Goal: Information Seeking & Learning: Check status

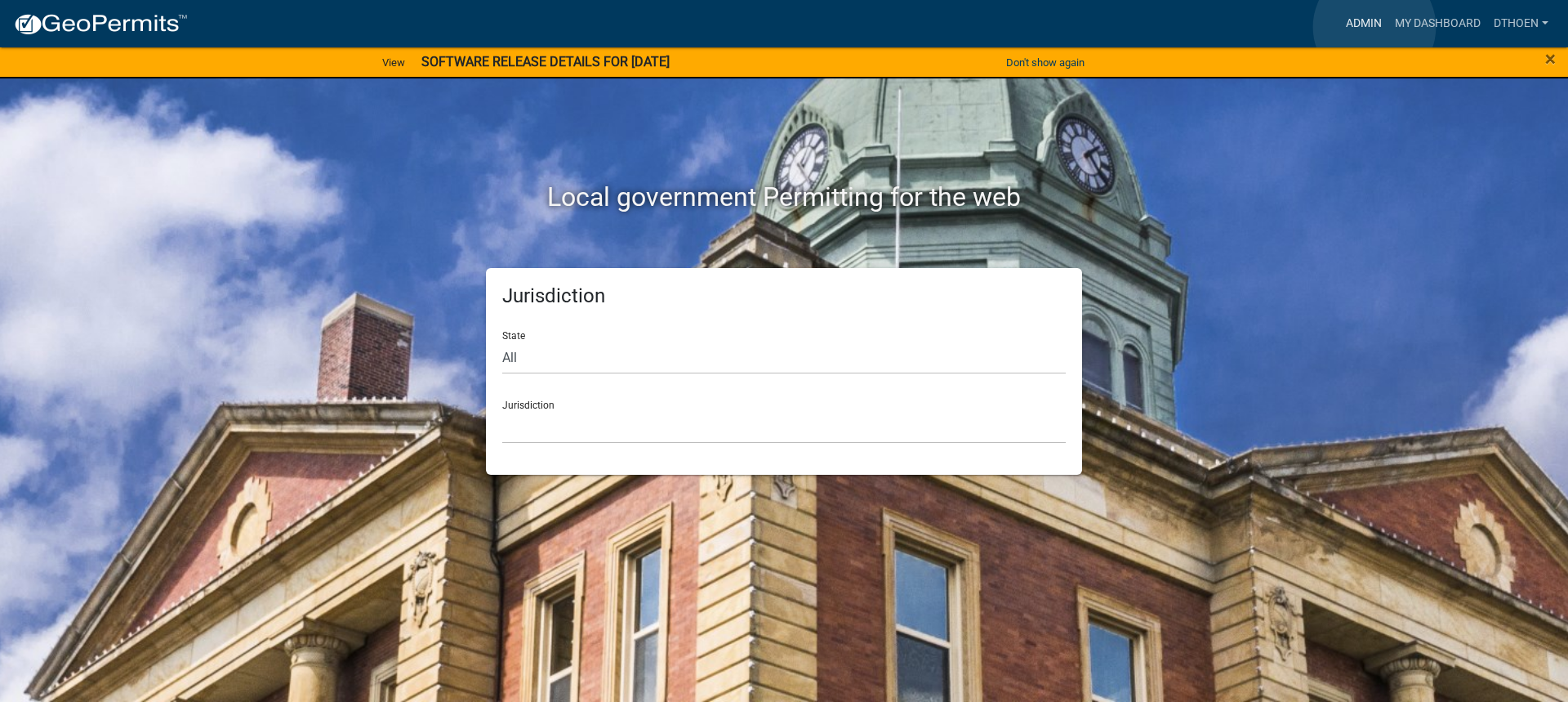
click at [1375, 27] on link "Admin" at bounding box center [1364, 23] width 49 height 31
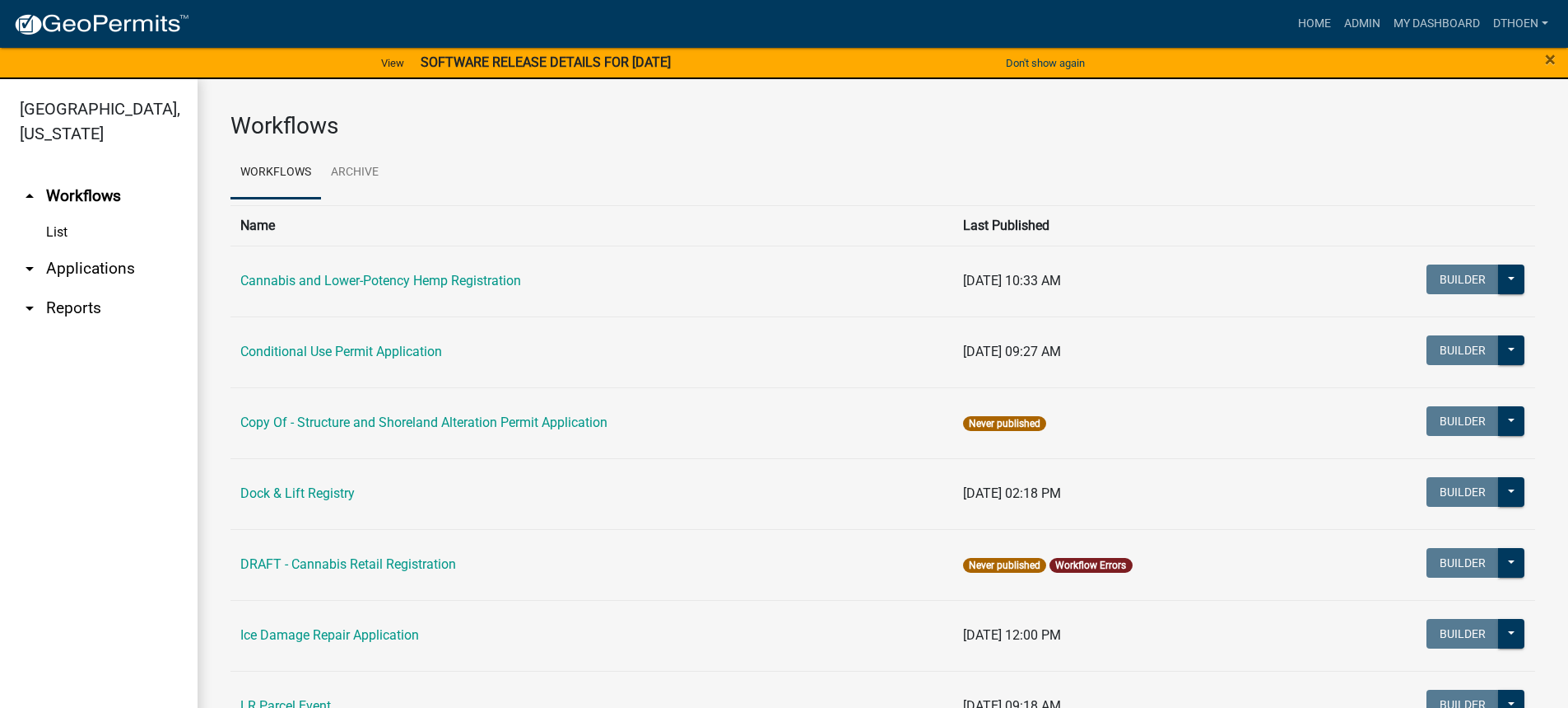
click at [71, 269] on link "arrow_drop_down Applications" at bounding box center [98, 268] width 197 height 39
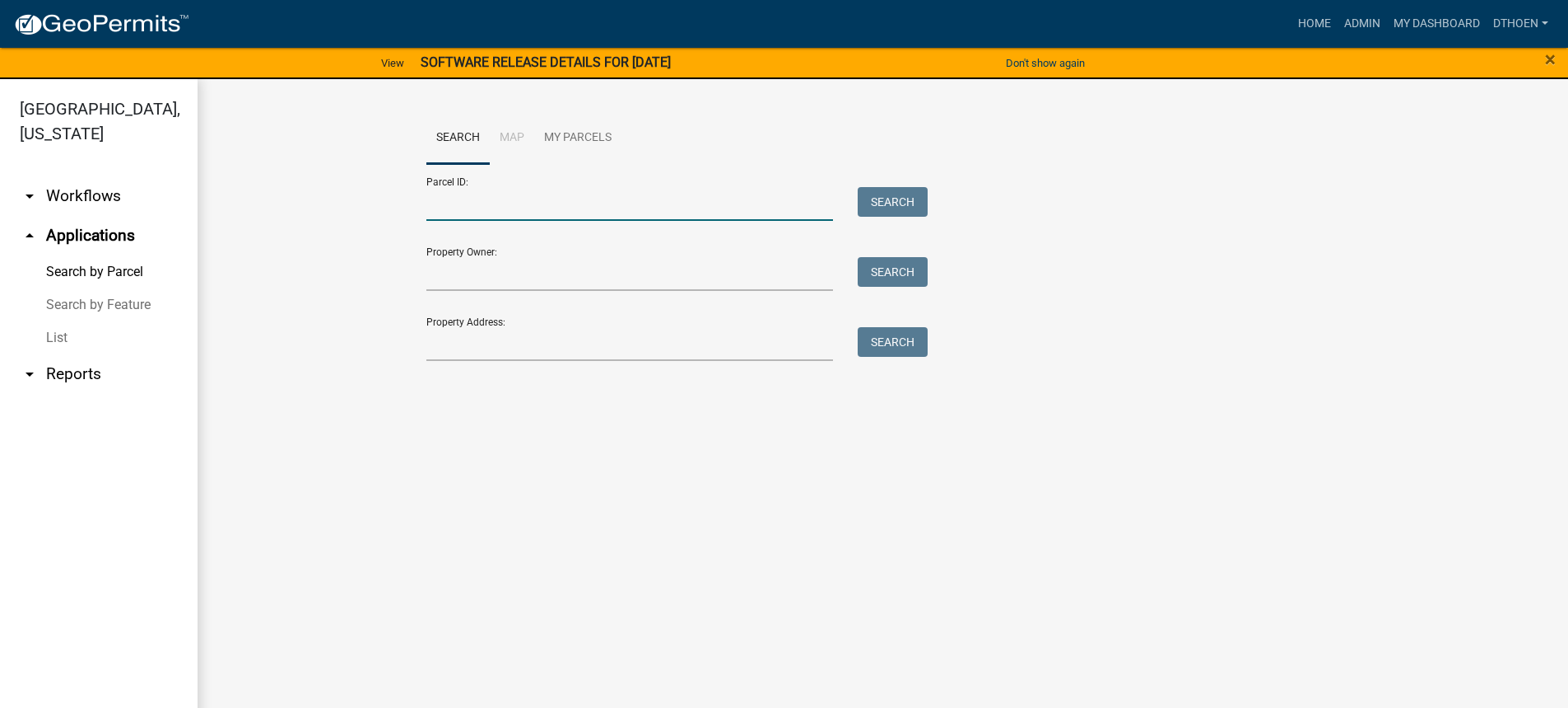
click at [463, 217] on input "Parcel ID:" at bounding box center [630, 204] width 407 height 34
click at [451, 205] on input "Parcel ID:" at bounding box center [630, 204] width 407 height 34
paste input "14000120098005"
click at [878, 216] on button "Search" at bounding box center [892, 202] width 70 height 29
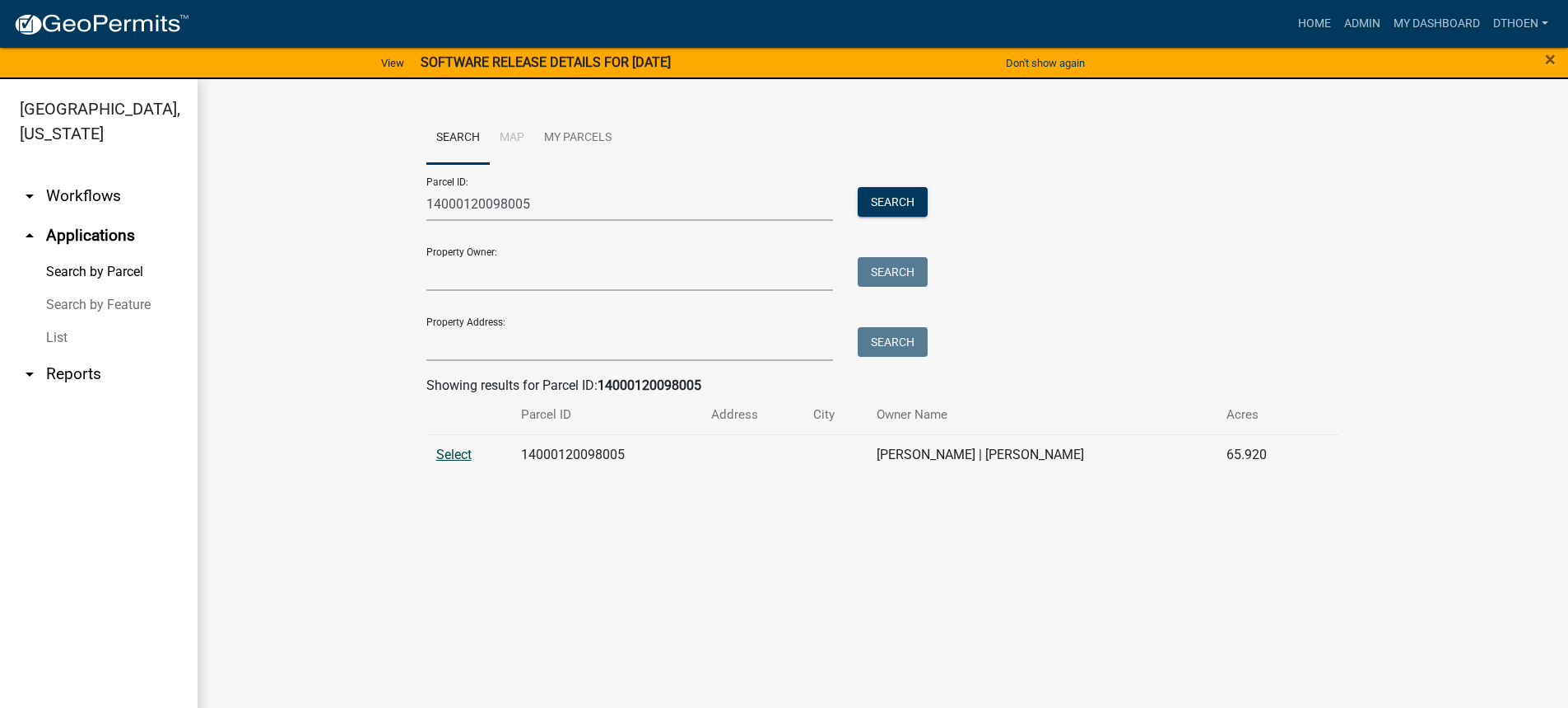
click at [444, 459] on span "Select" at bounding box center [454, 454] width 35 height 16
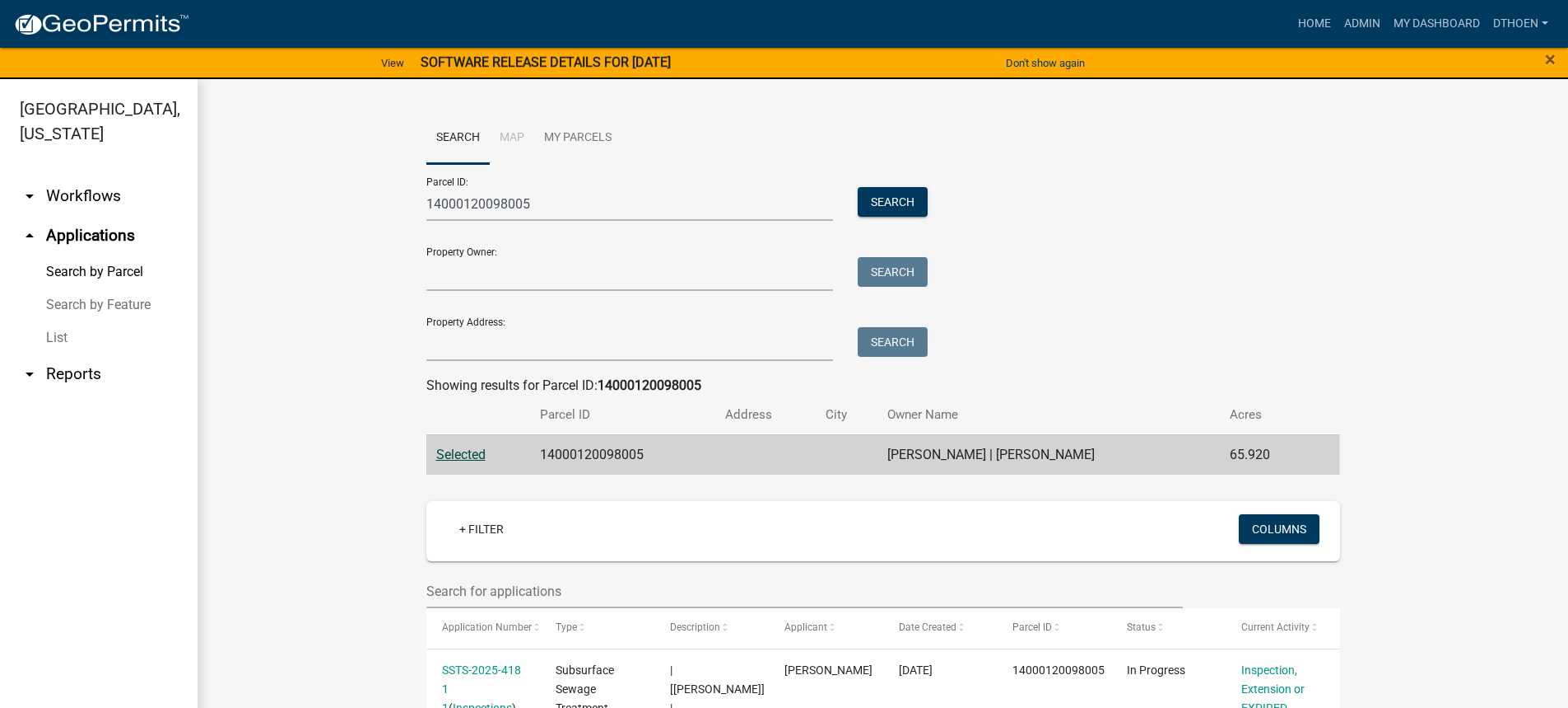
click at [436, 447] on link "Selected" at bounding box center [461, 454] width 50 height 16
click at [1022, 68] on button "Don't show again" at bounding box center [1046, 63] width 92 height 27
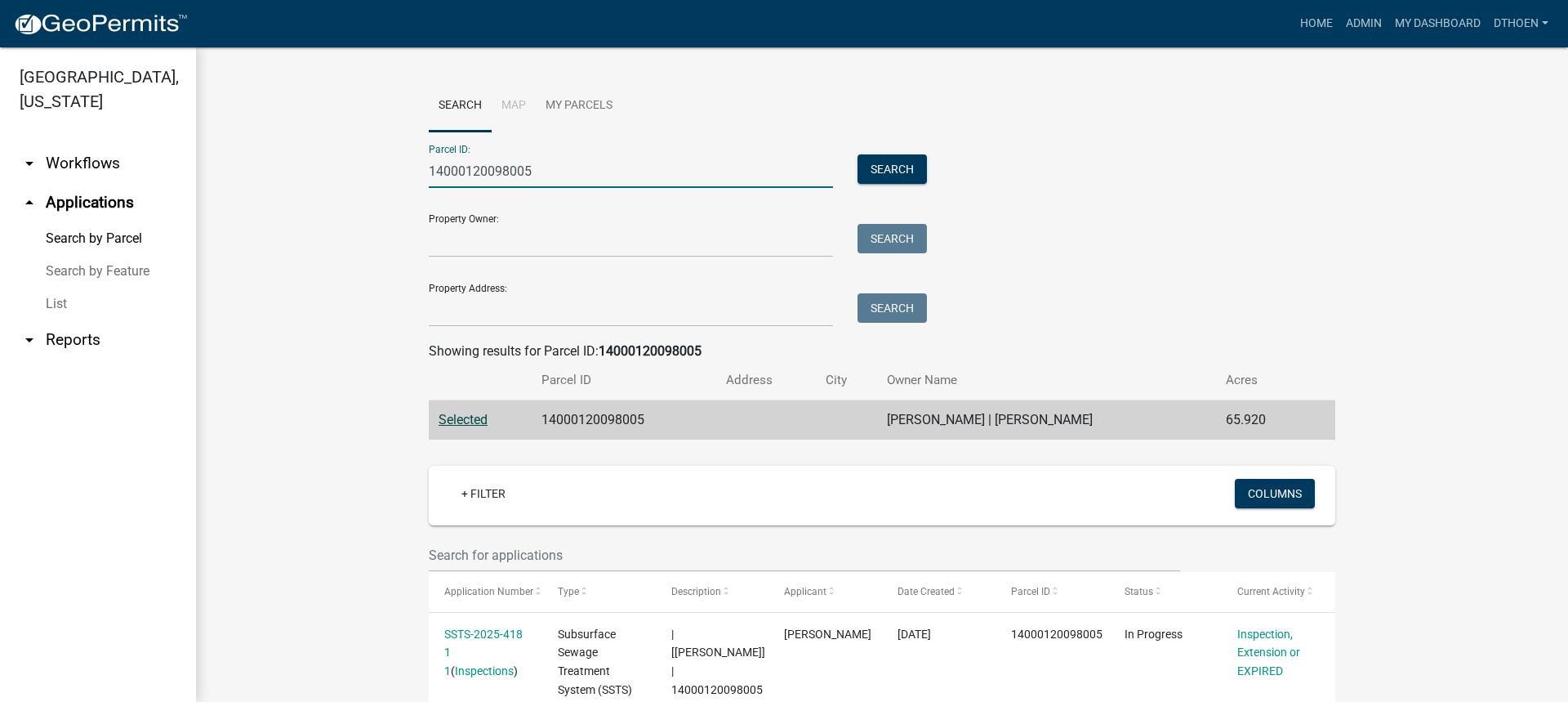
drag, startPoint x: 568, startPoint y: 157, endPoint x: 398, endPoint y: 156, distance: 170.0
click at [398, 156] on wm-workflow-application-search-view "Search Map My Parcels Parcel ID: 14000120098005 Search Property Owner: Search P…" at bounding box center [882, 514] width 1307 height 869
paste input "60135001"
type input "14000160135001"
drag, startPoint x: 908, startPoint y: 157, endPoint x: 909, endPoint y: 176, distance: 19.0
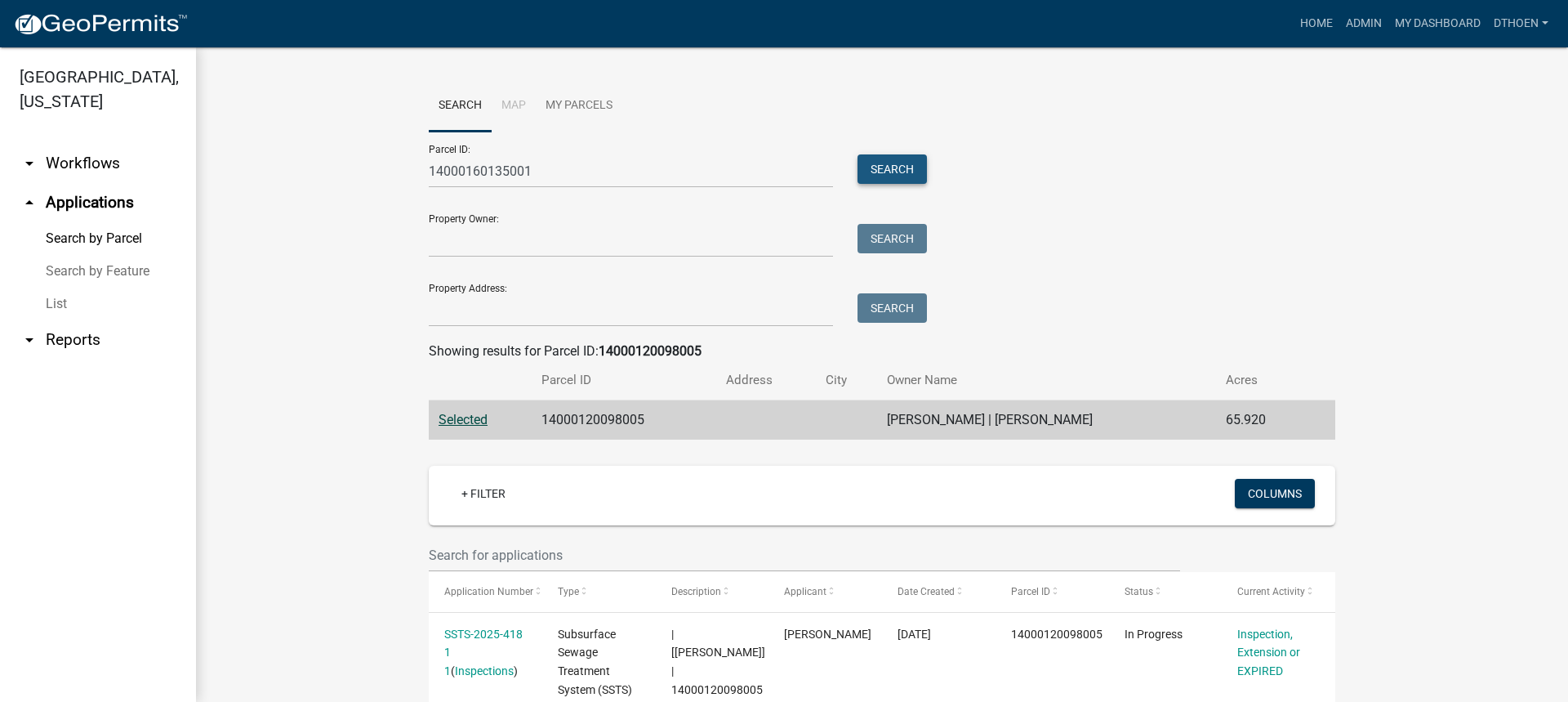
click at [908, 160] on button "Search" at bounding box center [892, 168] width 69 height 29
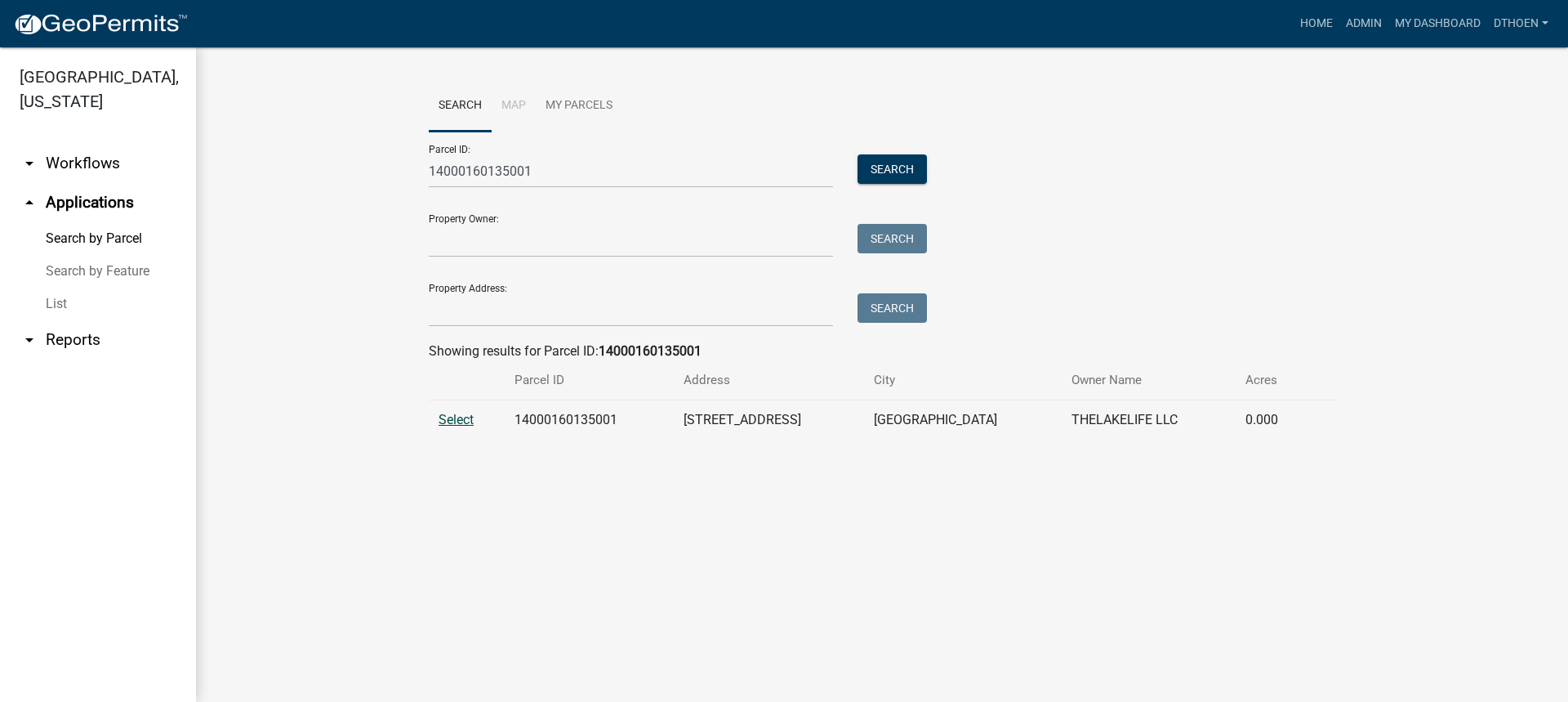
click at [444, 421] on span "Select" at bounding box center [456, 419] width 35 height 16
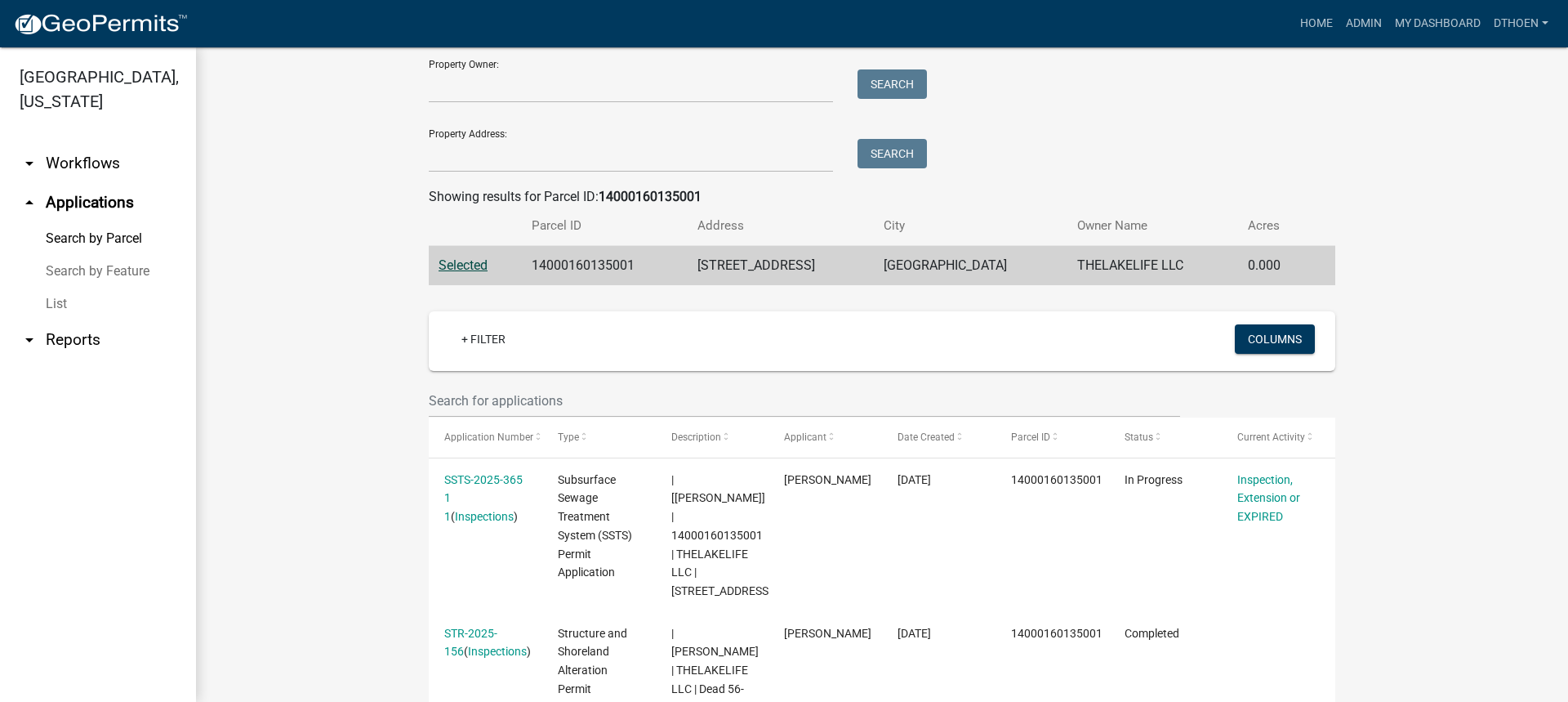
scroll to position [326, 0]
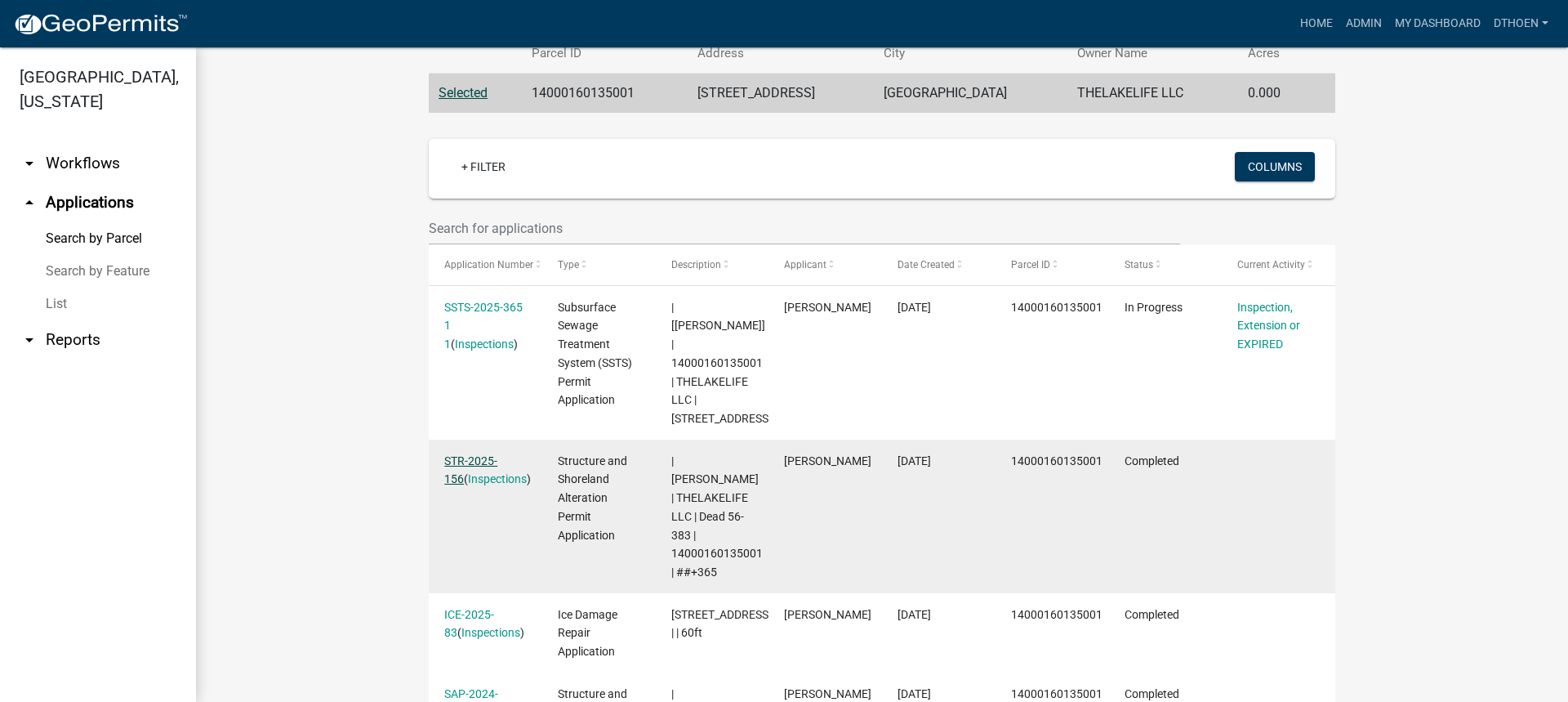
click at [490, 454] on link "STR-2025-156" at bounding box center [471, 470] width 53 height 32
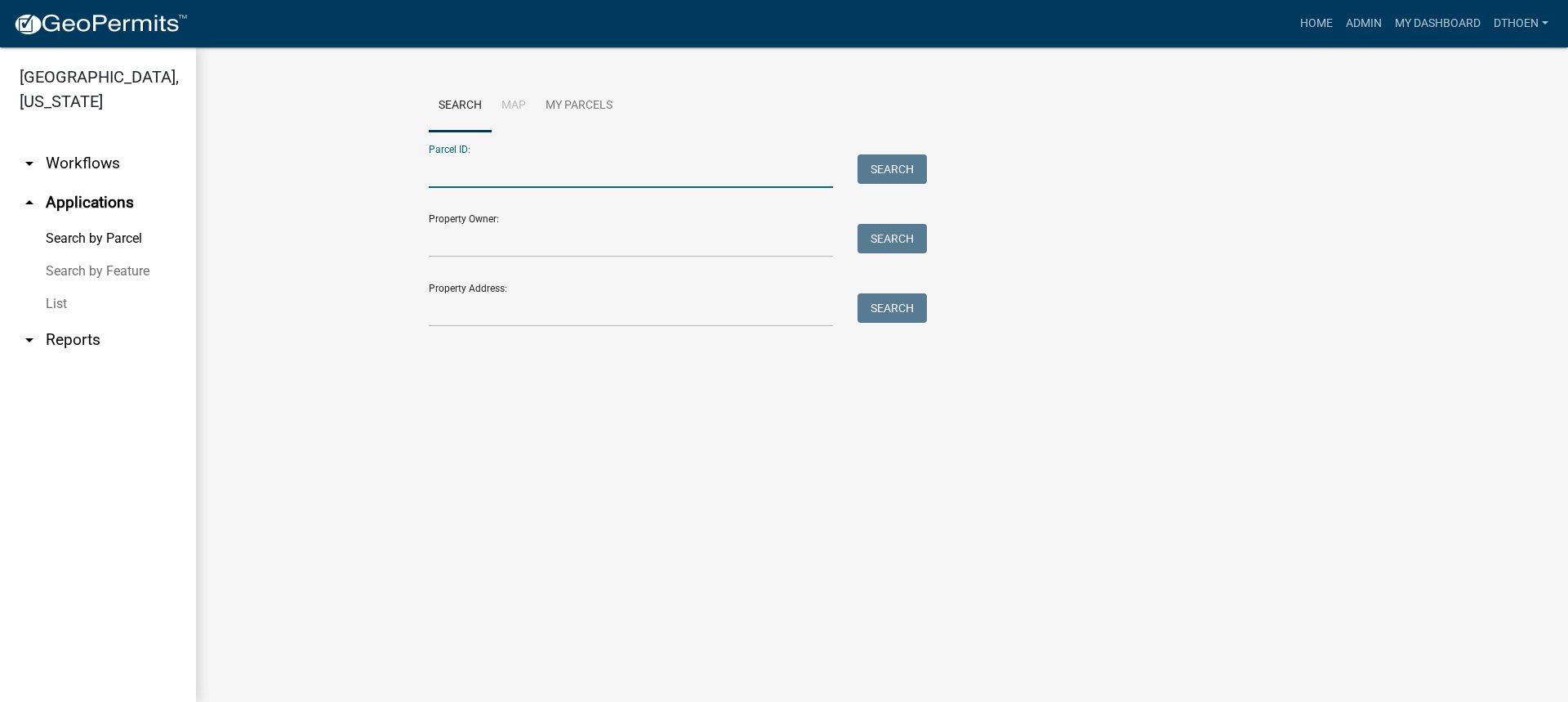
click at [523, 175] on input "Parcel ID:" at bounding box center [630, 171] width 404 height 33
click at [563, 171] on input "19000120094002" at bounding box center [630, 171] width 404 height 33
drag, startPoint x: 563, startPoint y: 171, endPoint x: 476, endPoint y: 174, distance: 87.1
click at [476, 174] on input "19000120094002" at bounding box center [630, 171] width 404 height 33
paste input "4000160135001"
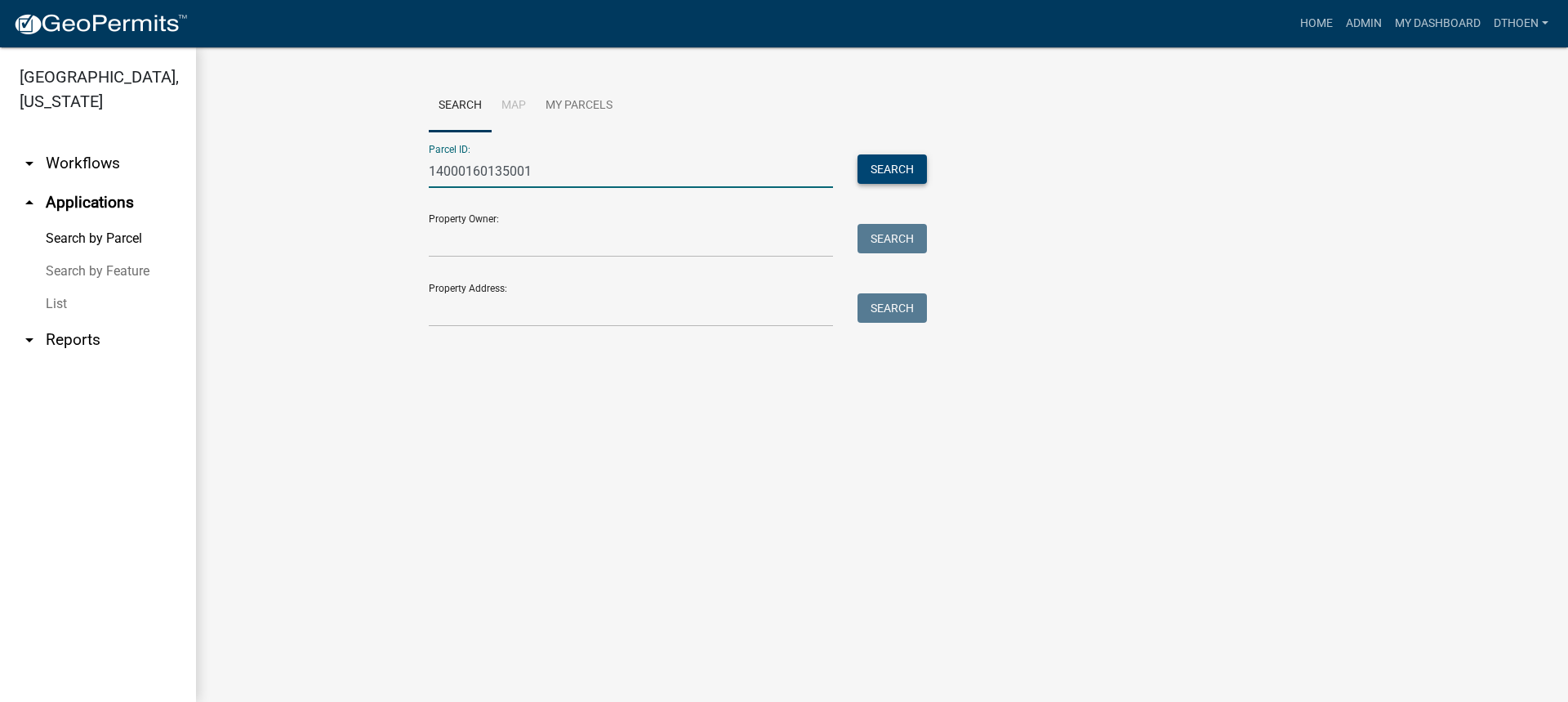
click at [878, 167] on button "Search" at bounding box center [892, 168] width 69 height 29
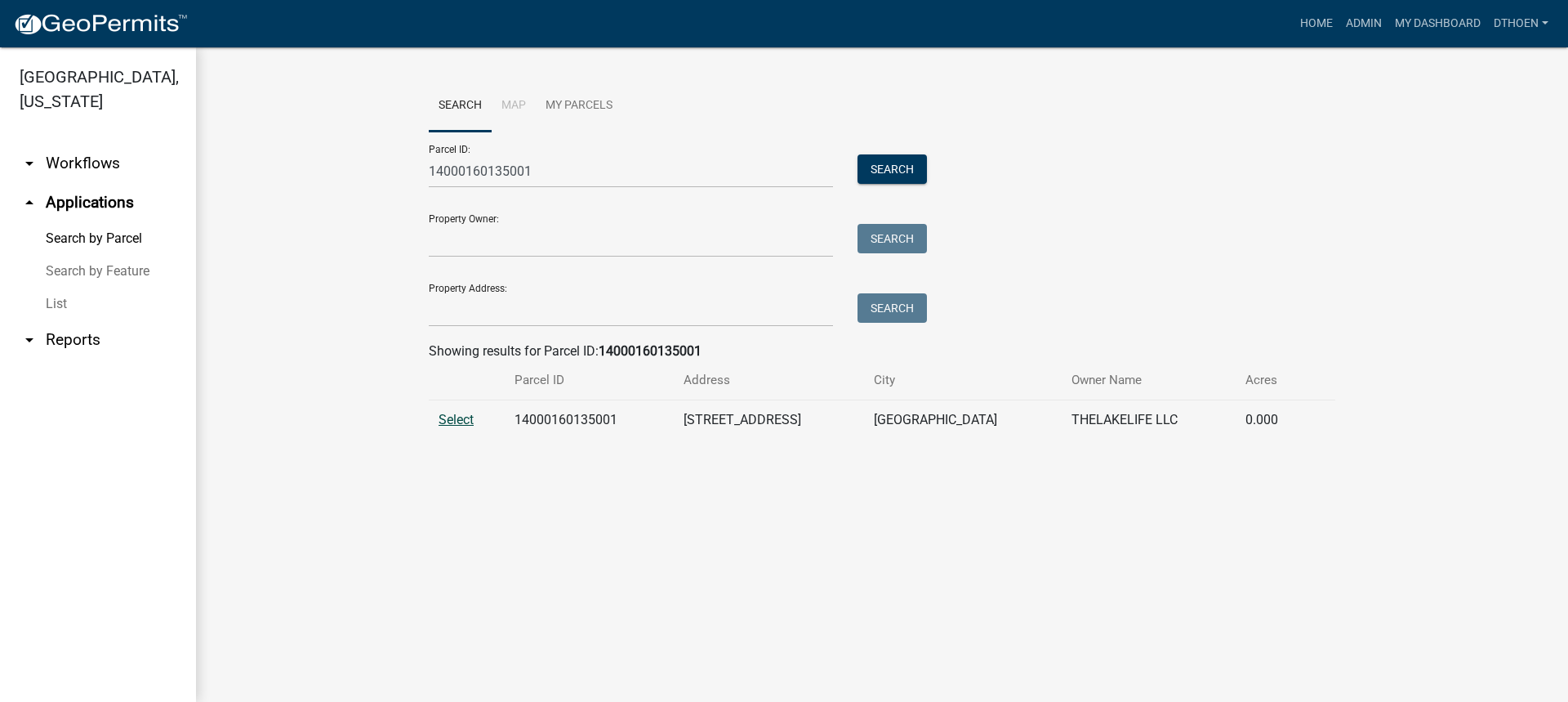
click at [470, 427] on span "Select" at bounding box center [456, 419] width 35 height 16
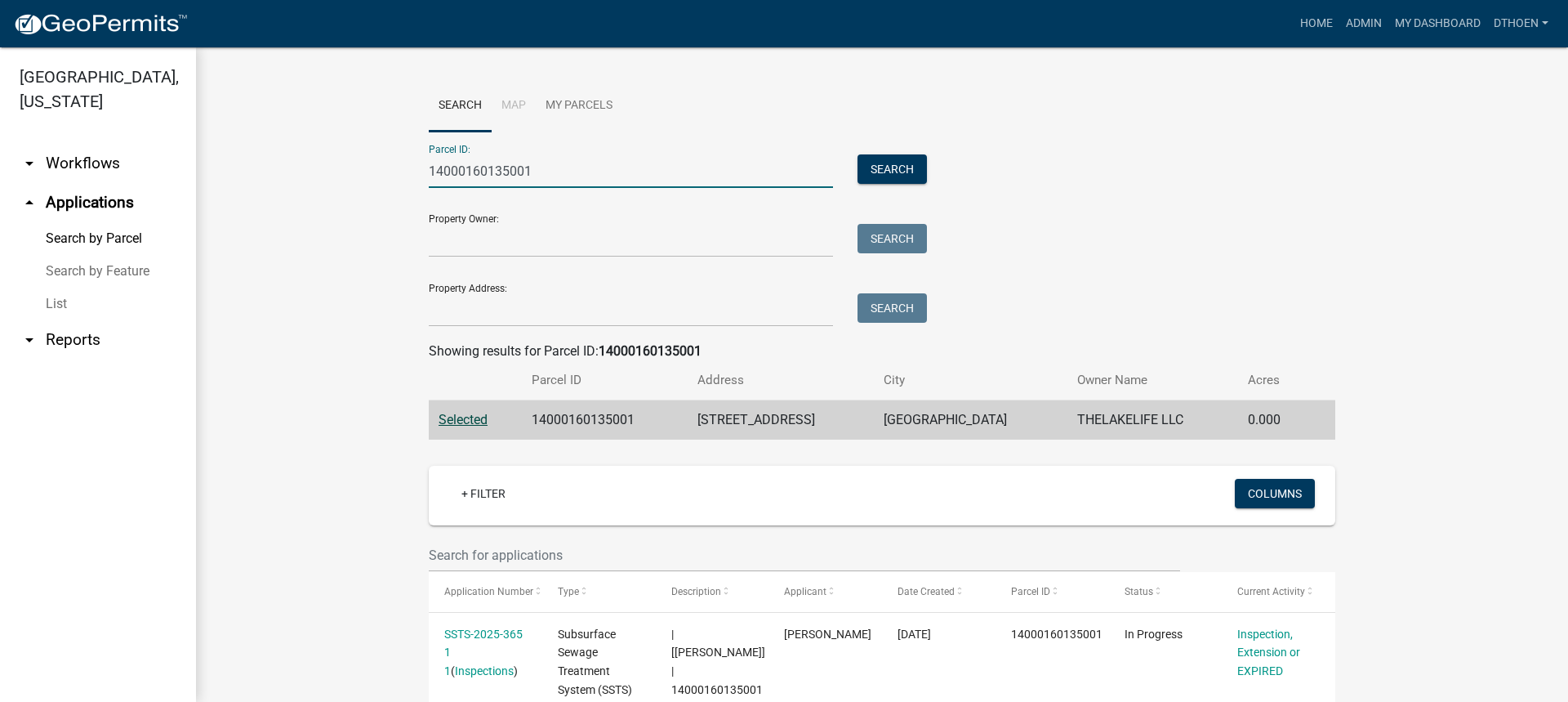
drag, startPoint x: 541, startPoint y: 176, endPoint x: 424, endPoint y: 177, distance: 117.0
click at [429, 177] on input "14000160135001" at bounding box center [630, 171] width 404 height 33
paste input "8000"
type input "14000160138000"
click at [873, 177] on button "Search" at bounding box center [892, 168] width 69 height 29
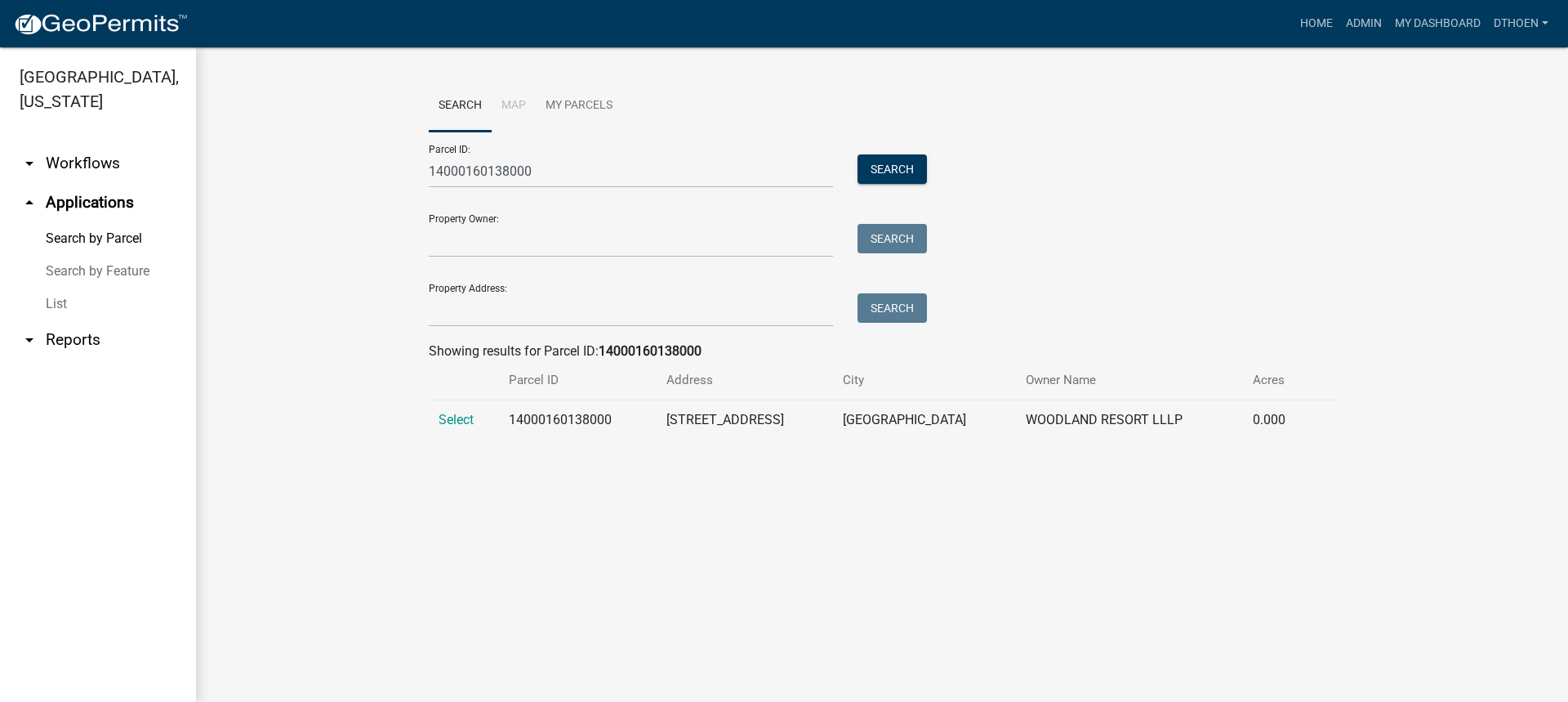
click at [461, 401] on td "Select" at bounding box center [464, 421] width 70 height 40
click at [454, 421] on span "Select" at bounding box center [456, 419] width 35 height 16
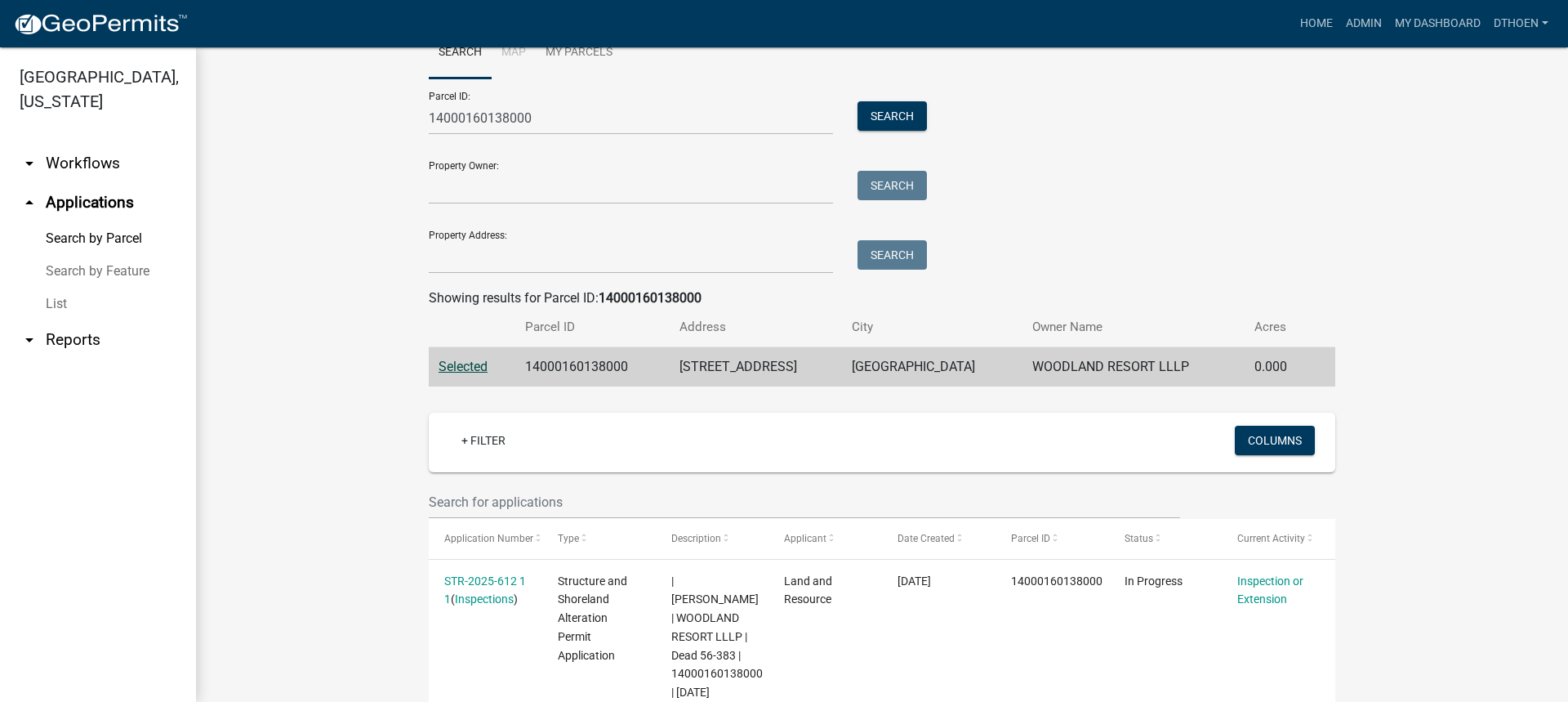
scroll to position [145, 0]
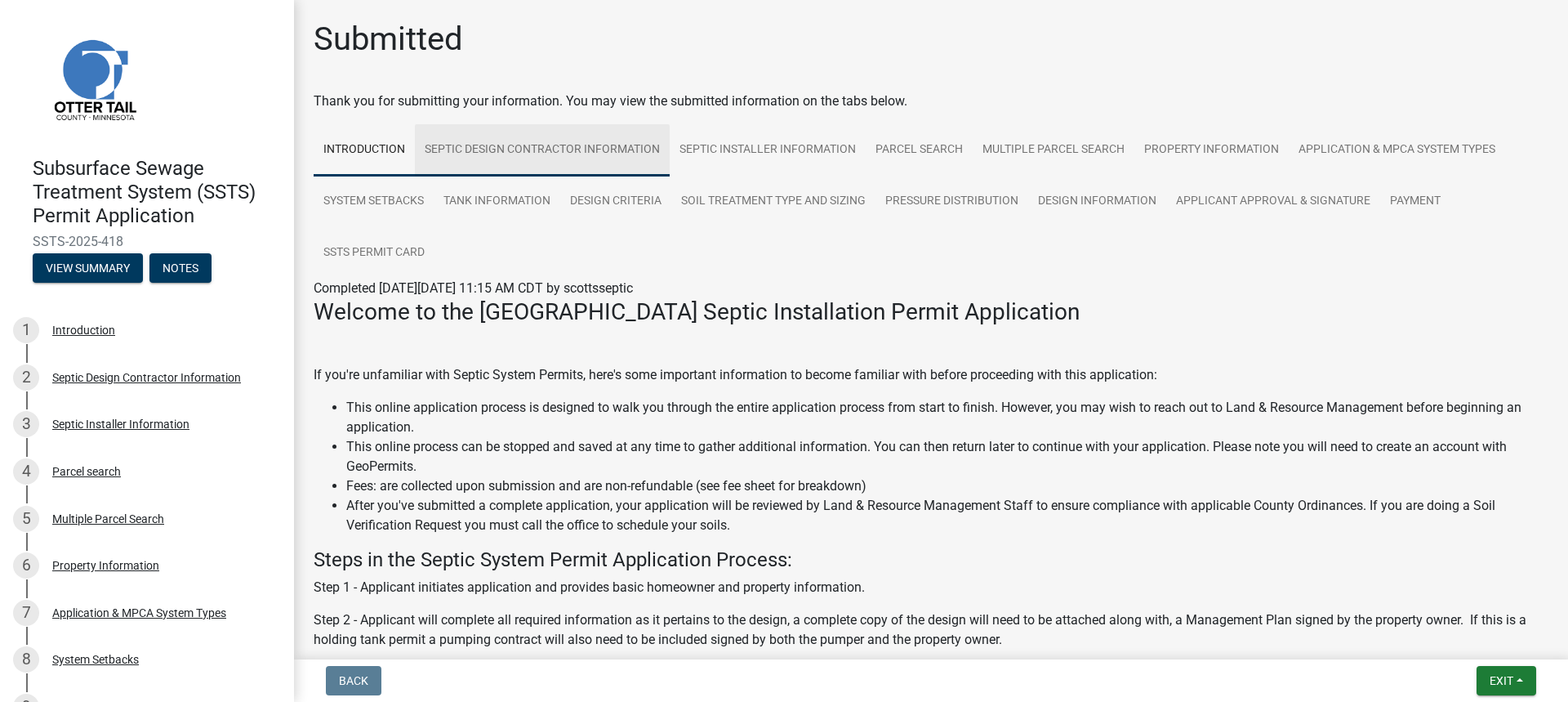
click at [552, 144] on link "Septic Design Contractor Information" at bounding box center [542, 150] width 255 height 52
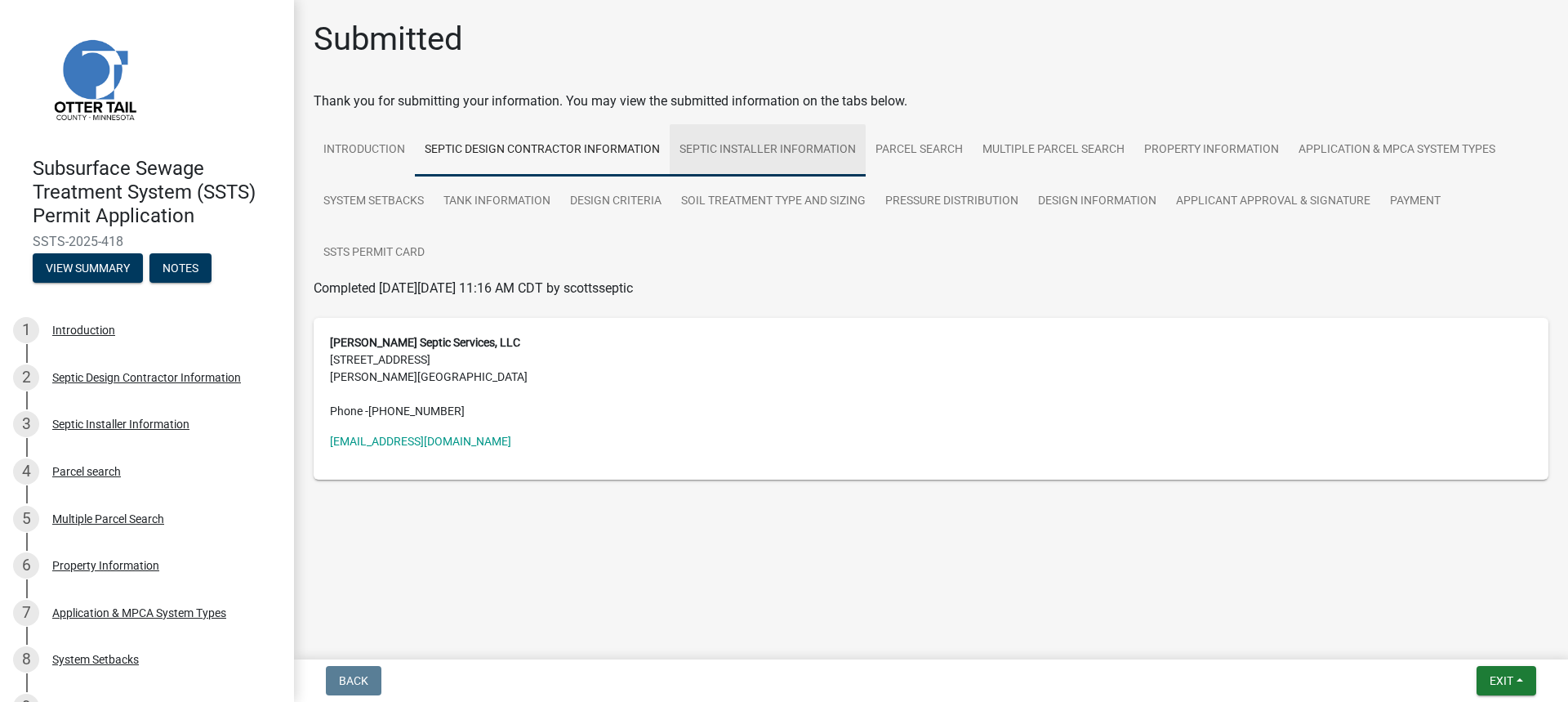
click at [692, 142] on link "Septic Installer Information" at bounding box center [767, 150] width 196 height 52
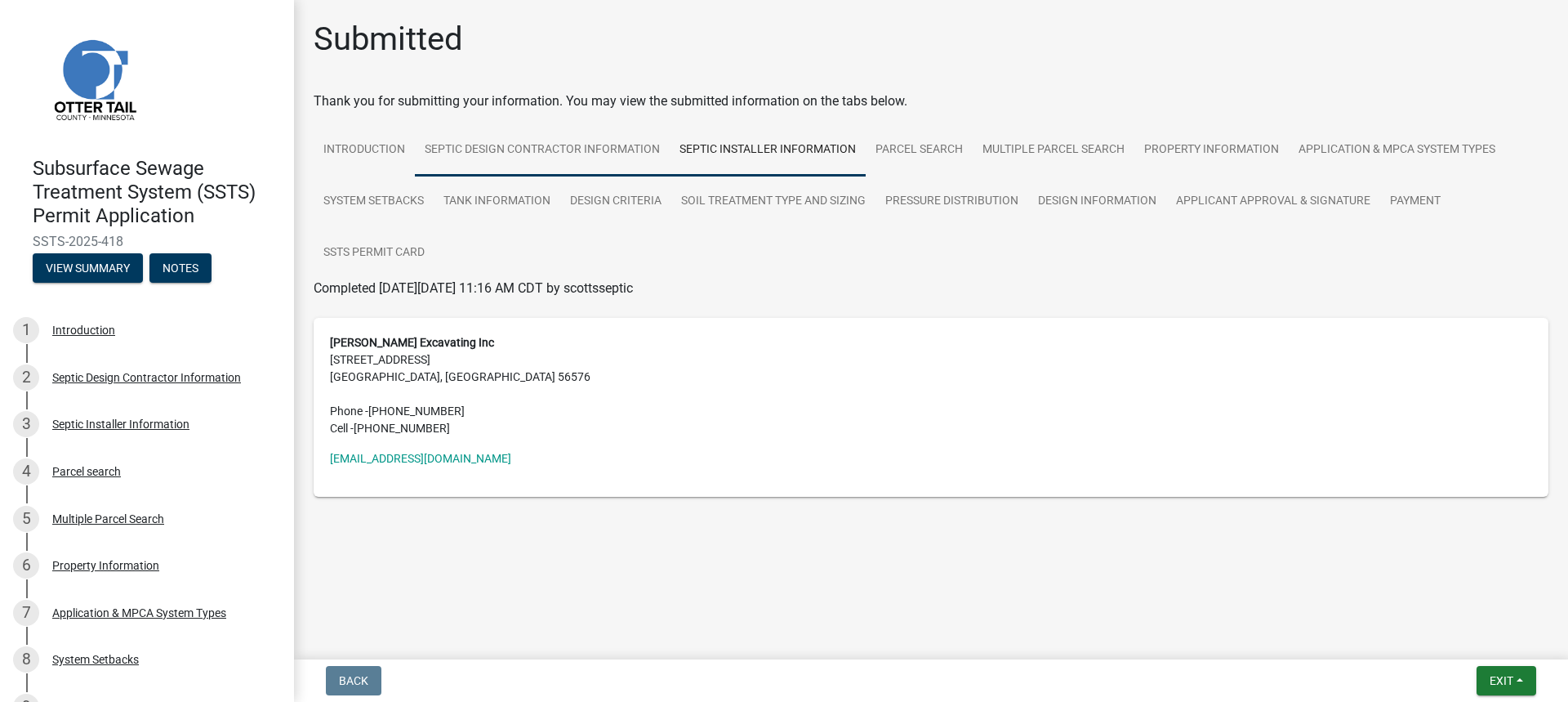
click at [615, 147] on link "Septic Design Contractor Information" at bounding box center [542, 150] width 255 height 52
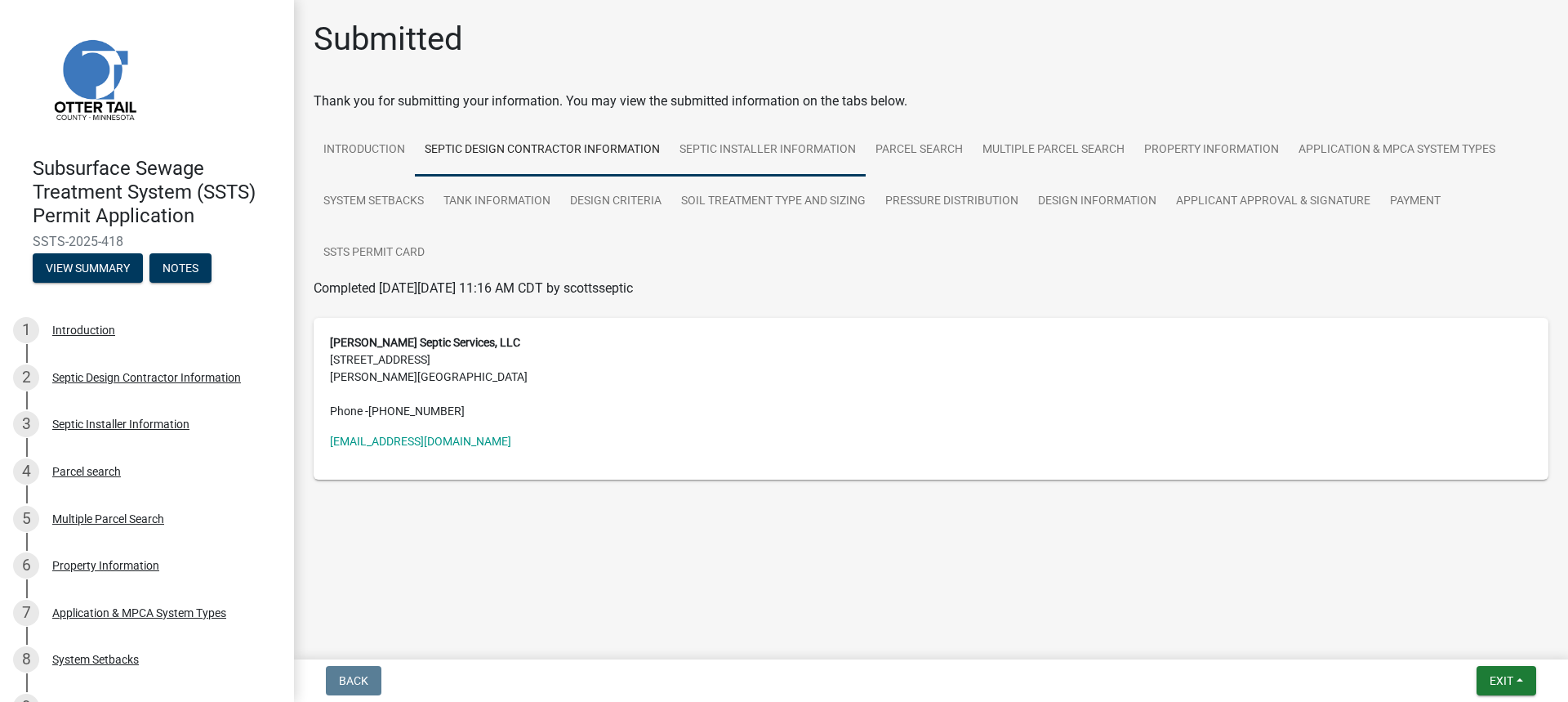
click at [724, 127] on link "Septic Installer Information" at bounding box center [767, 150] width 196 height 52
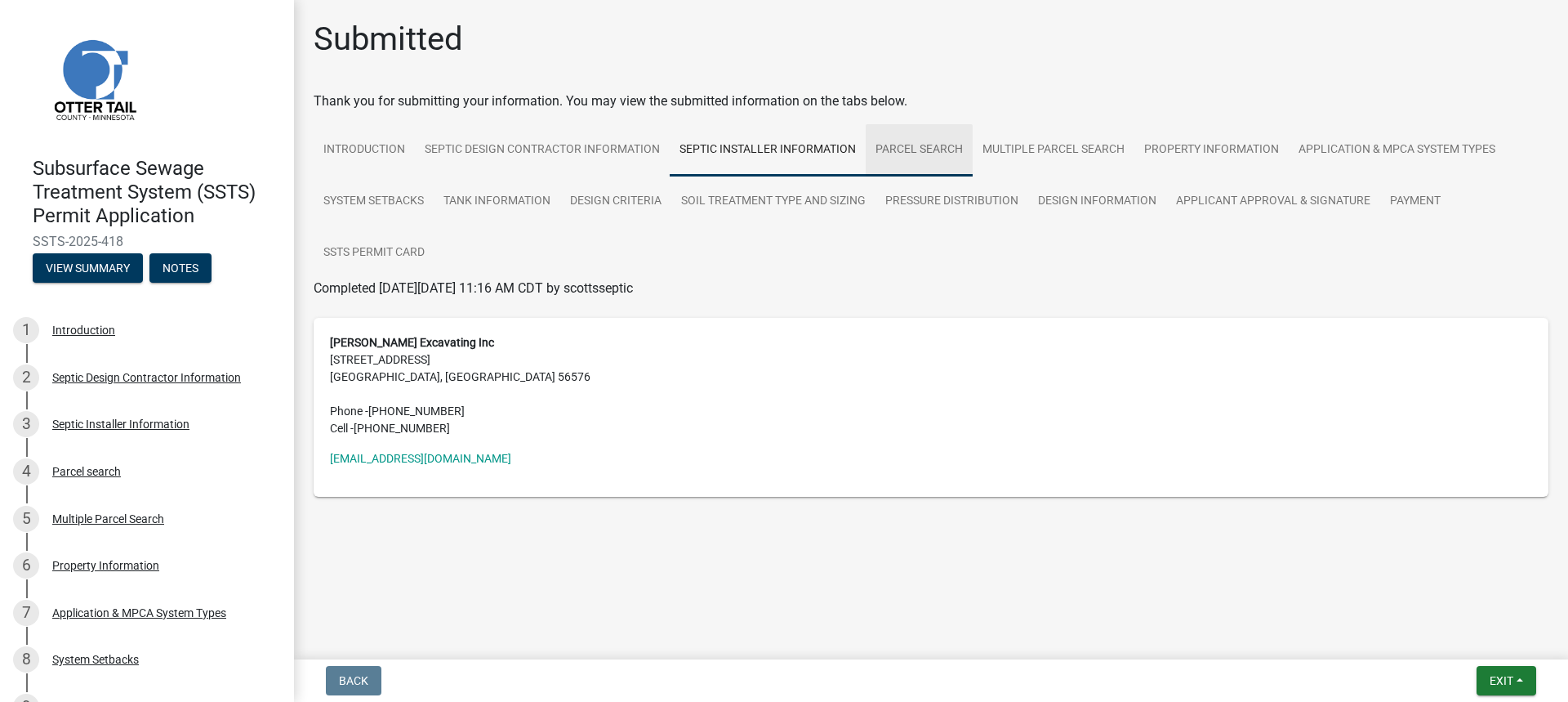
click at [906, 145] on link "Parcel search" at bounding box center [919, 150] width 107 height 52
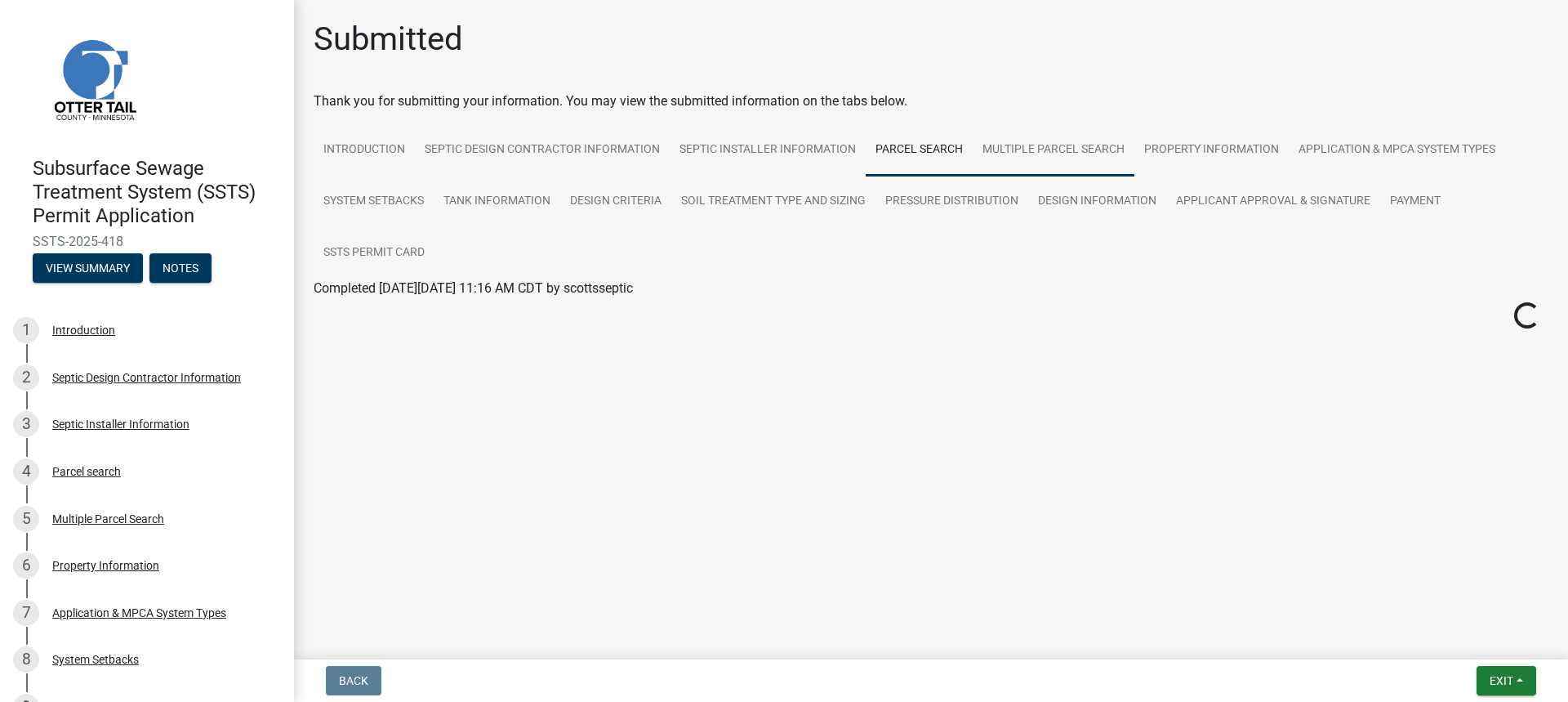
click at [1022, 140] on link "Multiple Parcel Search" at bounding box center [1053, 150] width 162 height 52
click at [1152, 149] on link "Property Information" at bounding box center [1211, 150] width 154 height 52
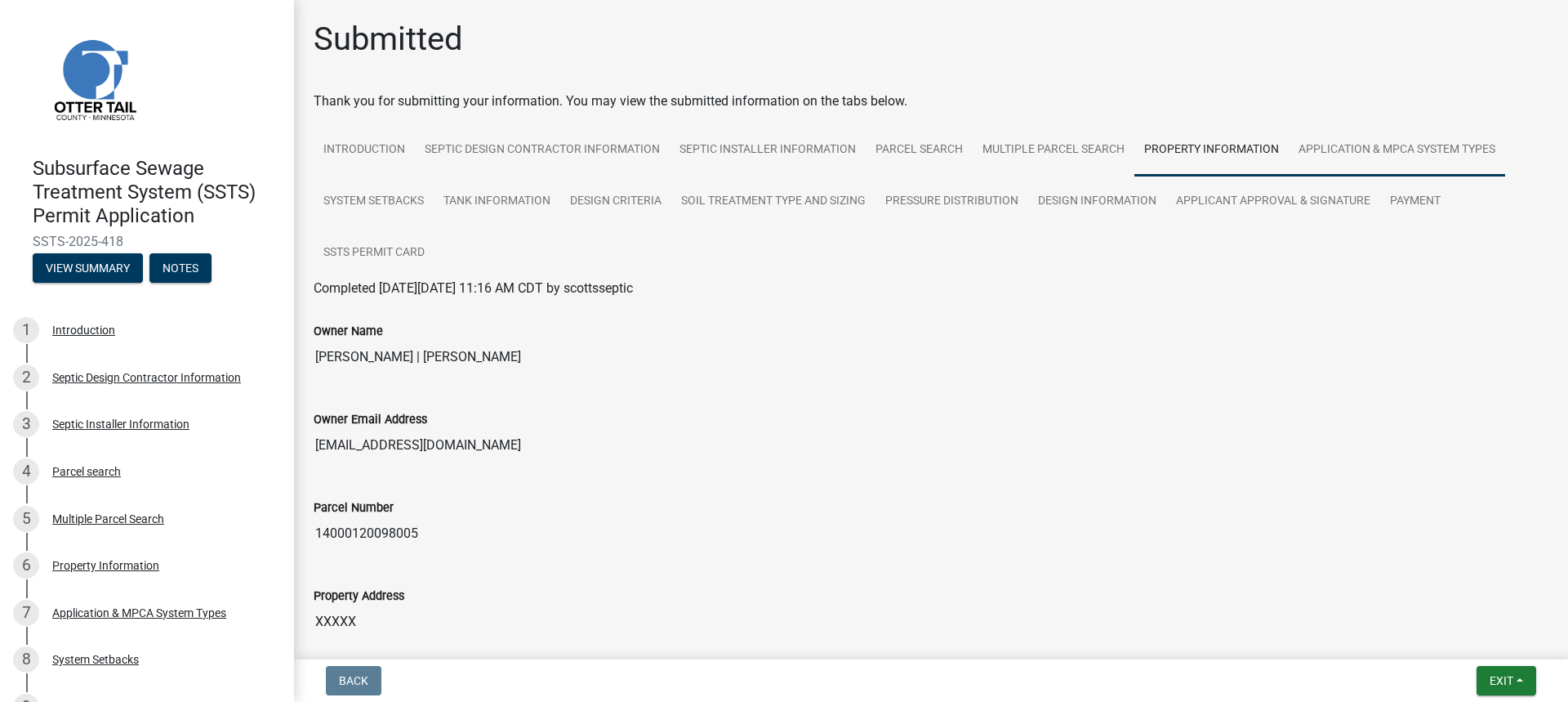
click at [1352, 156] on link "Application & MPCA System Types" at bounding box center [1397, 150] width 217 height 52
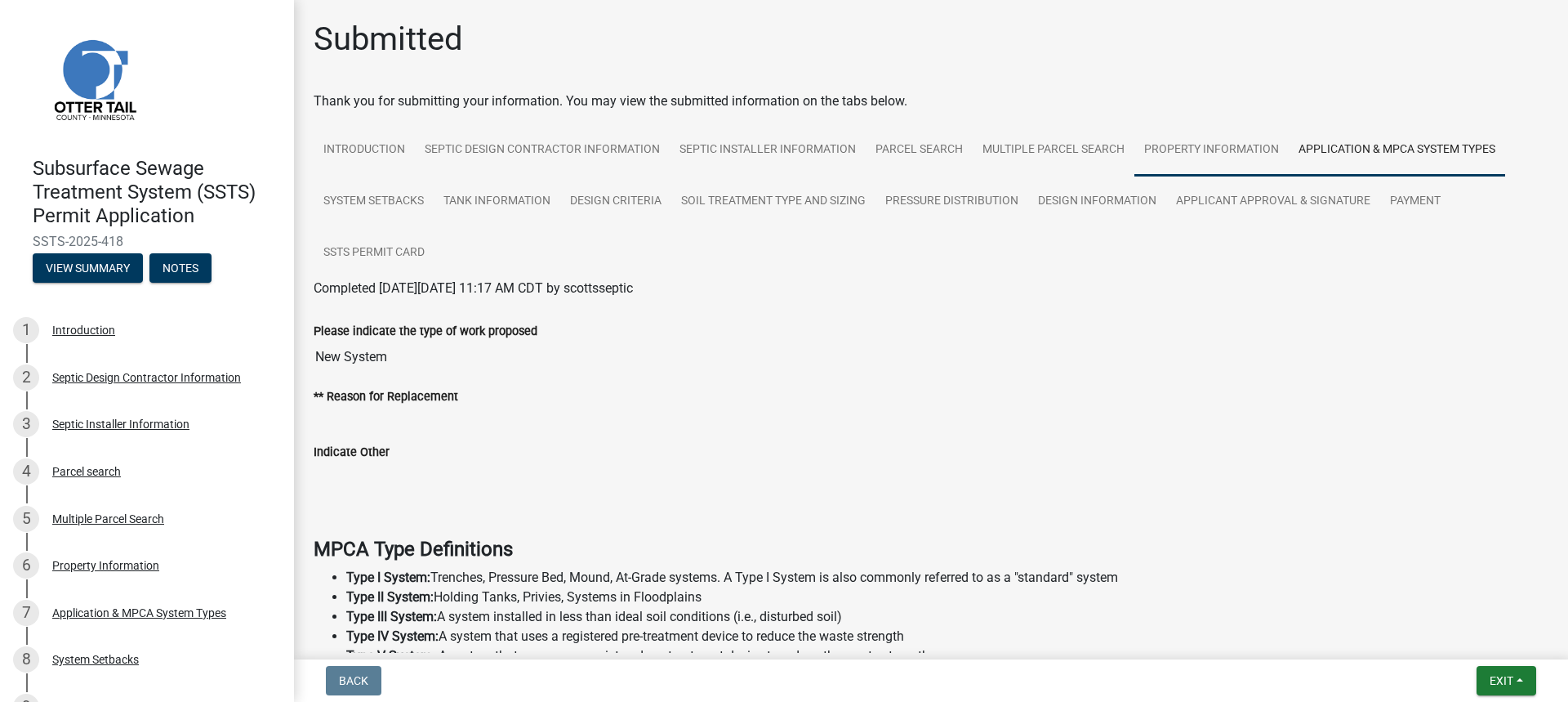
click at [1157, 152] on link "Property Information" at bounding box center [1211, 150] width 154 height 52
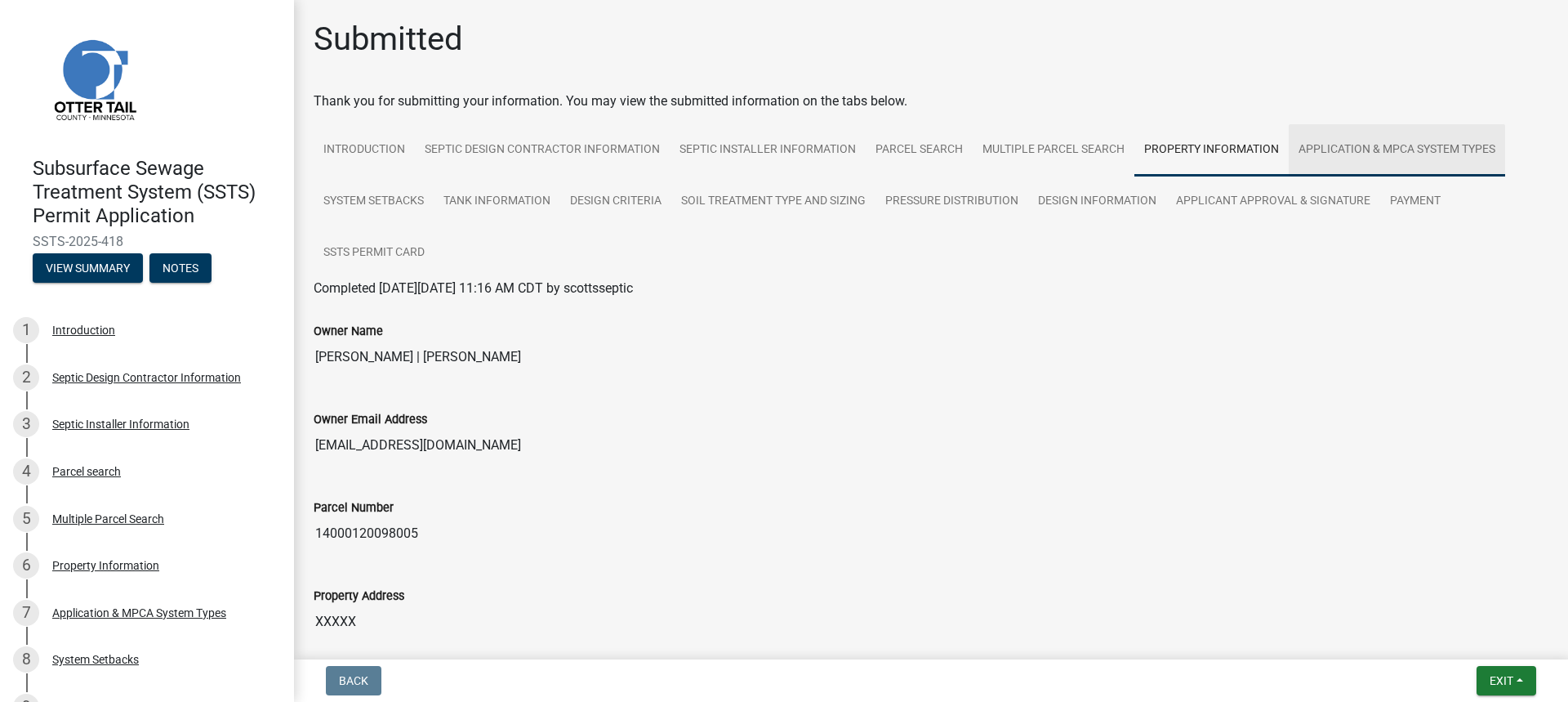
click at [1330, 157] on link "Application & MPCA System Types" at bounding box center [1397, 150] width 217 height 52
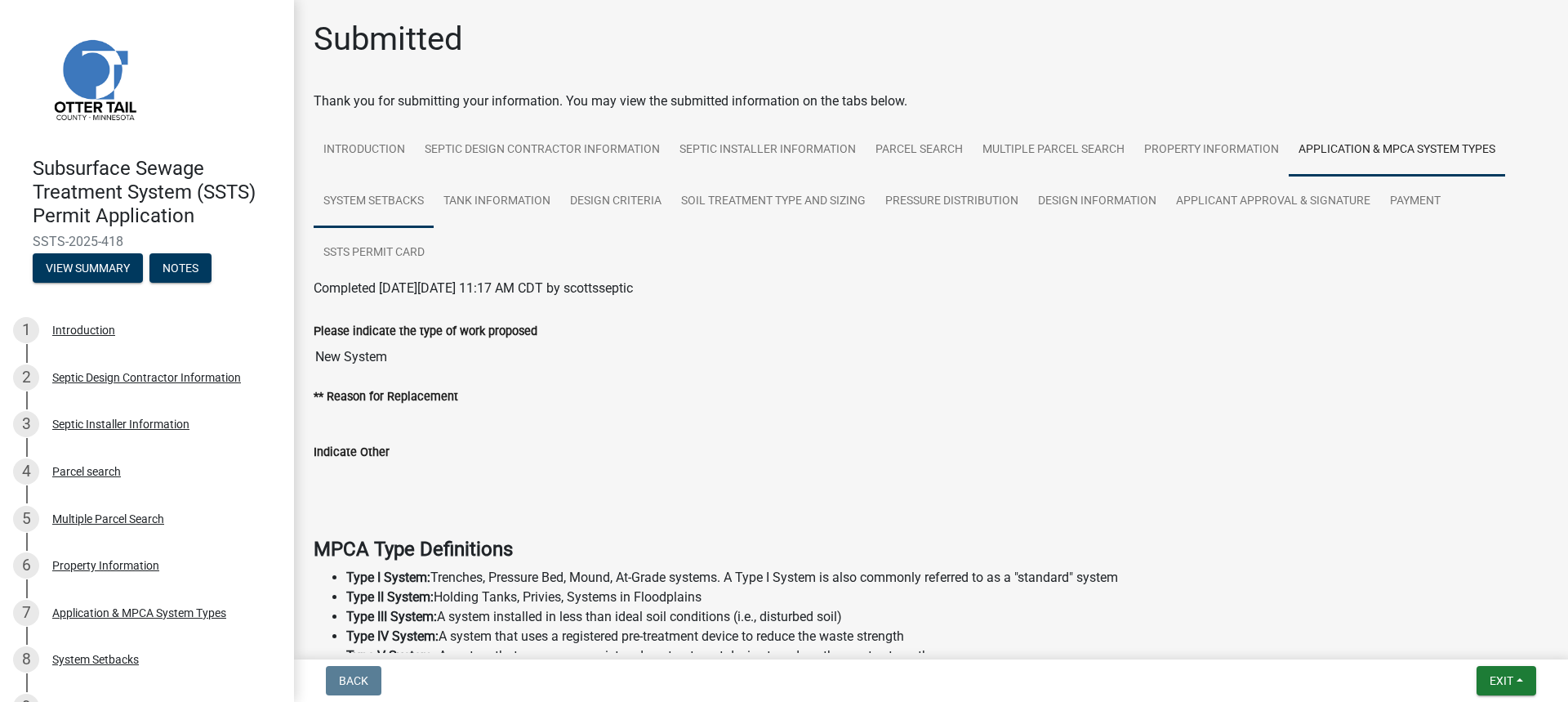
click at [412, 194] on link "System Setbacks" at bounding box center [374, 202] width 120 height 52
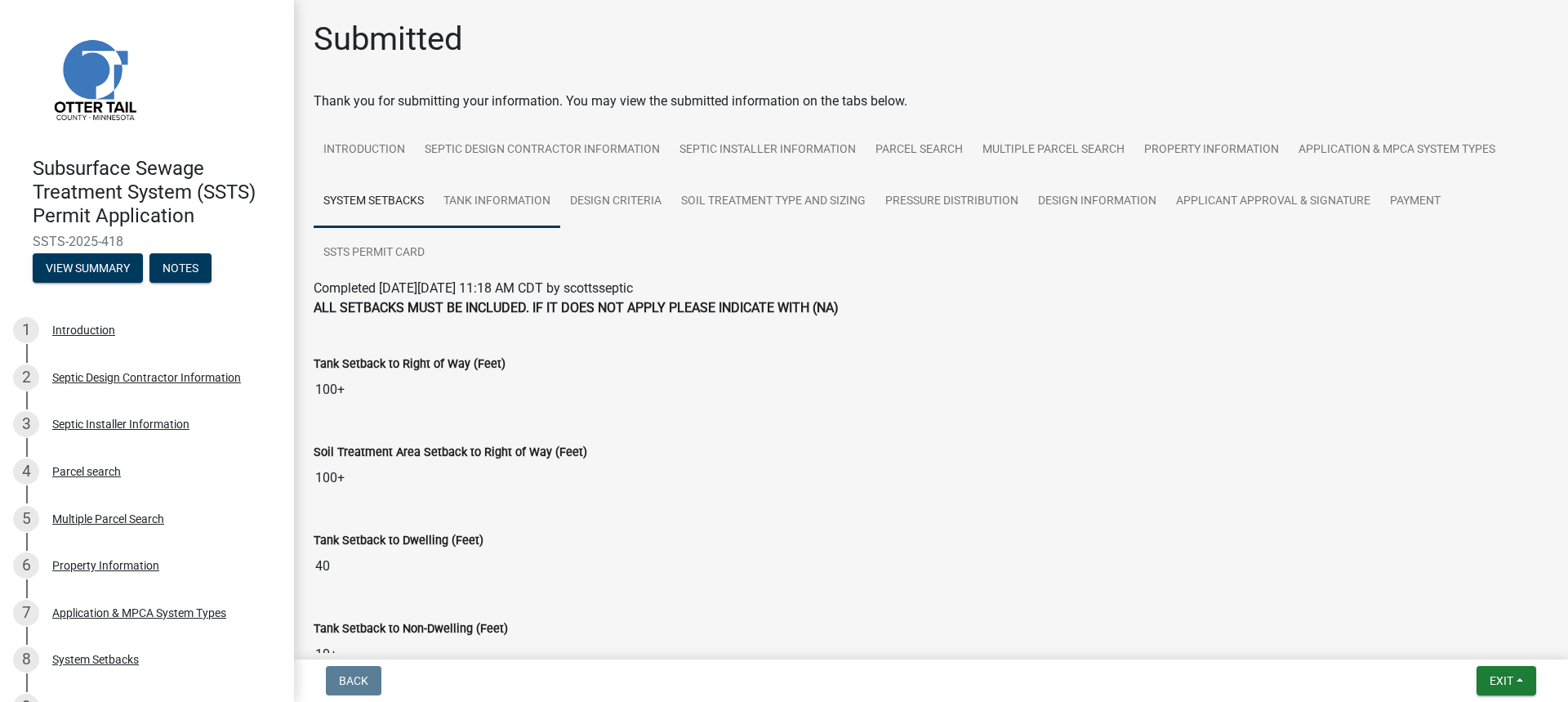
click at [510, 192] on link "Tank Information" at bounding box center [497, 202] width 127 height 52
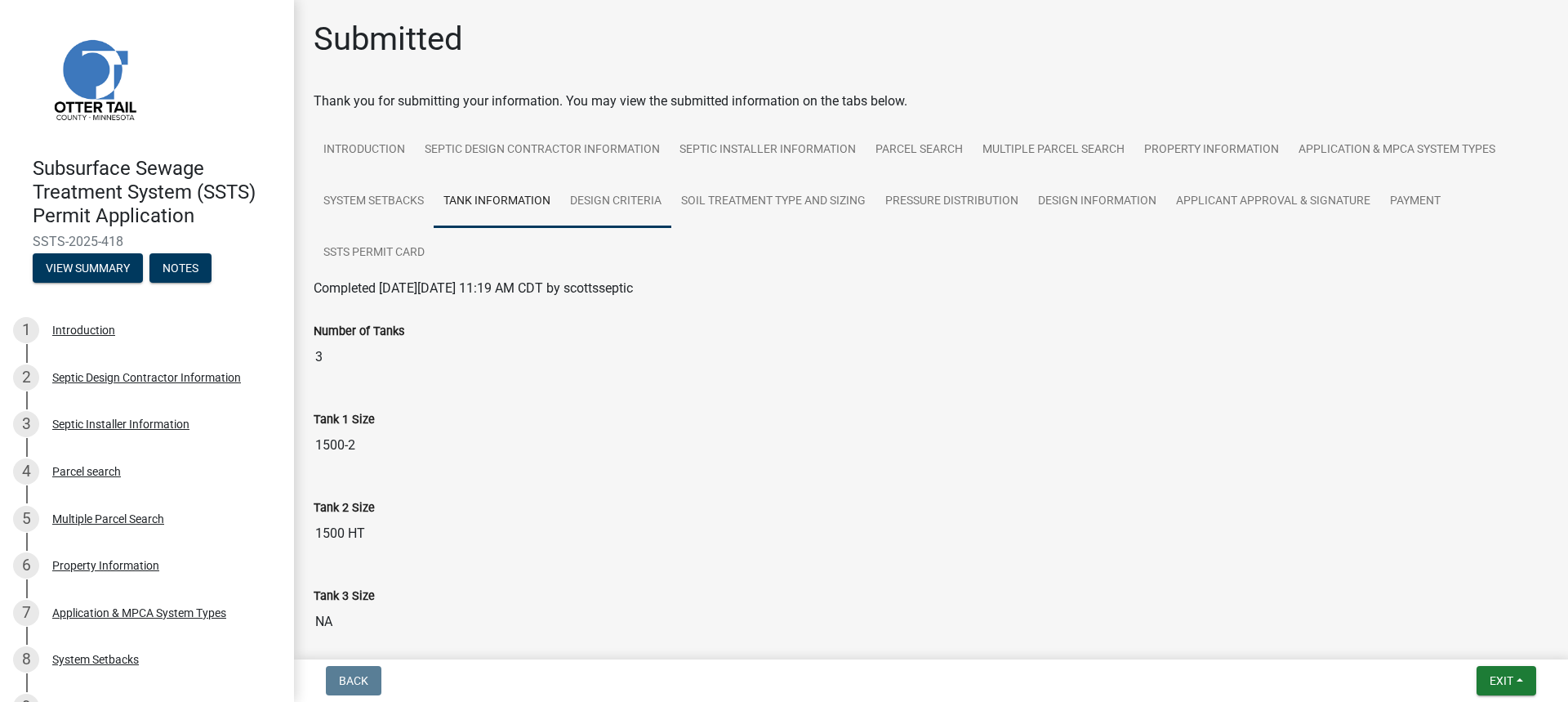
click at [642, 198] on link "Design Criteria" at bounding box center [615, 202] width 111 height 52
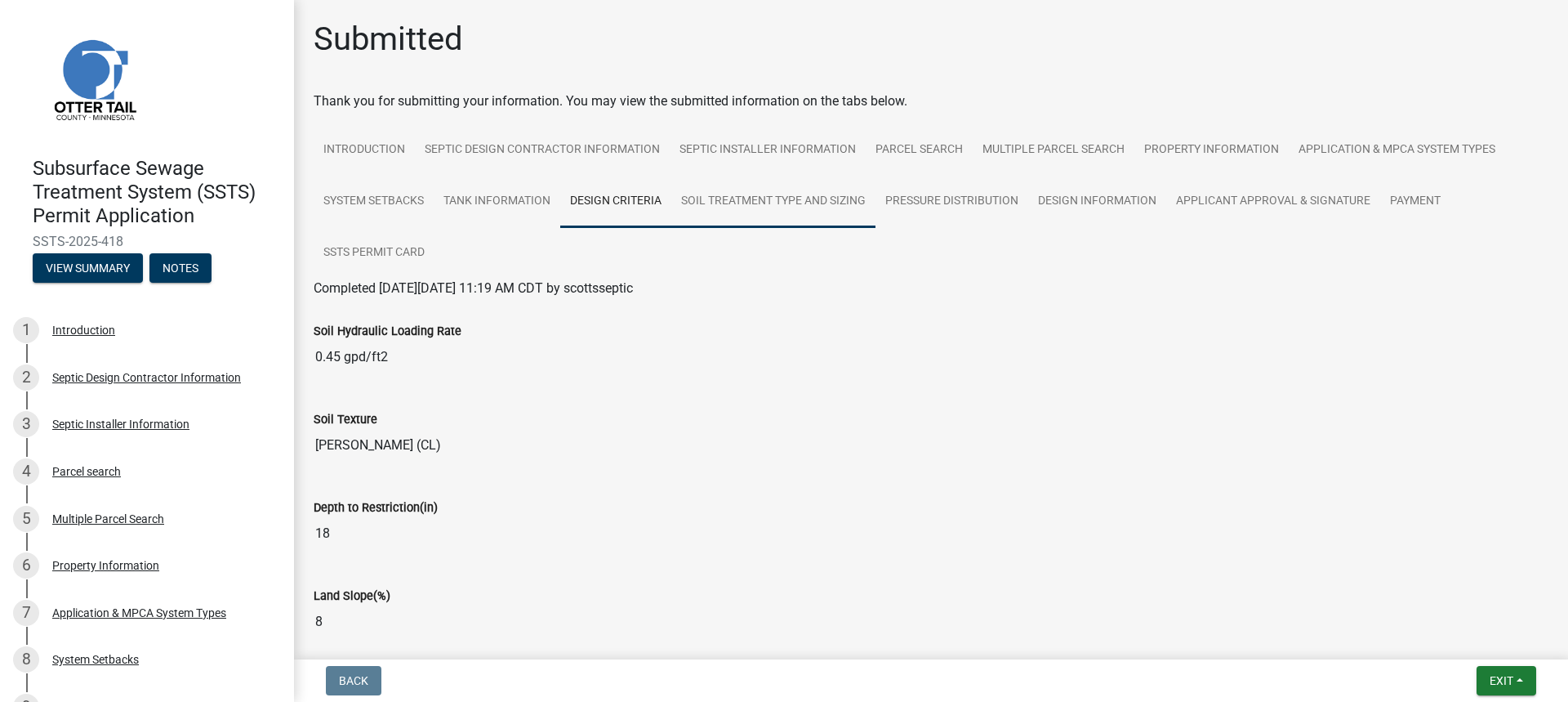
click at [749, 195] on link "Soil Treatment Type and Sizing" at bounding box center [773, 202] width 204 height 52
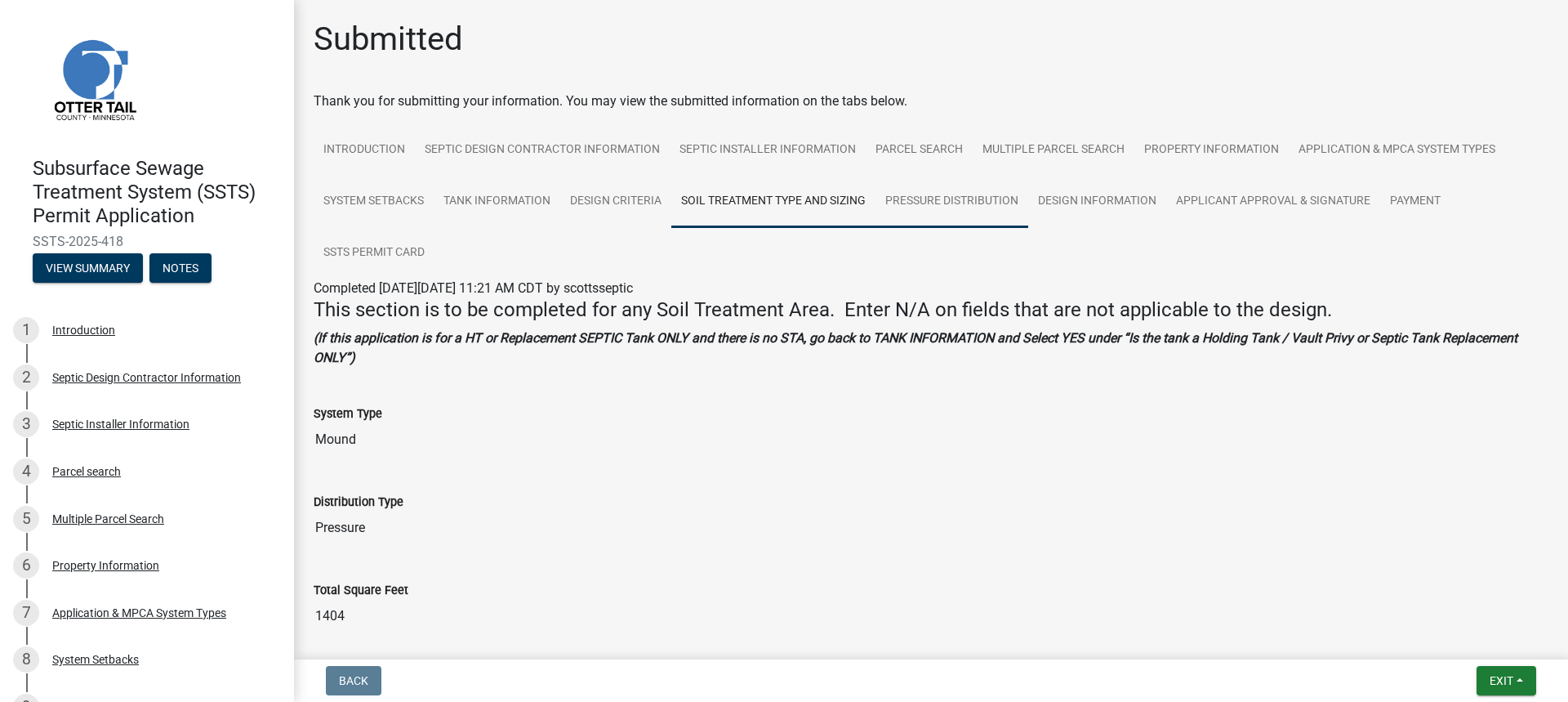
click at [953, 207] on link "Pressure Distribution" at bounding box center [951, 202] width 152 height 52
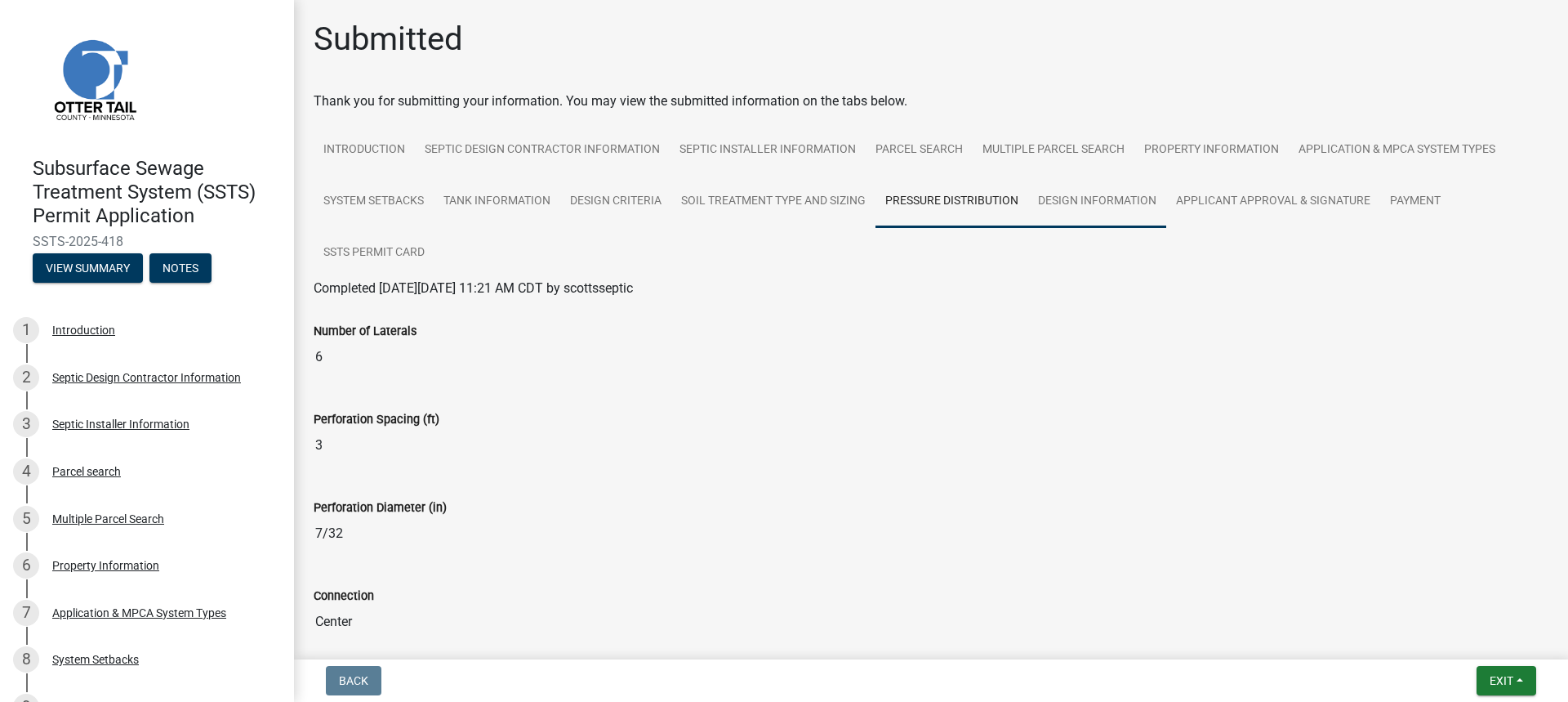
click at [1058, 203] on link "Design Information" at bounding box center [1098, 202] width 138 height 52
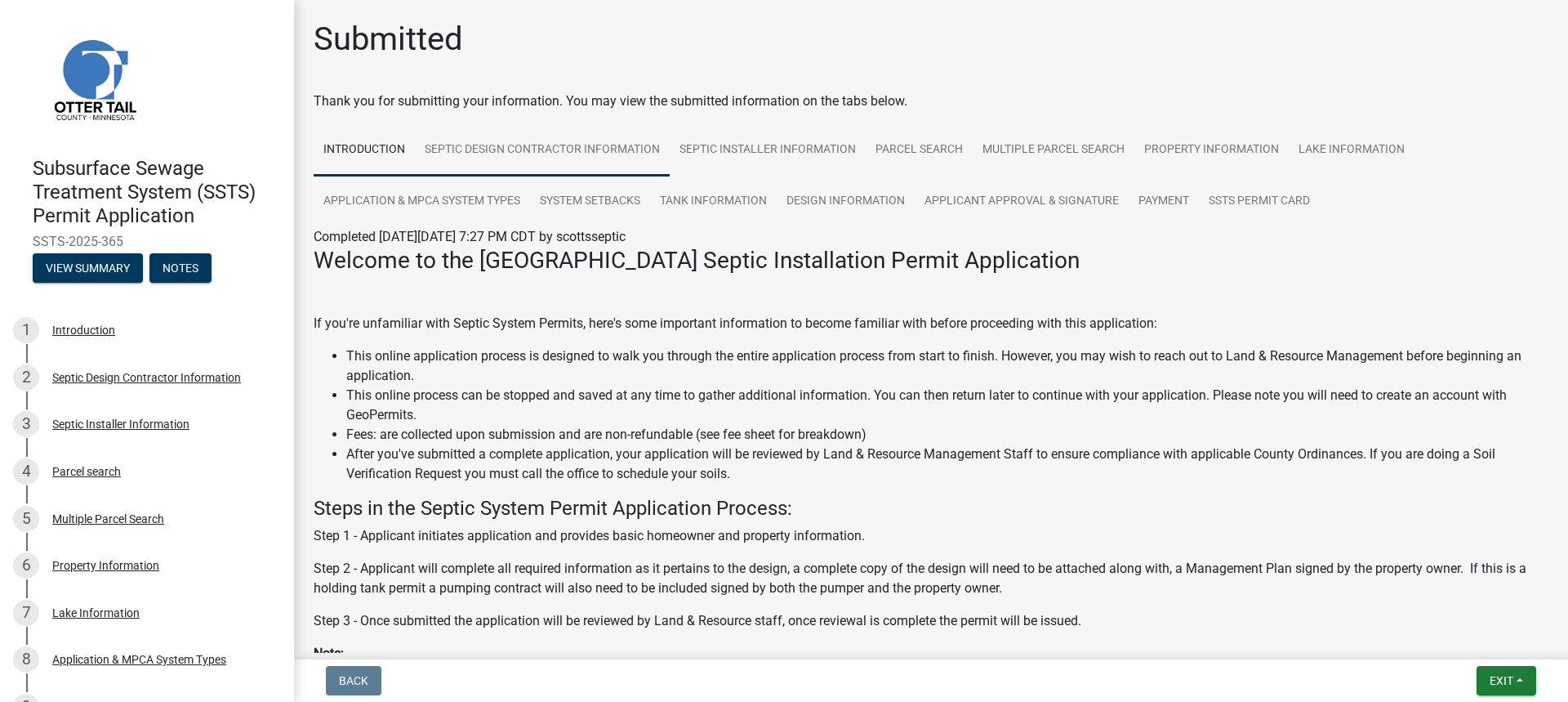
click at [544, 154] on link "Septic Design Contractor Information" at bounding box center [542, 150] width 255 height 52
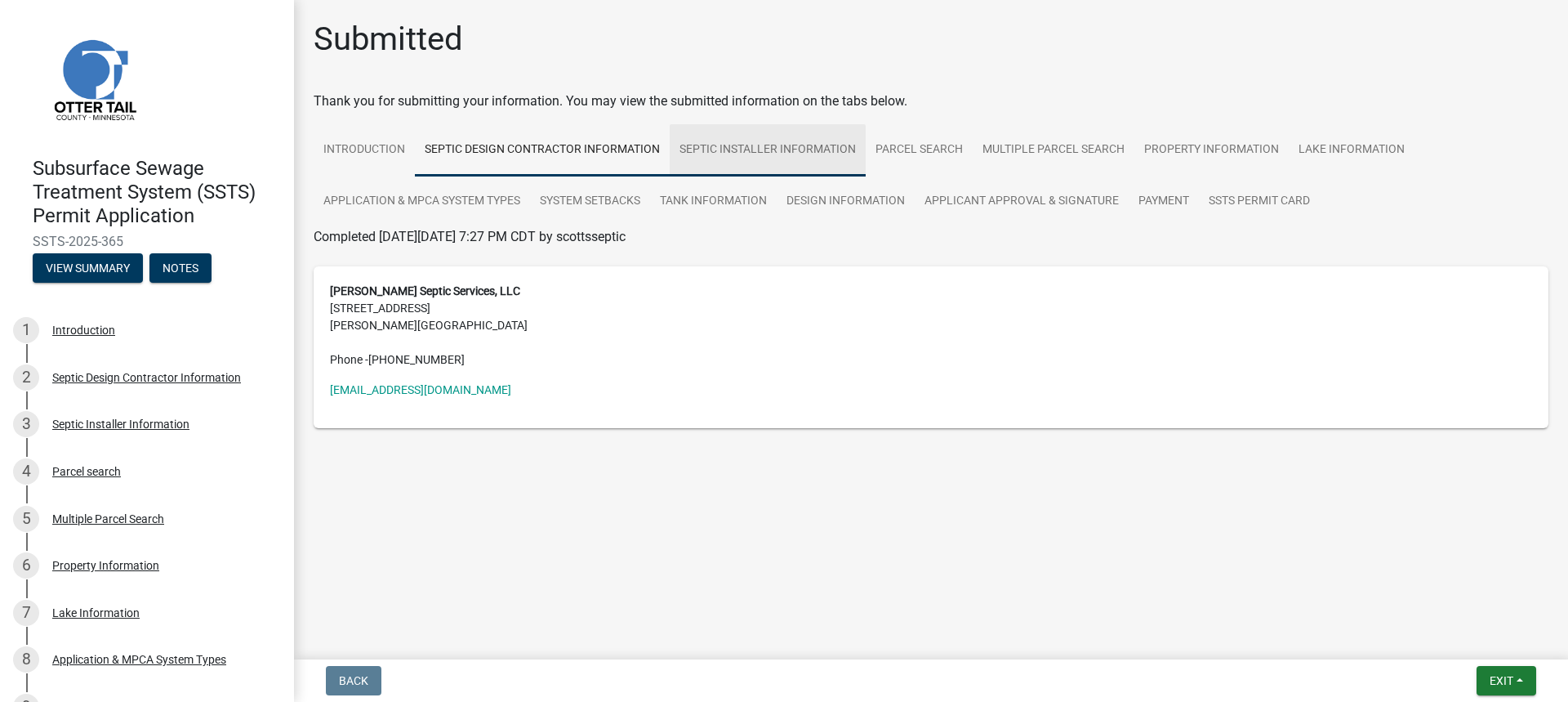
click at [815, 144] on link "Septic Installer Information" at bounding box center [767, 150] width 196 height 52
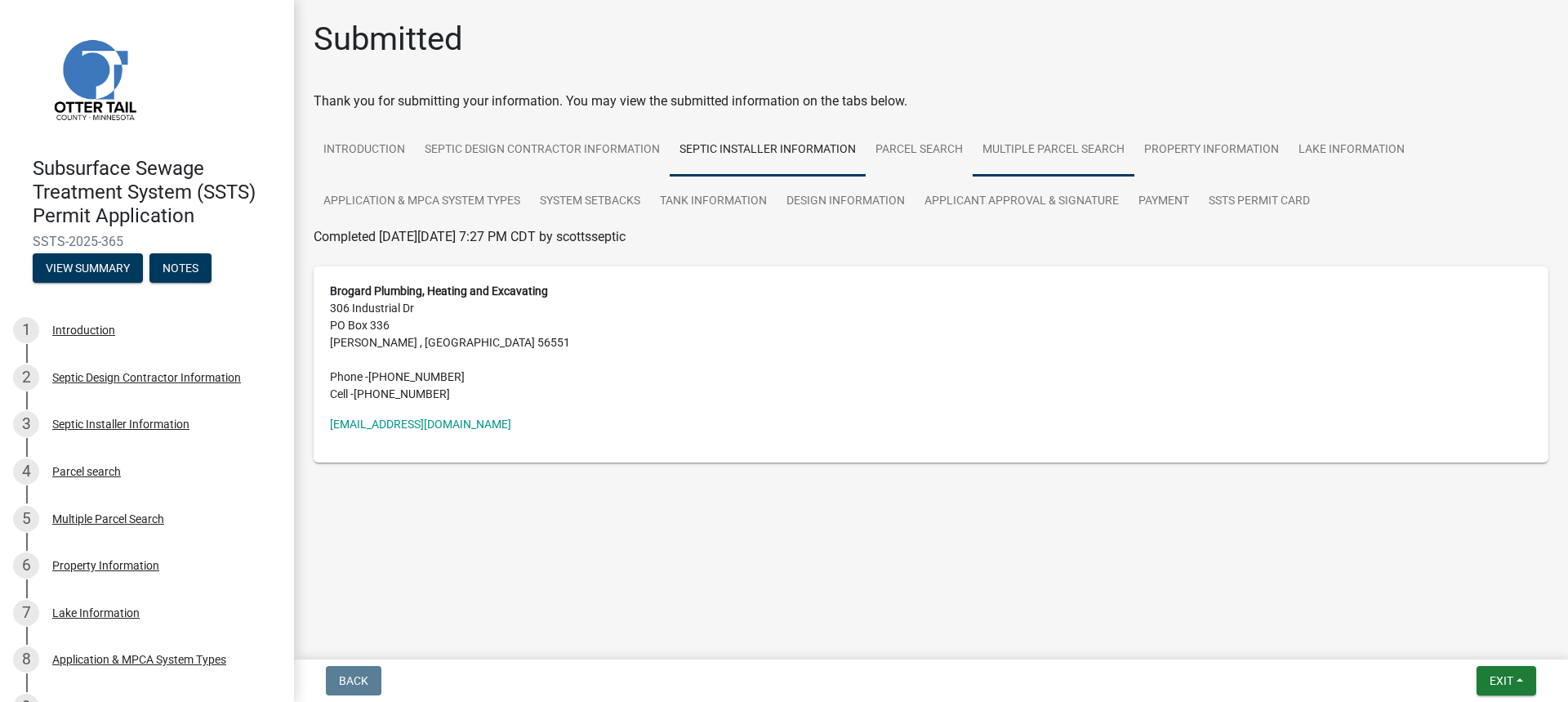
click at [1021, 149] on link "Multiple Parcel Search" at bounding box center [1053, 150] width 162 height 52
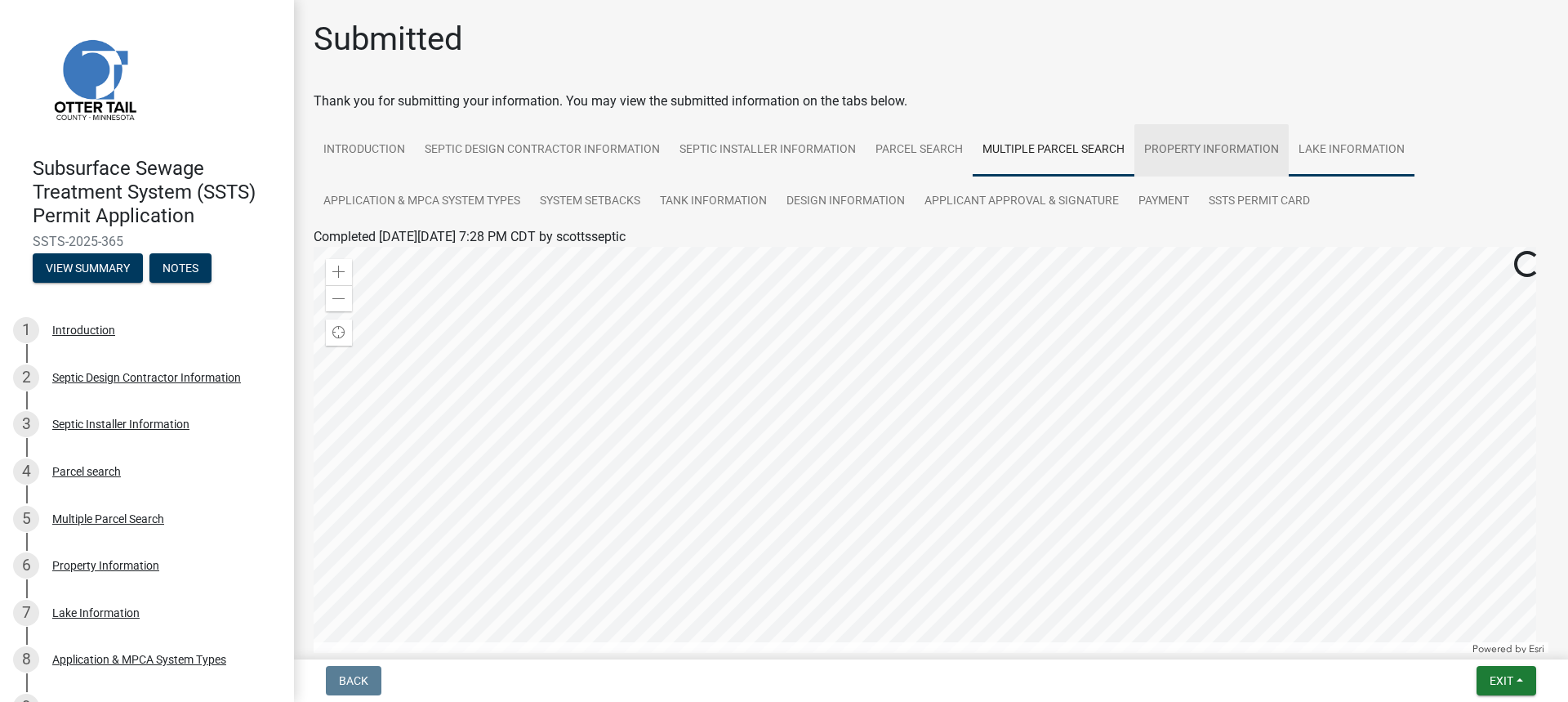
click at [1317, 143] on link "Lake Information" at bounding box center [1351, 150] width 126 height 52
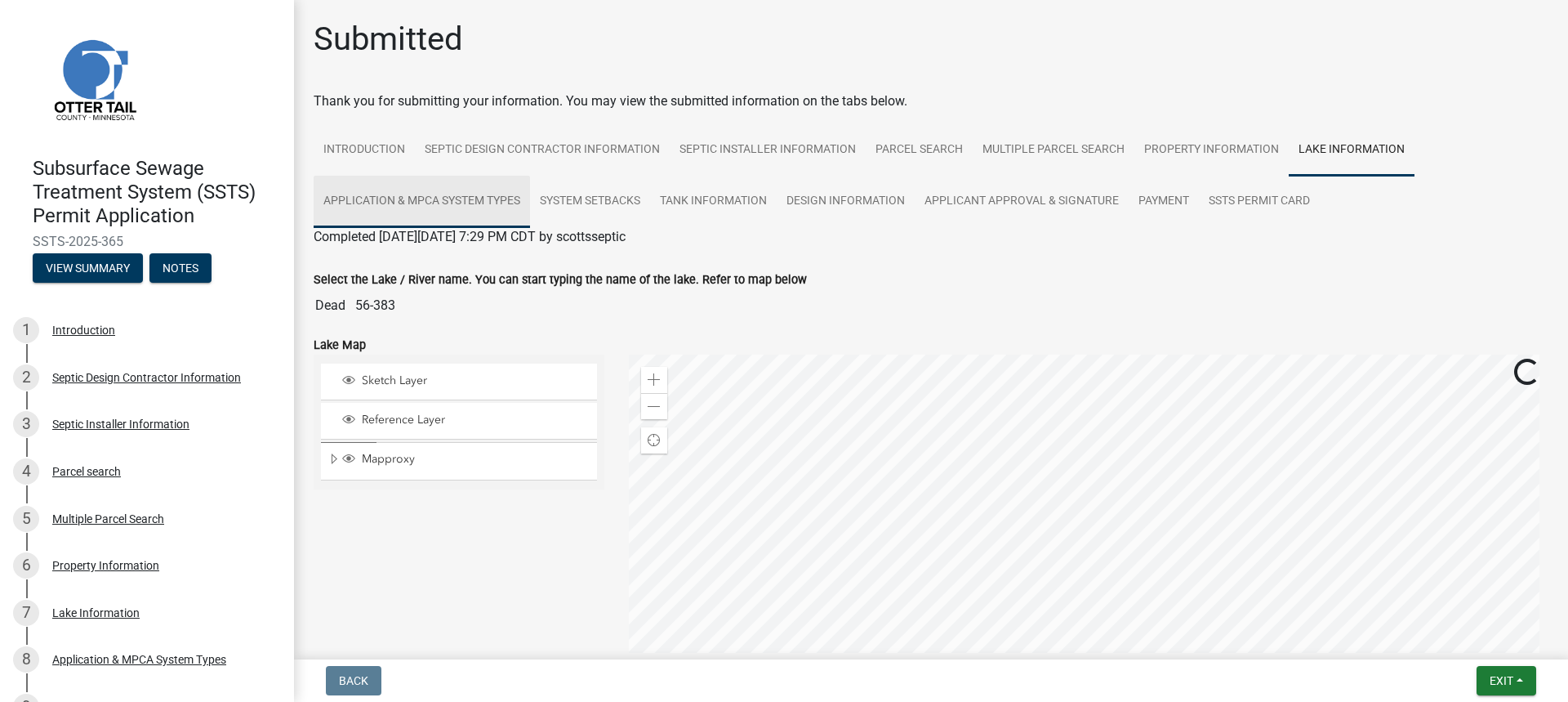
click at [431, 209] on link "Application & MPCA System Types" at bounding box center [422, 202] width 217 height 52
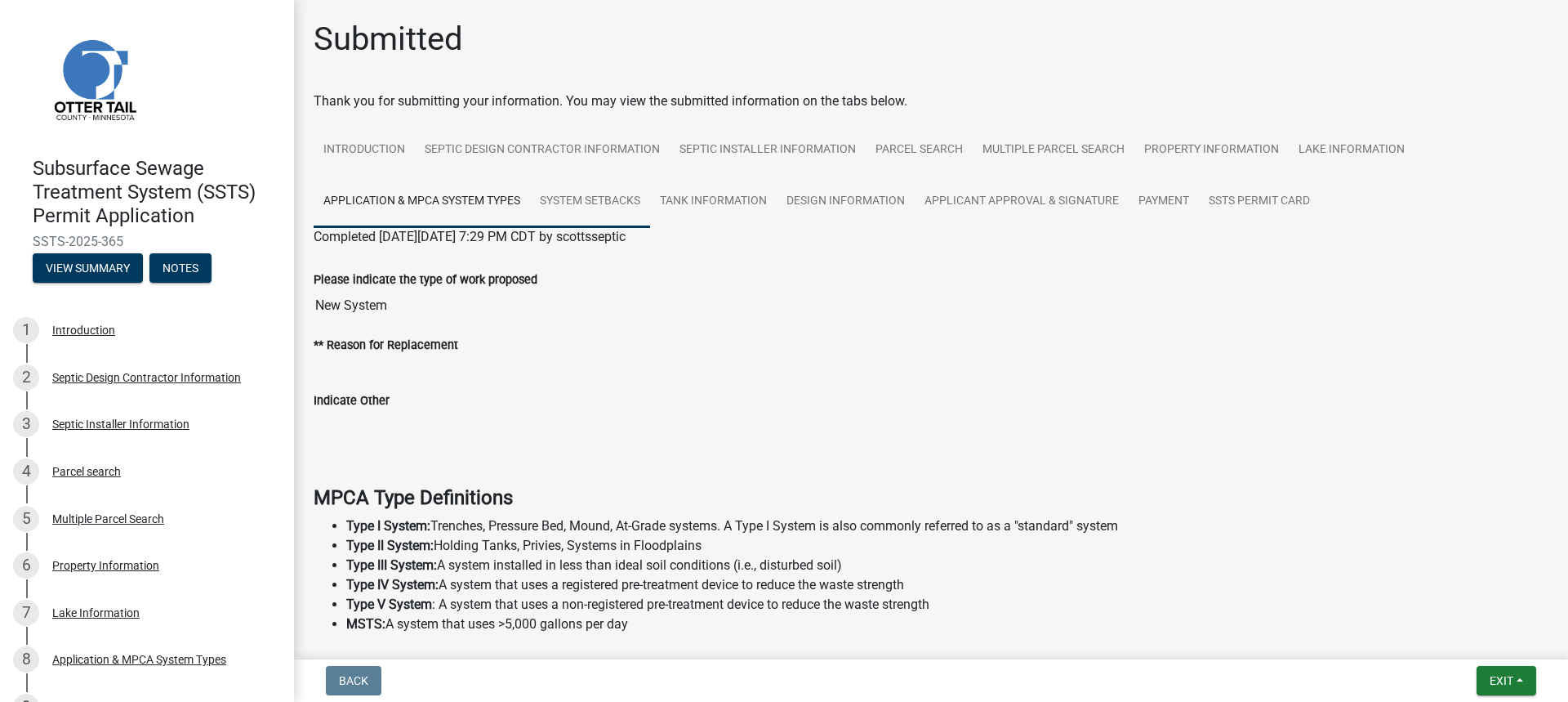
drag, startPoint x: 590, startPoint y: 213, endPoint x: 605, endPoint y: 212, distance: 15.0
click at [592, 214] on link "System Setbacks" at bounding box center [590, 202] width 120 height 52
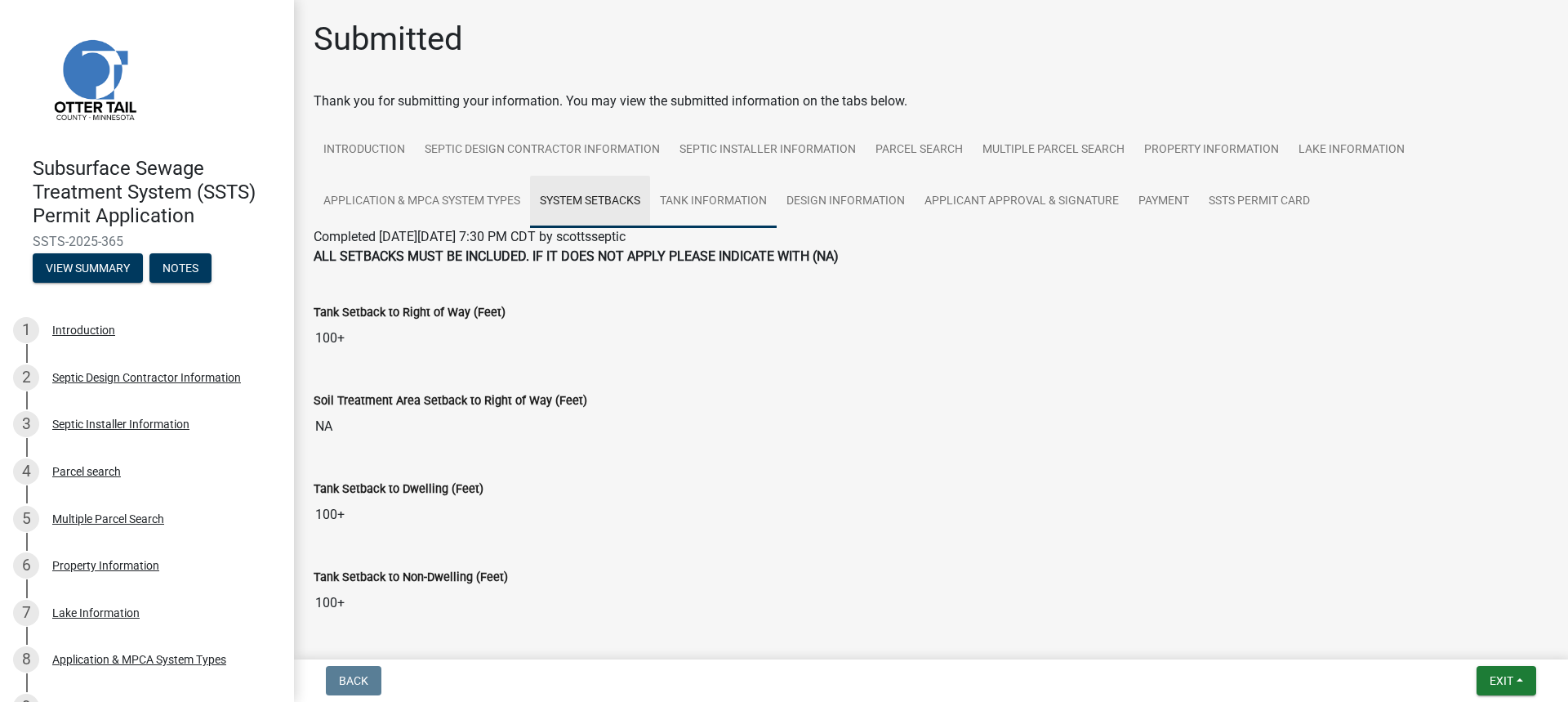
click at [688, 202] on link "Tank Information" at bounding box center [714, 202] width 127 height 52
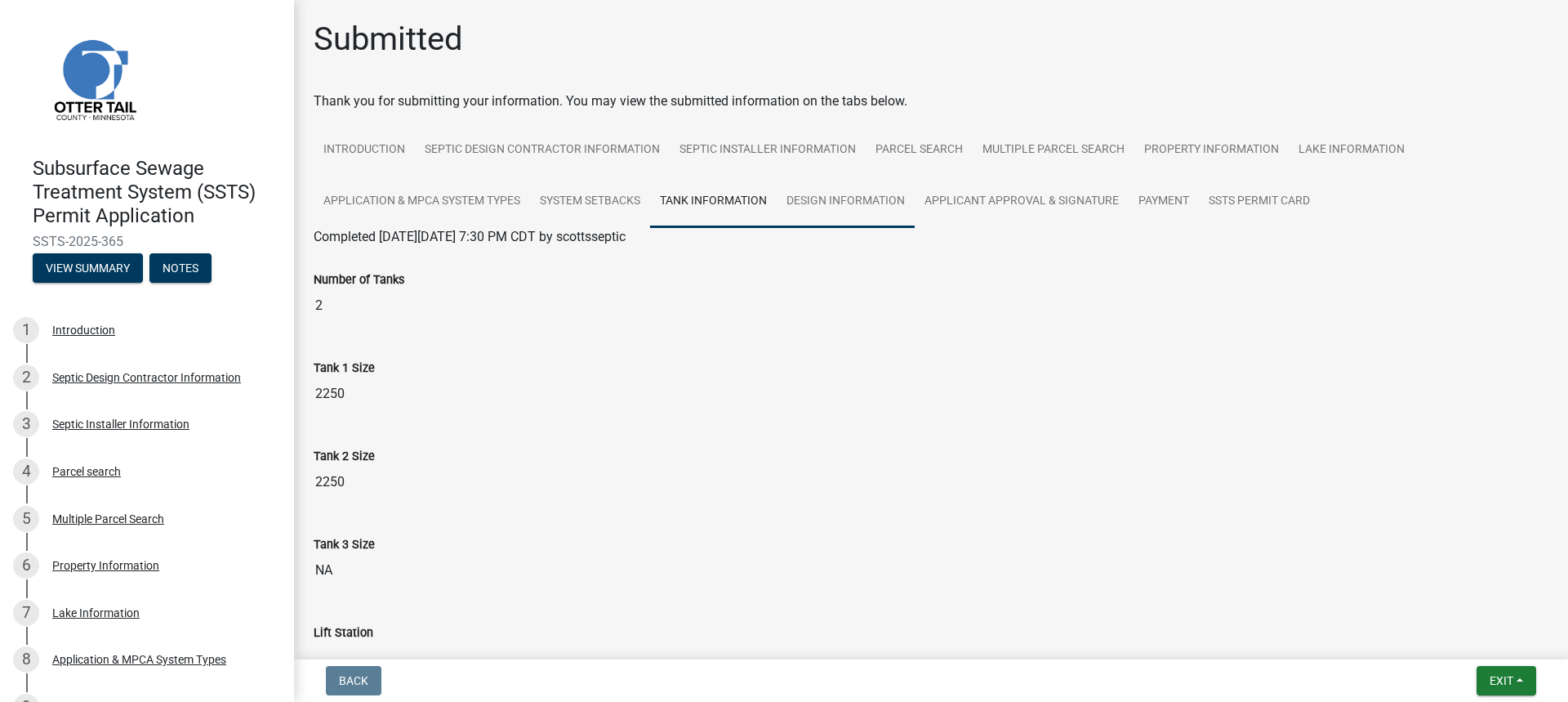
click at [835, 195] on link "Design Information" at bounding box center [846, 202] width 138 height 52
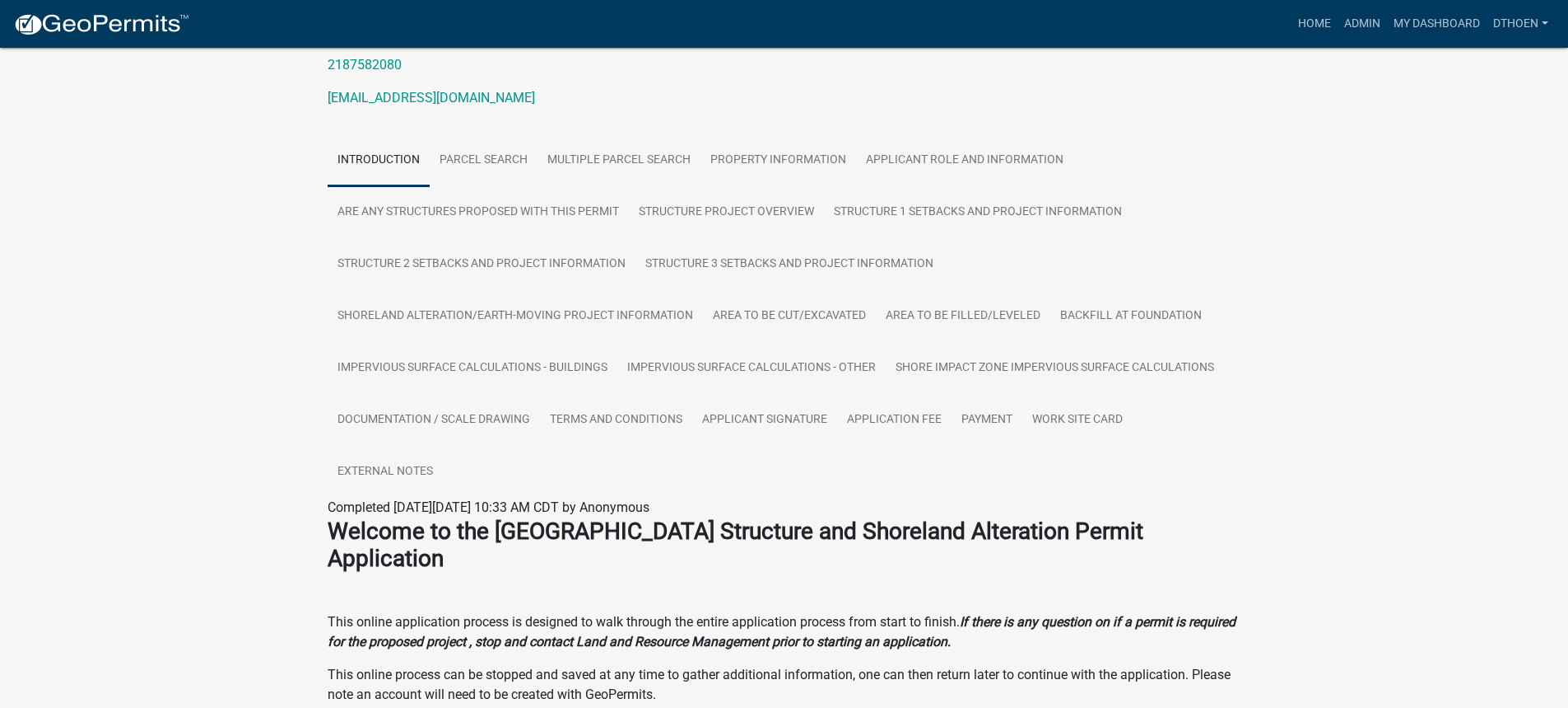
scroll to position [247, 0]
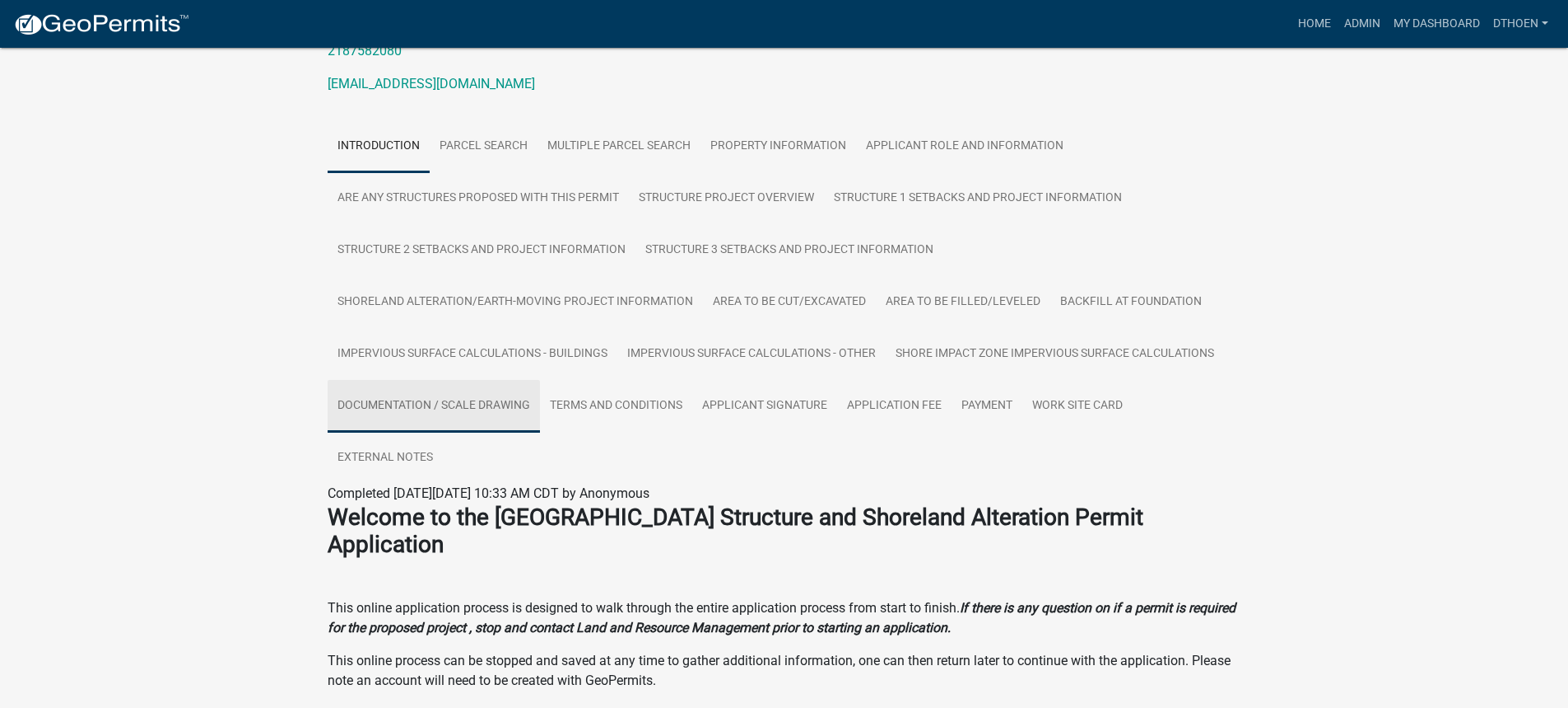
click at [453, 396] on link "Documentation / Scale Drawing" at bounding box center [433, 406] width 212 height 53
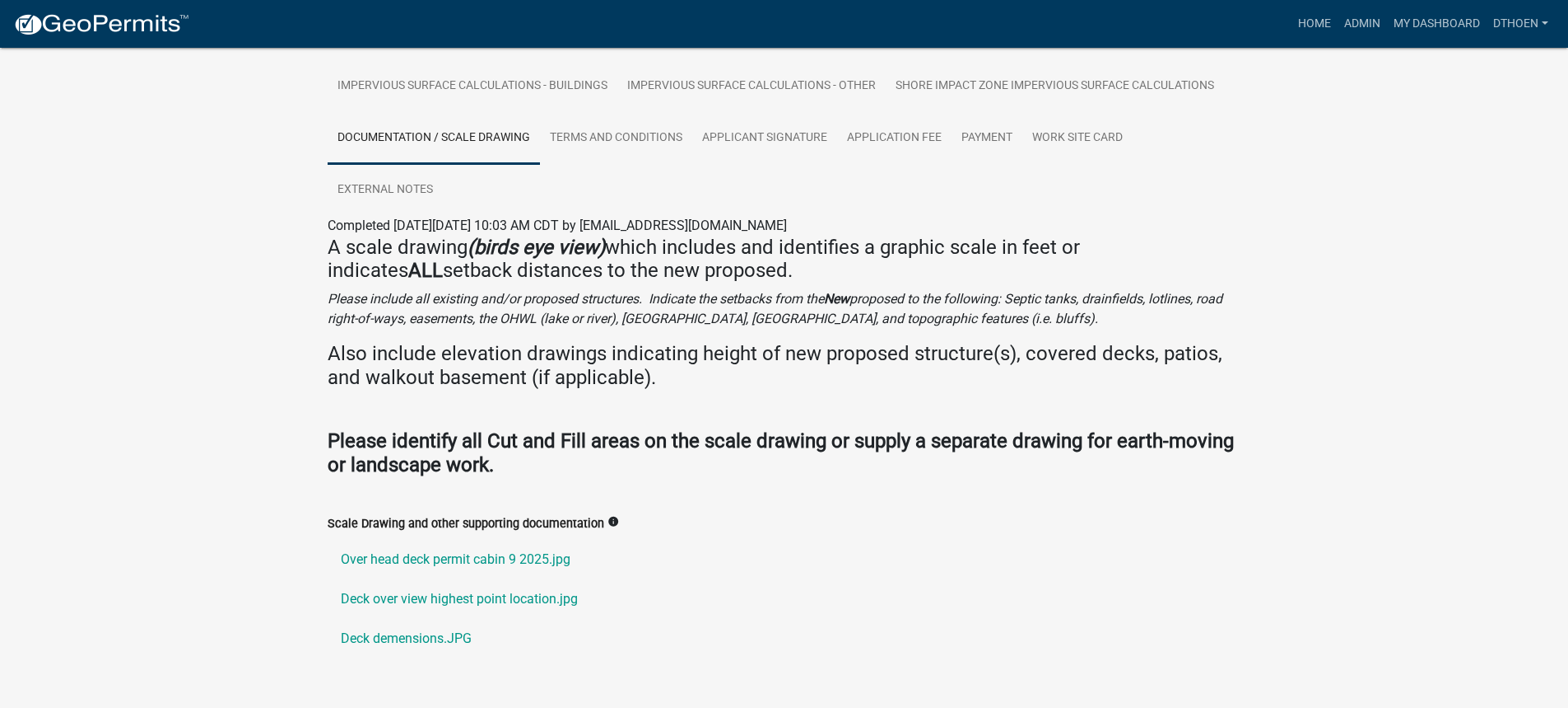
scroll to position [554, 0]
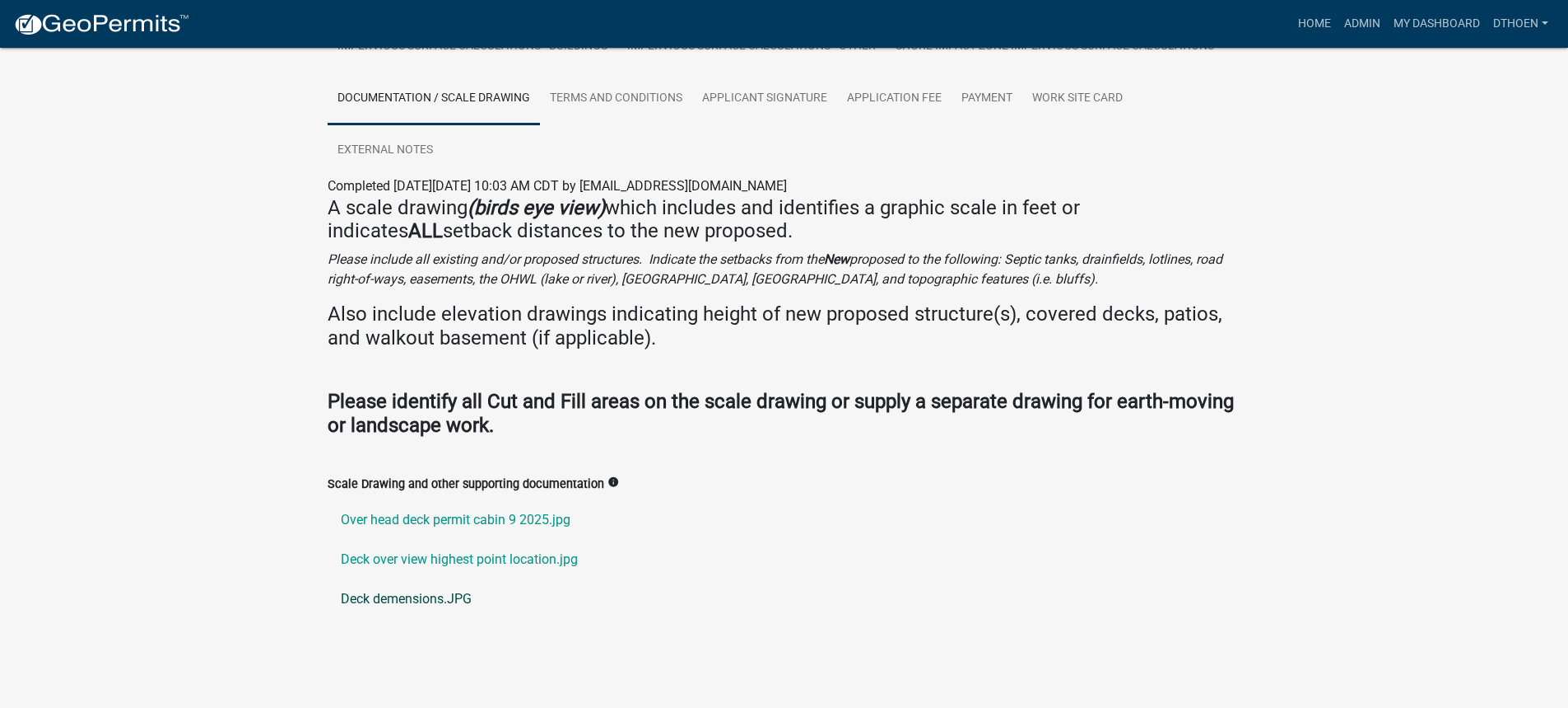
click at [418, 591] on link "Deck demensions.JPG" at bounding box center [784, 598] width 914 height 39
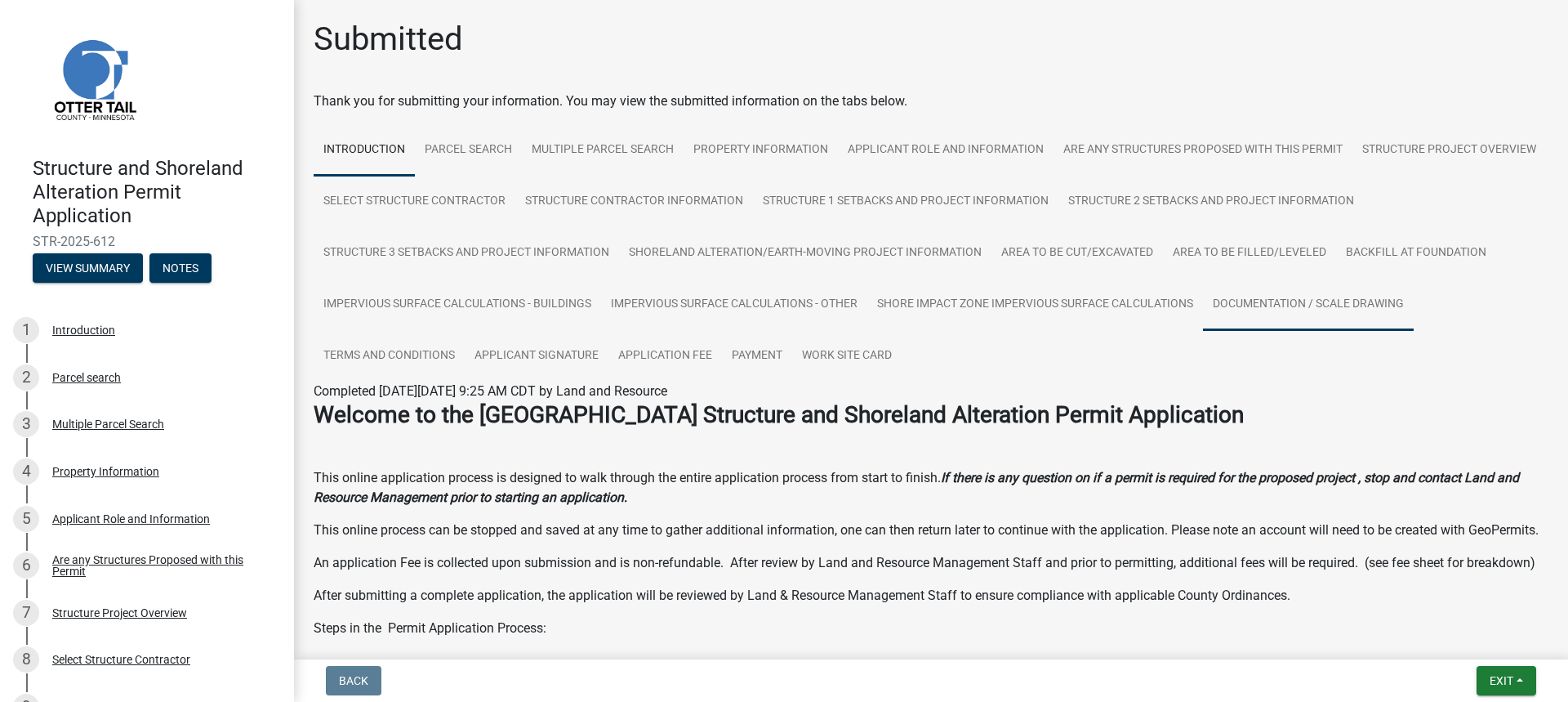
click at [1203, 331] on link "Documentation / Scale Drawing" at bounding box center [1308, 304] width 211 height 52
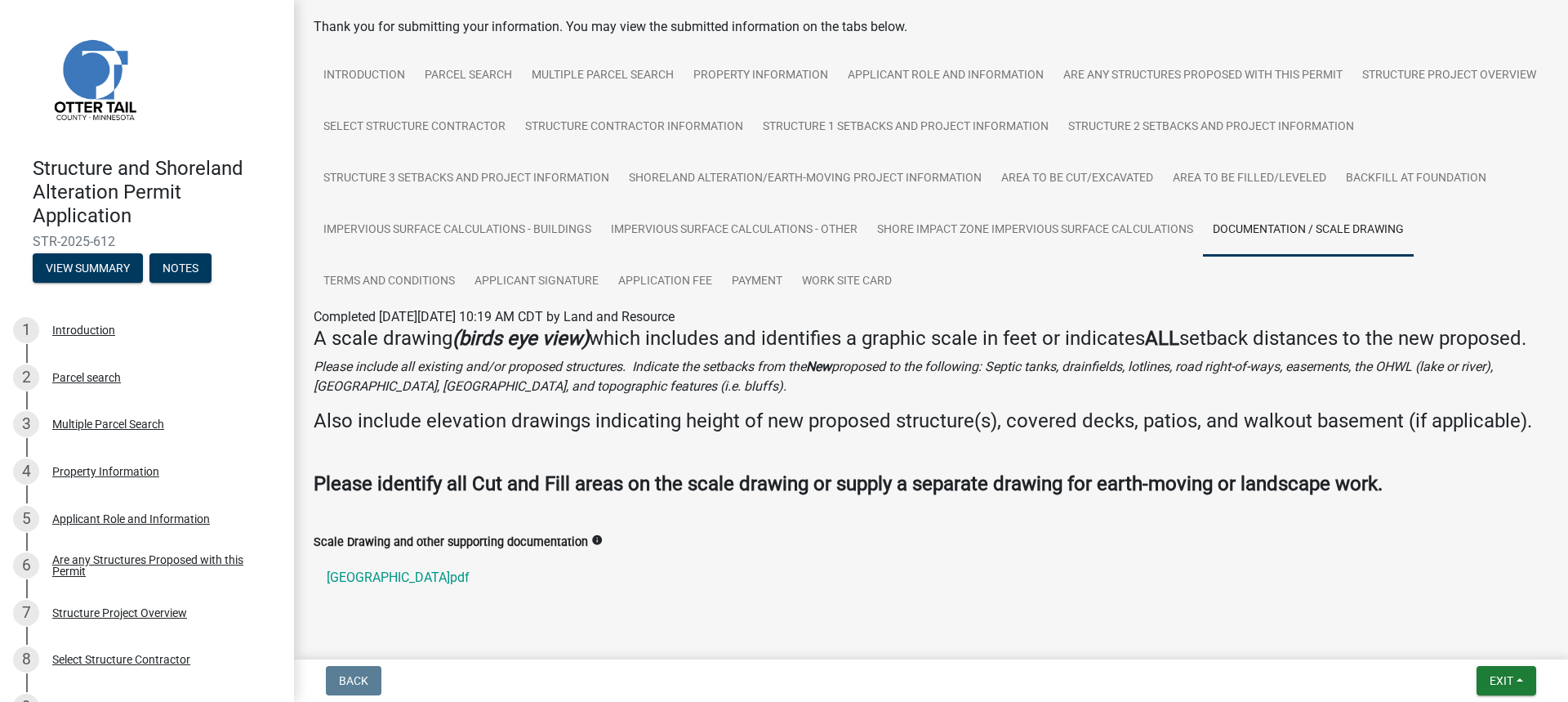
scroll to position [146, 0]
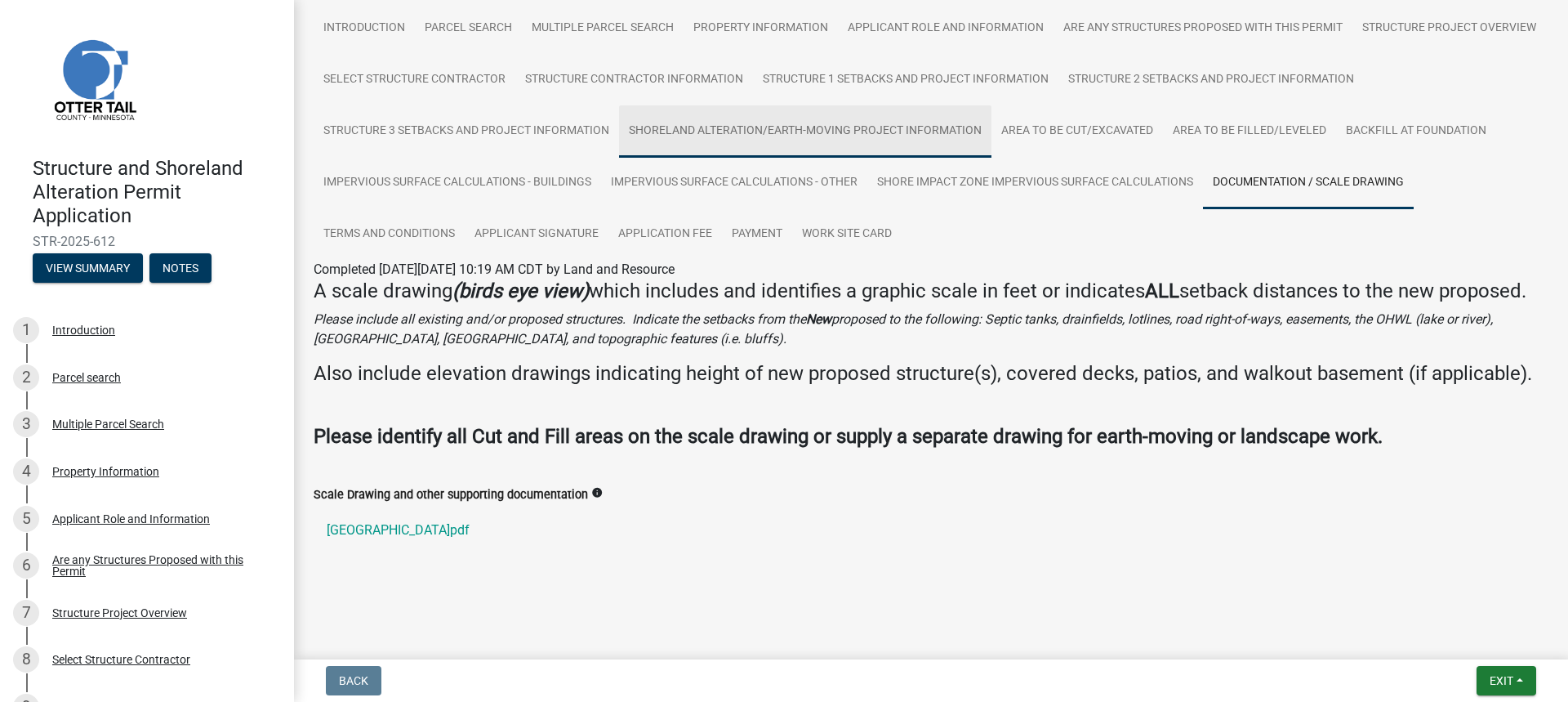
click at [992, 106] on link "Shoreland Alteration/Earth-Moving Project Information" at bounding box center [804, 132] width 372 height 52
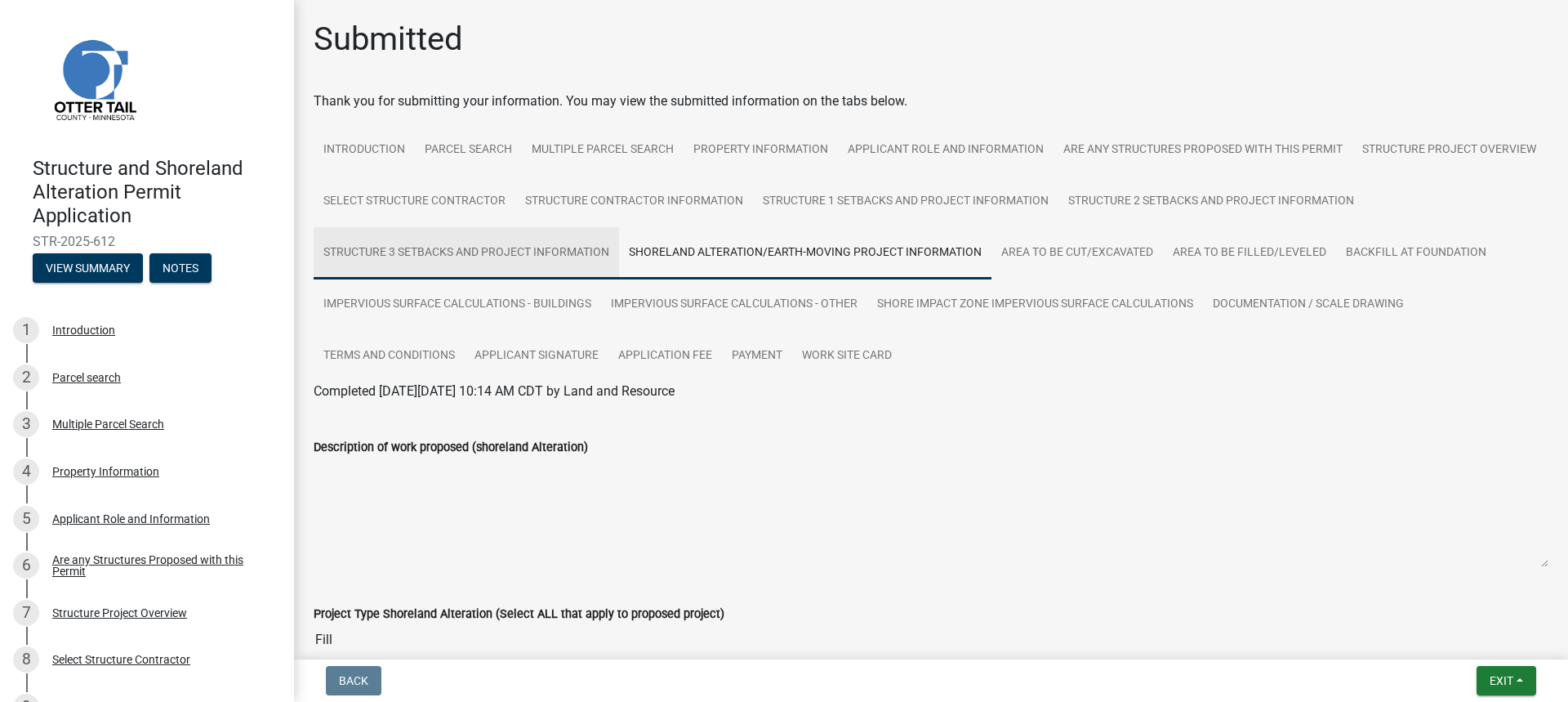
click at [619, 267] on link "Structure 3 Setbacks and project information" at bounding box center [466, 253] width 306 height 52
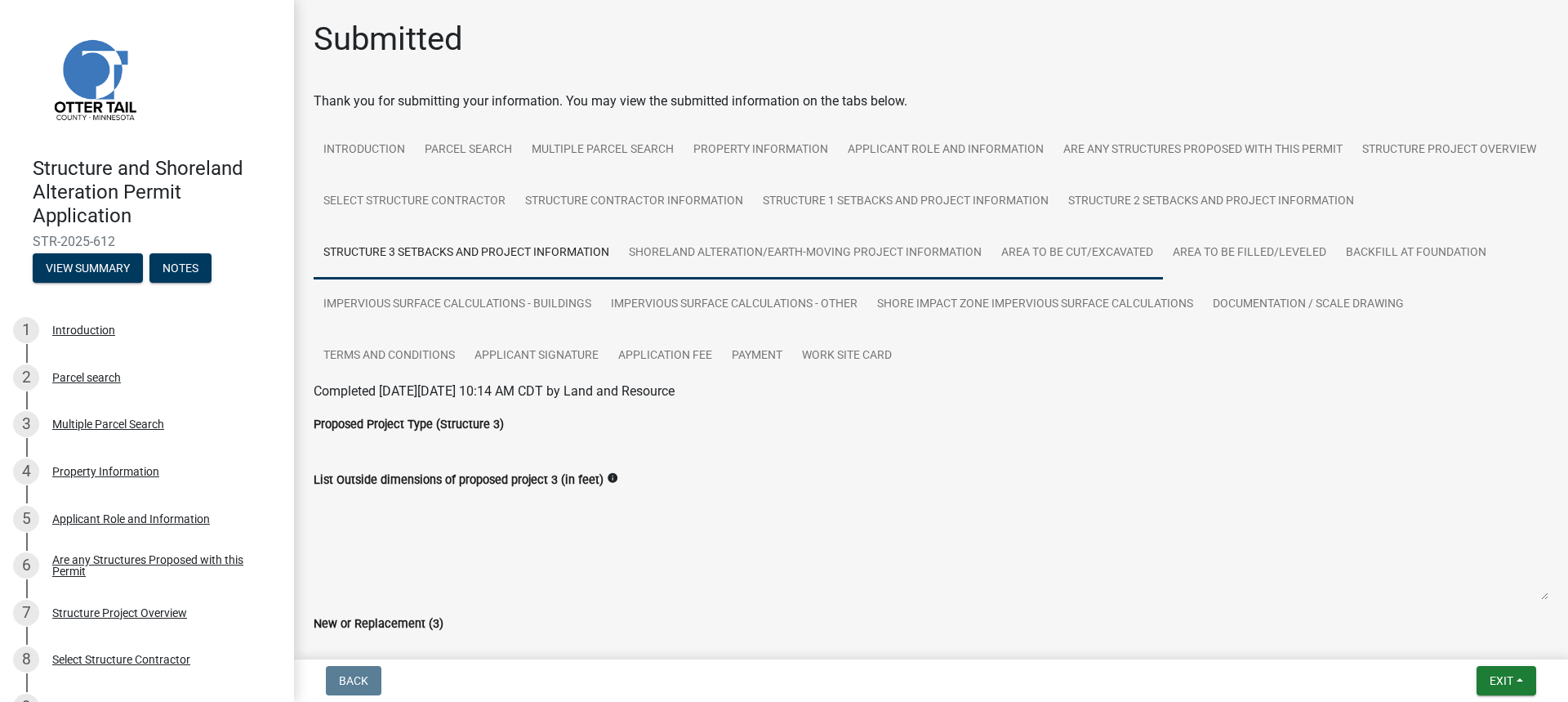
click at [992, 258] on link "Shoreland Alteration/Earth-Moving Project Information" at bounding box center [804, 253] width 372 height 52
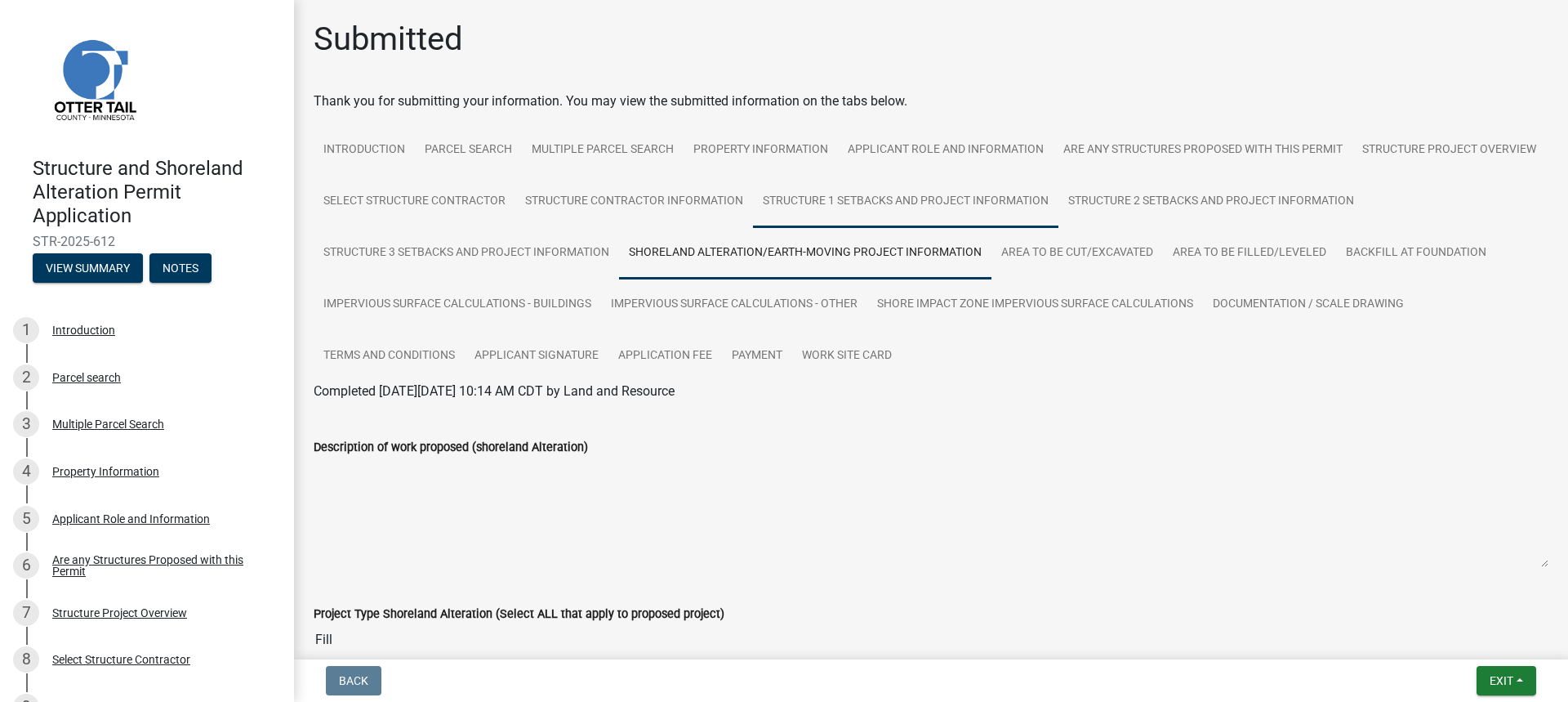
click at [1058, 202] on link "Structure 1 Setbacks and project information" at bounding box center [905, 202] width 306 height 52
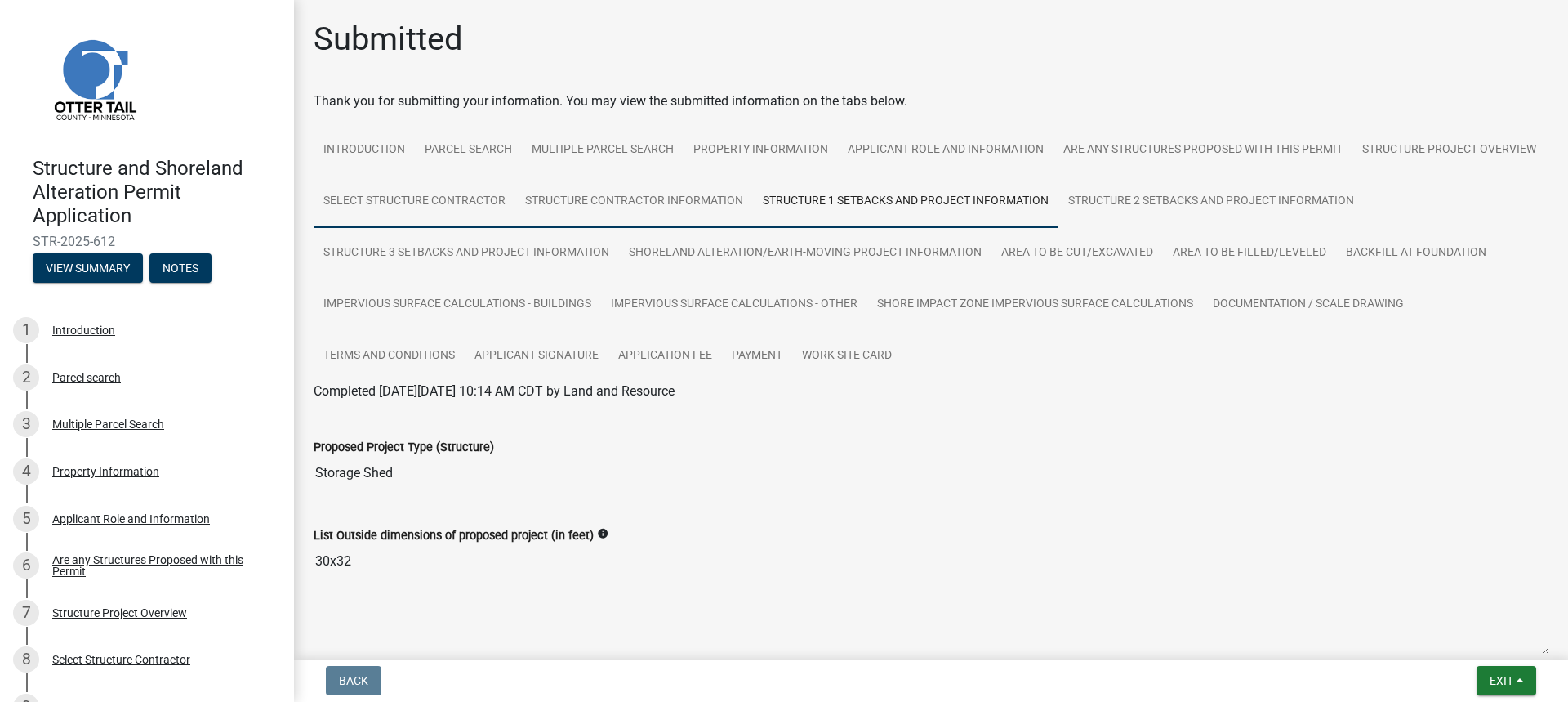
click at [515, 200] on link "Select Structure Contractor" at bounding box center [415, 202] width 202 height 52
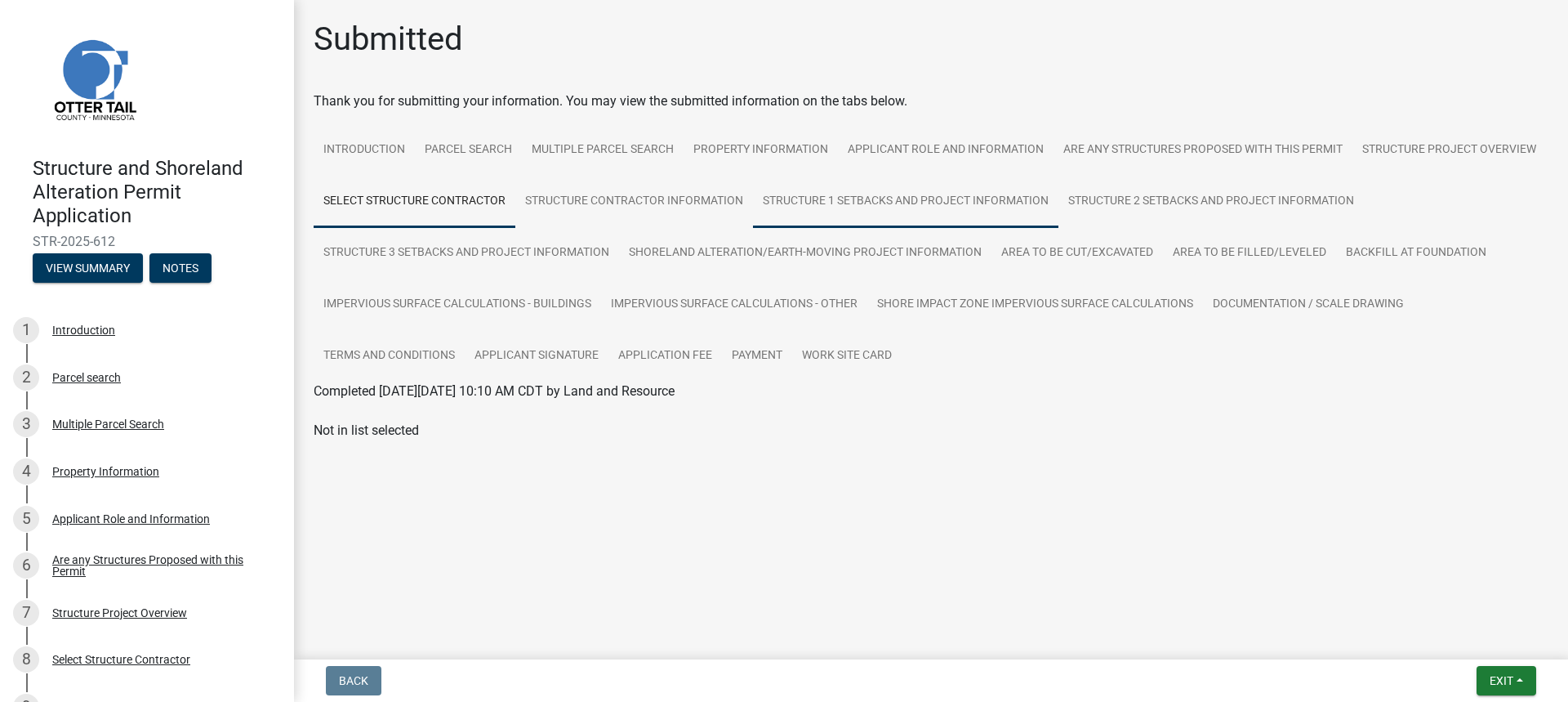
click at [851, 199] on link "Structure 1 Setbacks and project information" at bounding box center [905, 202] width 306 height 52
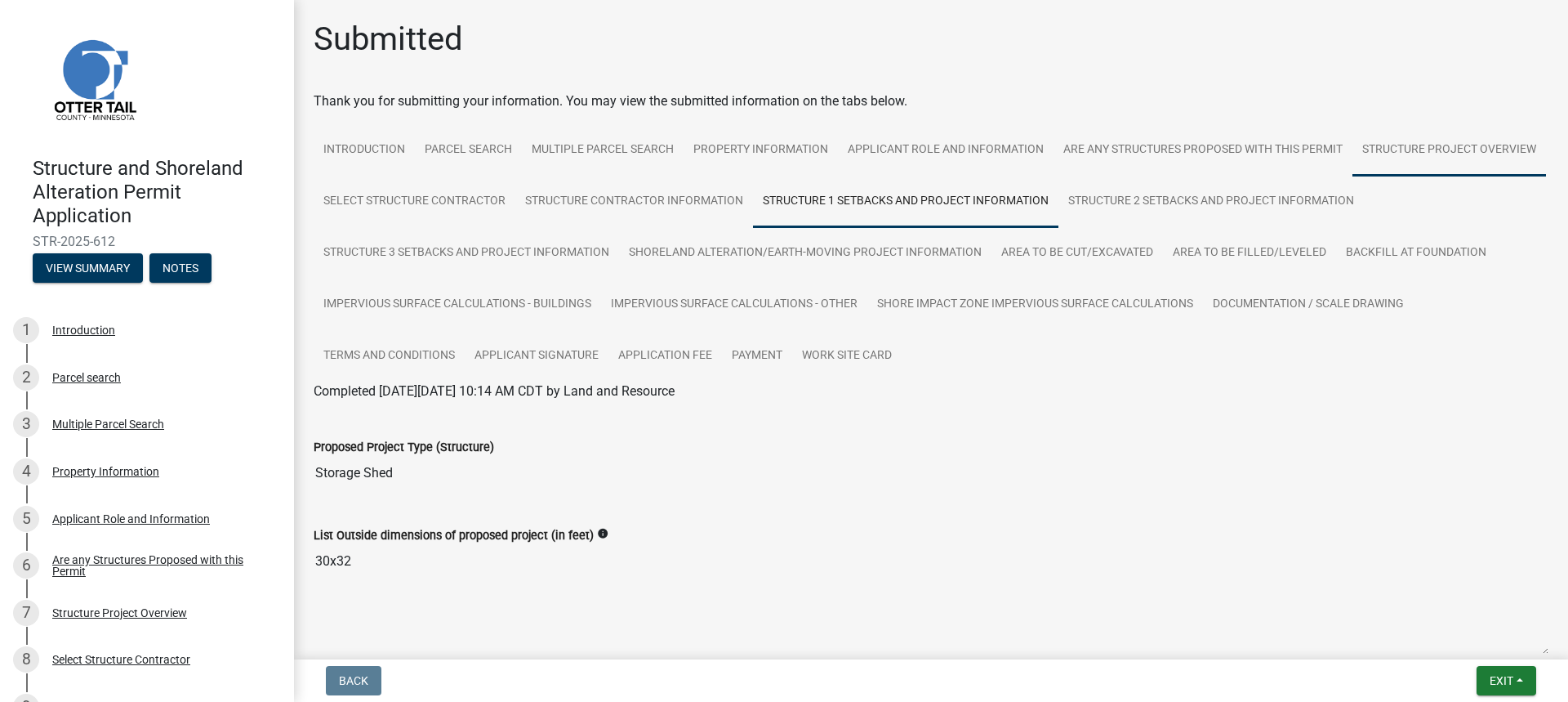
click at [1352, 177] on link "Structure Project Overview" at bounding box center [1449, 150] width 193 height 52
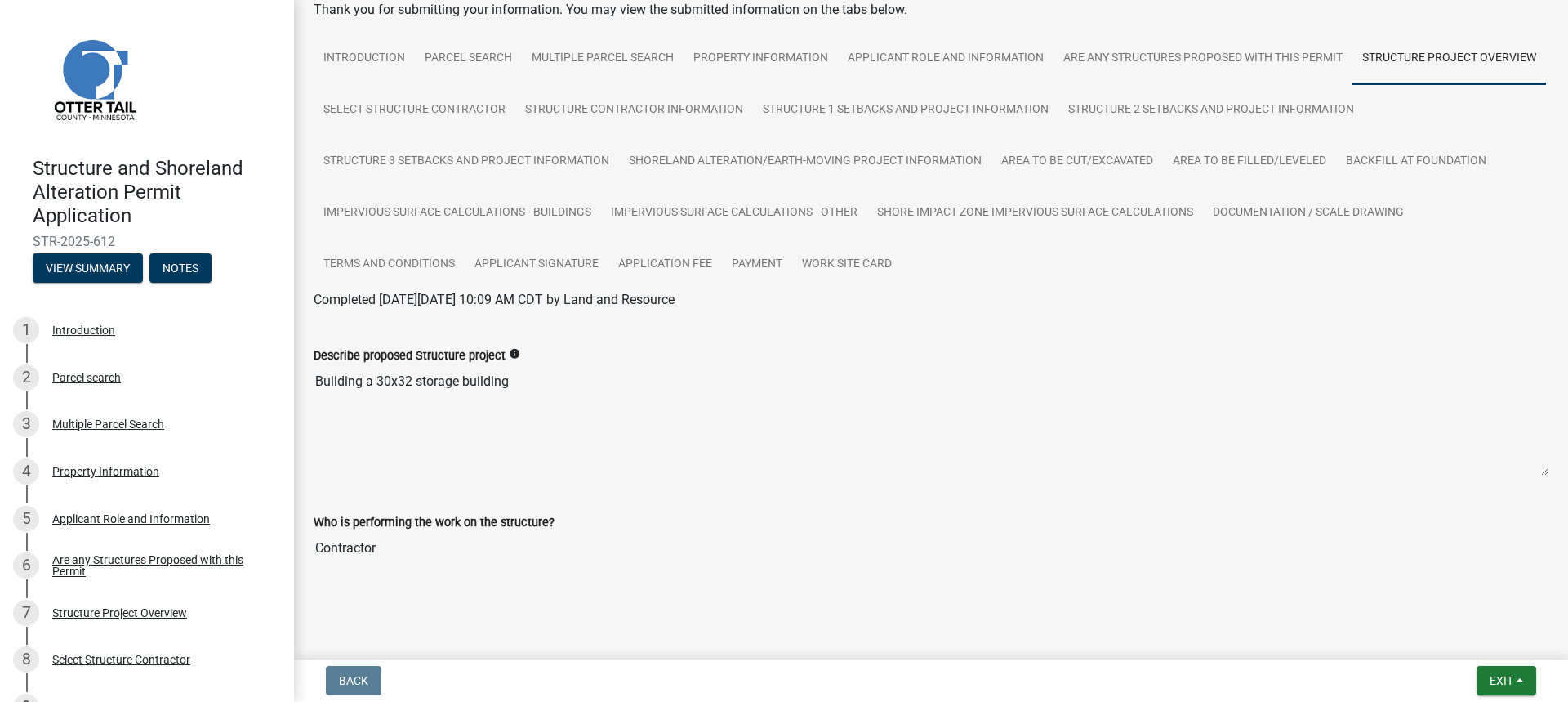
scroll to position [100, 0]
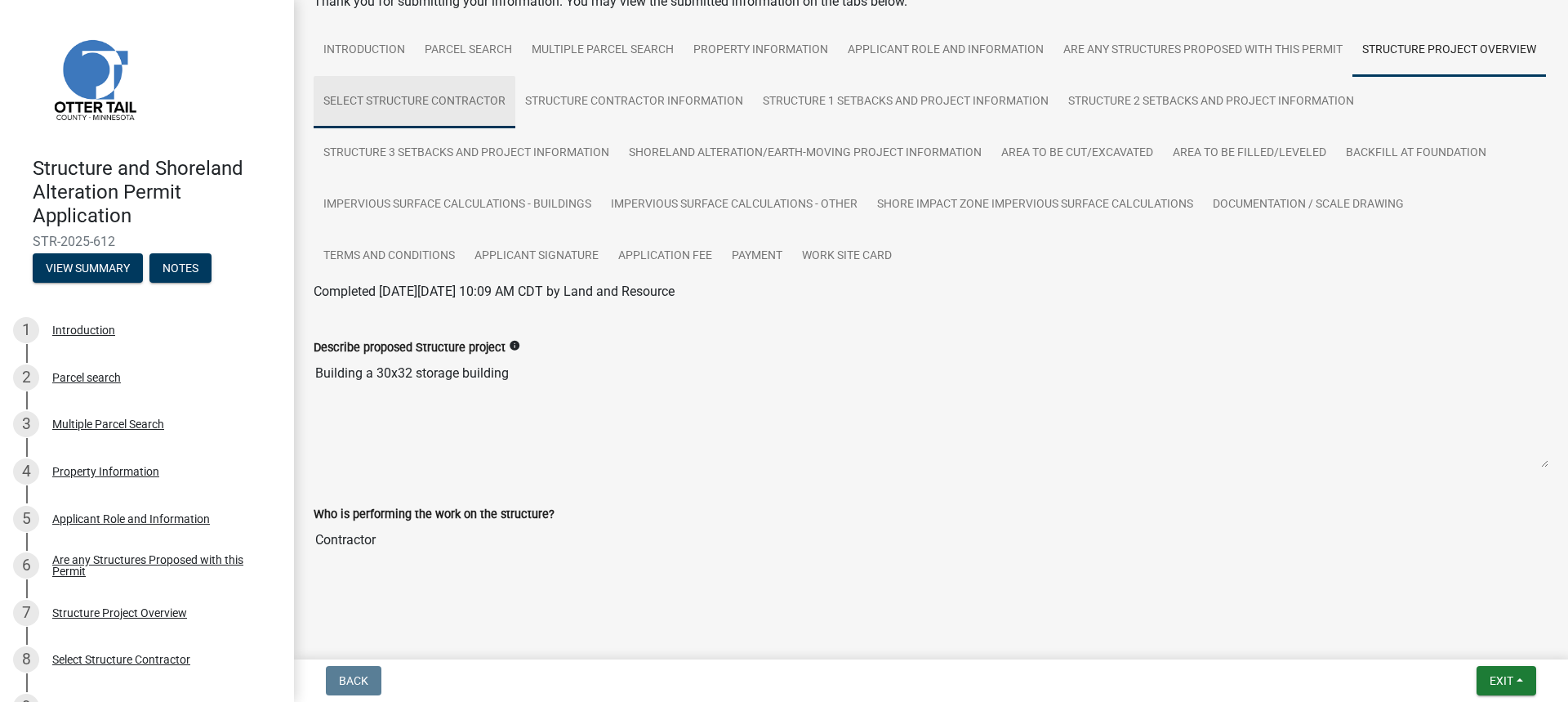
click at [515, 84] on link "Select Structure Contractor" at bounding box center [415, 102] width 202 height 52
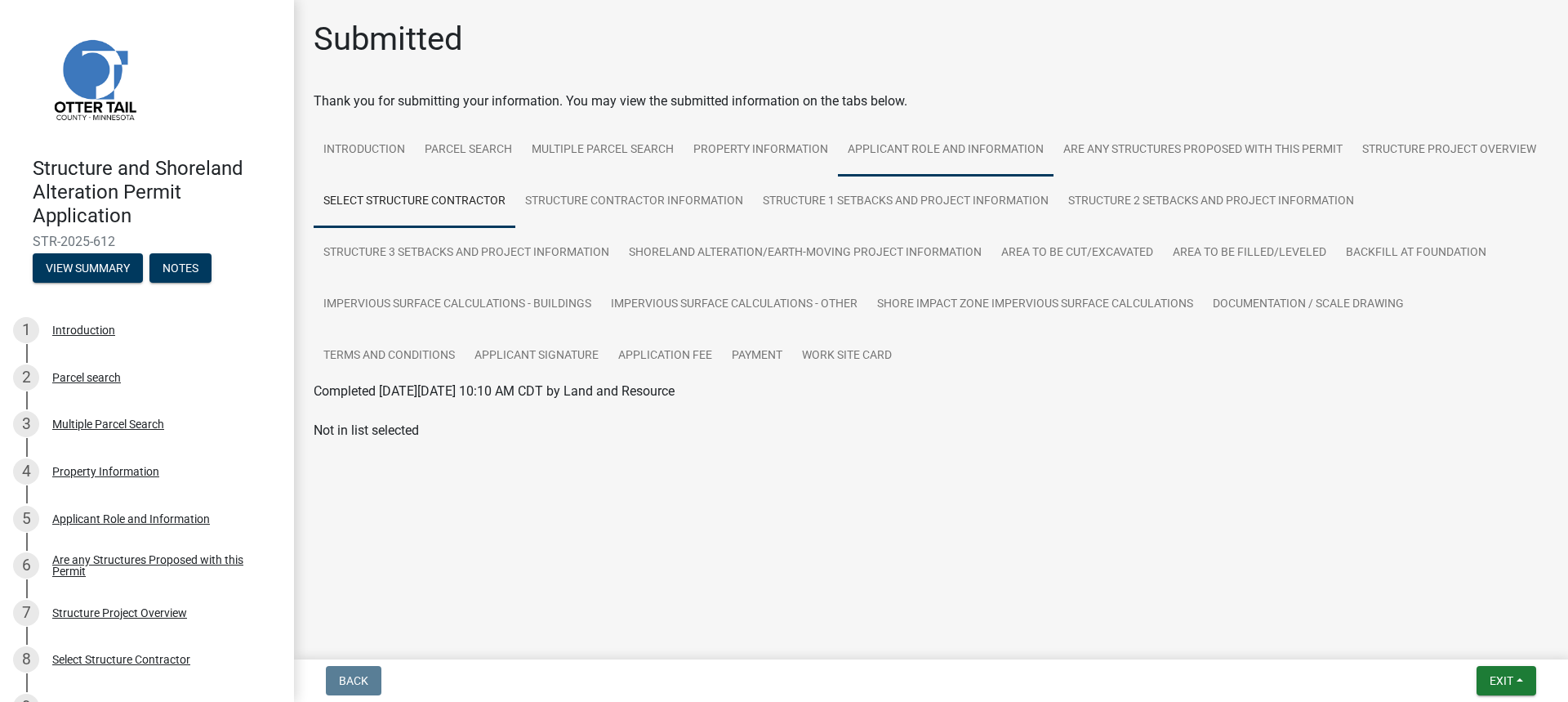
click at [1003, 157] on link "Applicant Role and Information" at bounding box center [945, 150] width 216 height 52
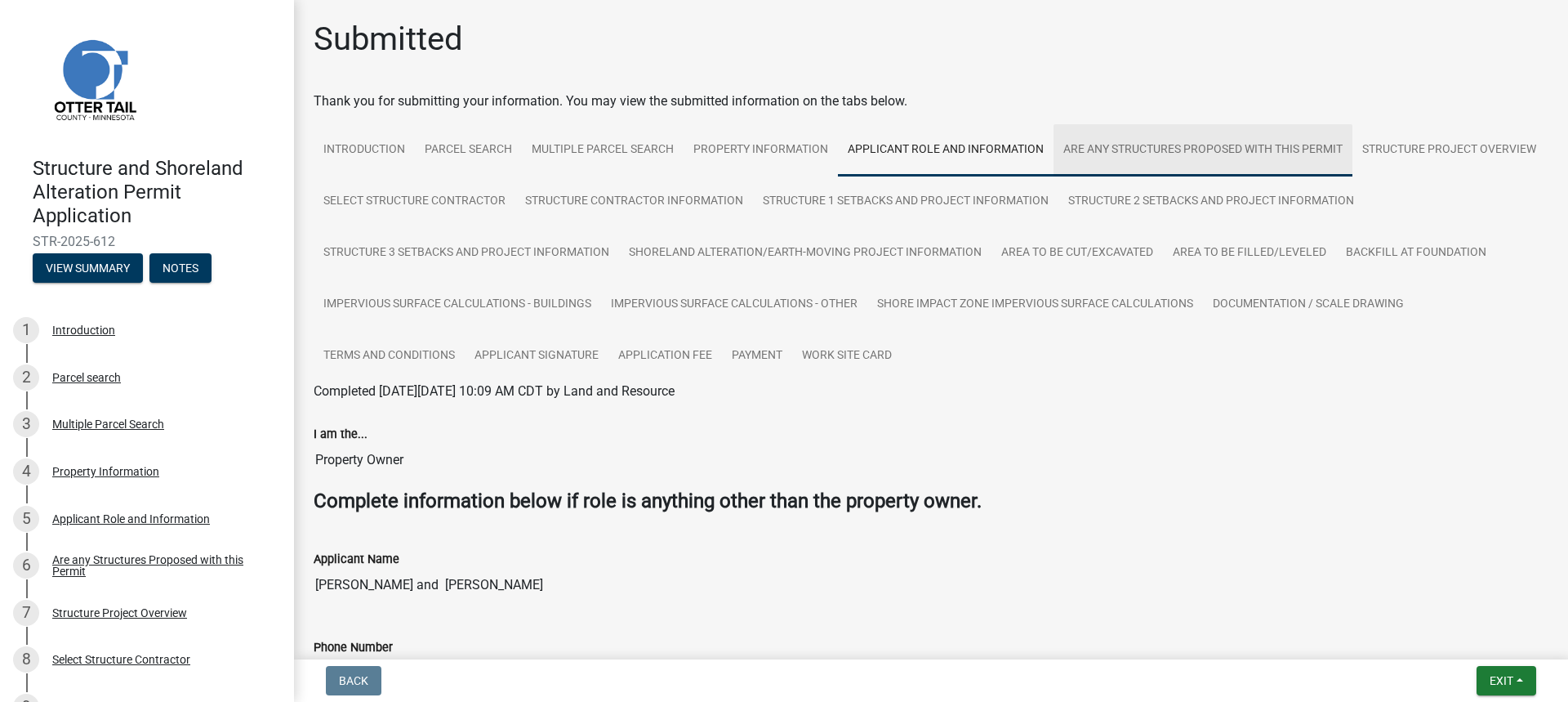
click at [1084, 143] on link "Are any Structures Proposed with this Permit" at bounding box center [1202, 150] width 299 height 52
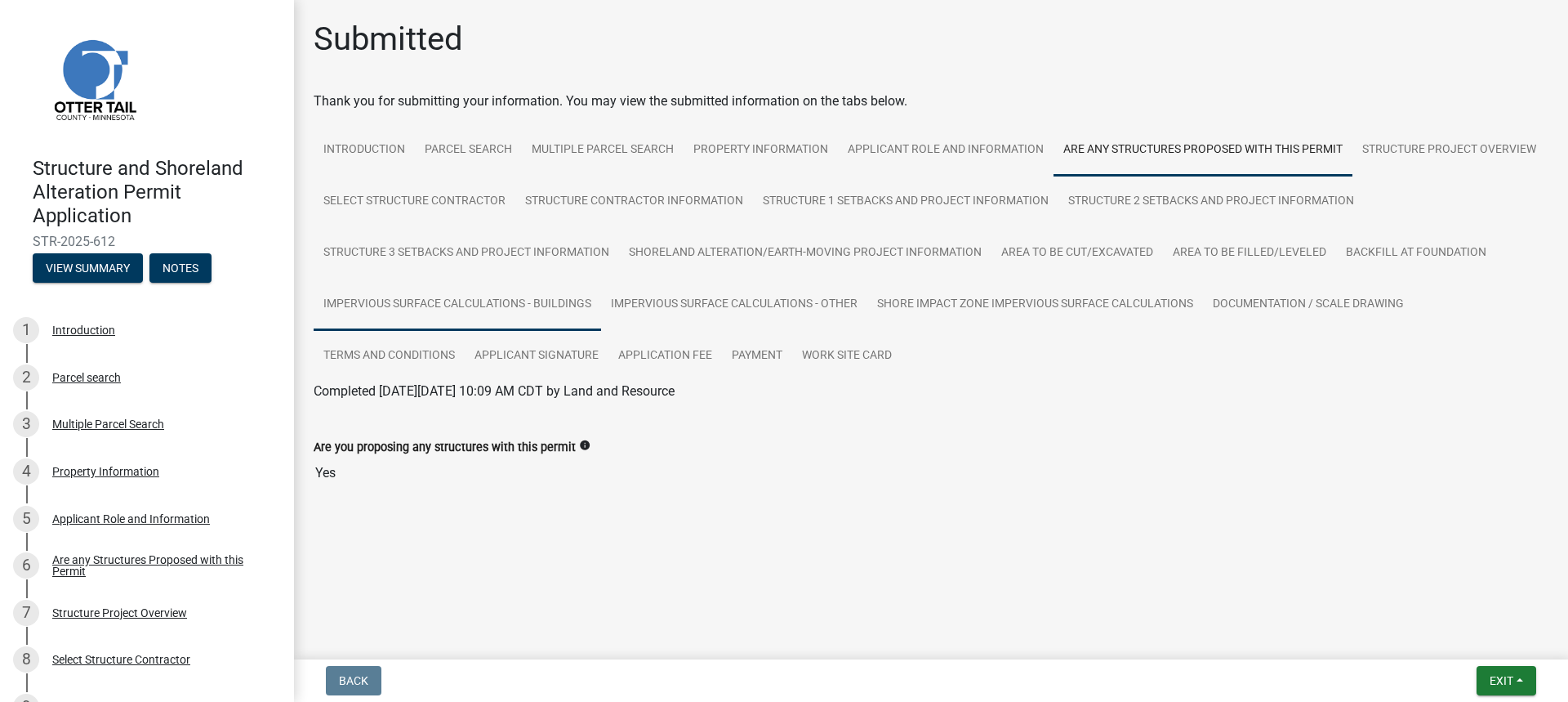
click at [534, 316] on link "Impervious Surface Calculations - Buildings" at bounding box center [457, 304] width 287 height 52
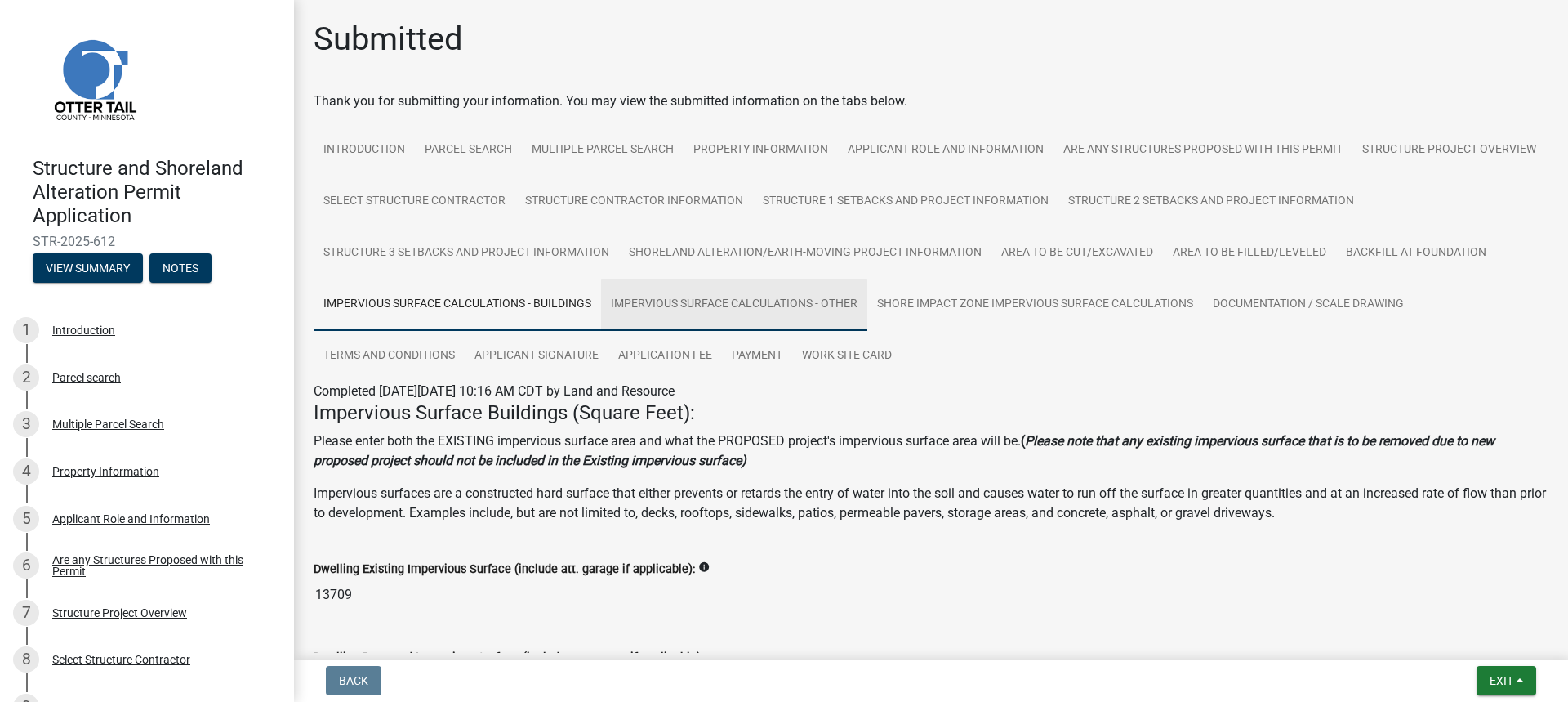
click at [868, 291] on link "Impervious Surface Calculations - Other" at bounding box center [734, 304] width 266 height 52
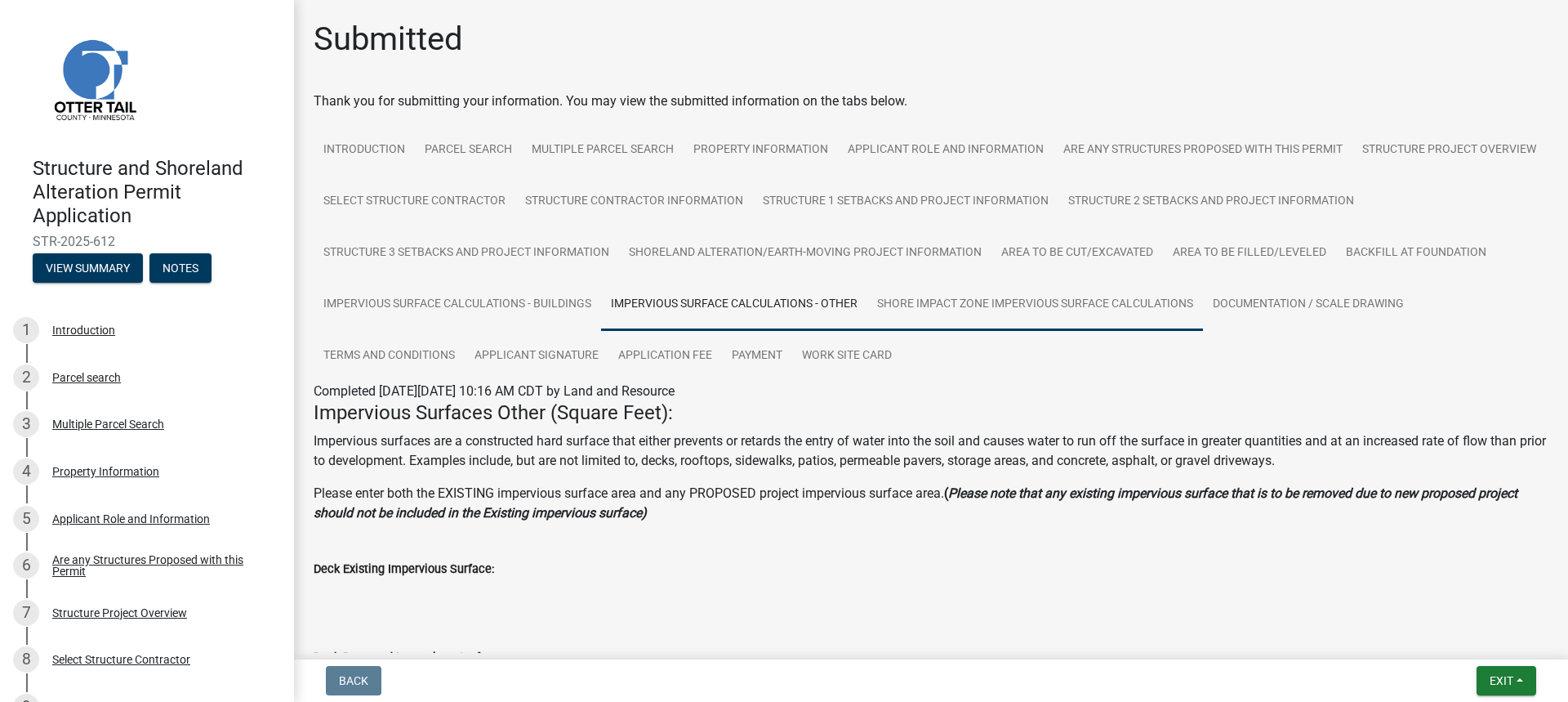
click at [1203, 292] on link "Shore Impact Zone Impervious Surface Calculations" at bounding box center [1035, 304] width 336 height 52
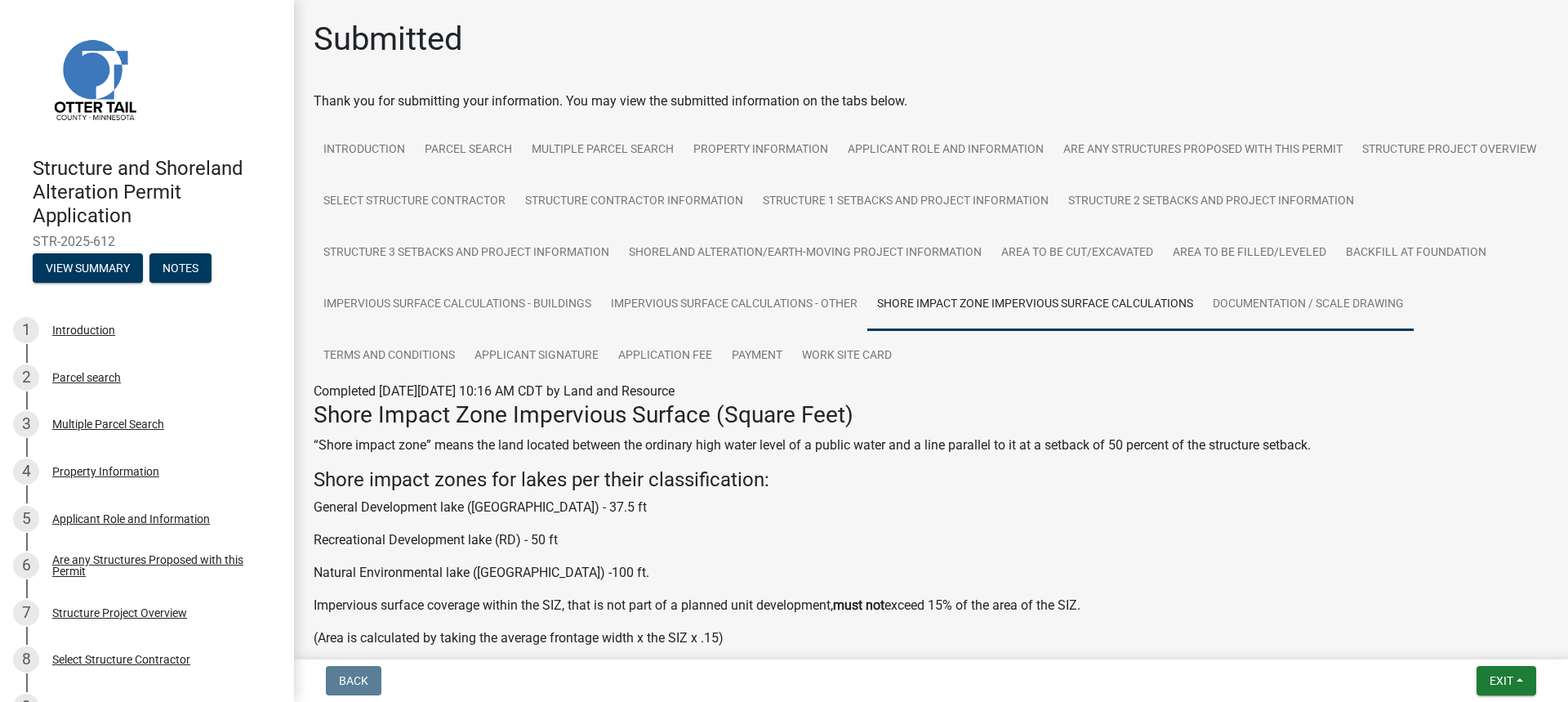
drag, startPoint x: 495, startPoint y: 353, endPoint x: 505, endPoint y: 344, distance: 13.5
click at [1203, 331] on link "Documentation / Scale Drawing" at bounding box center [1308, 304] width 211 height 52
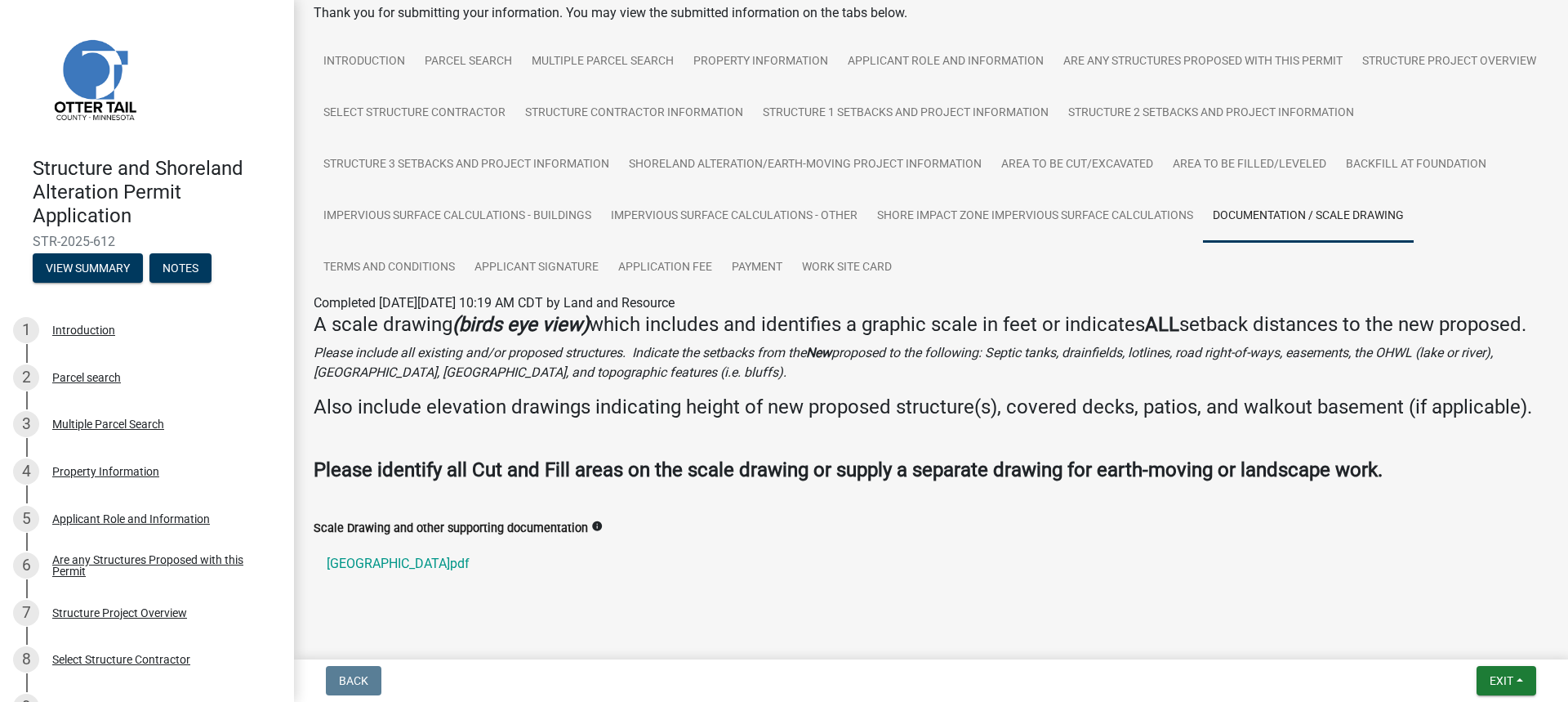
scroll to position [146, 0]
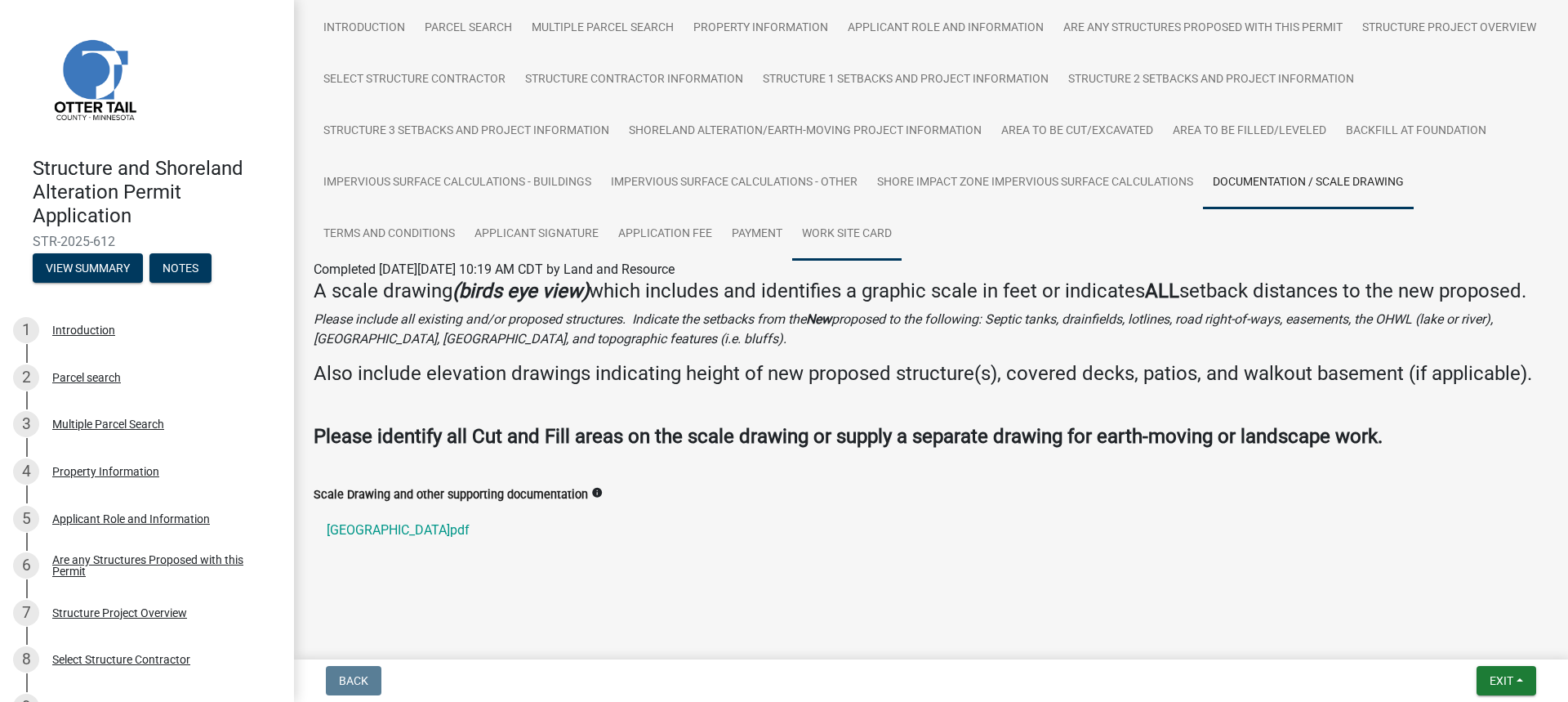
click at [902, 217] on link "Work Site Card" at bounding box center [846, 234] width 109 height 52
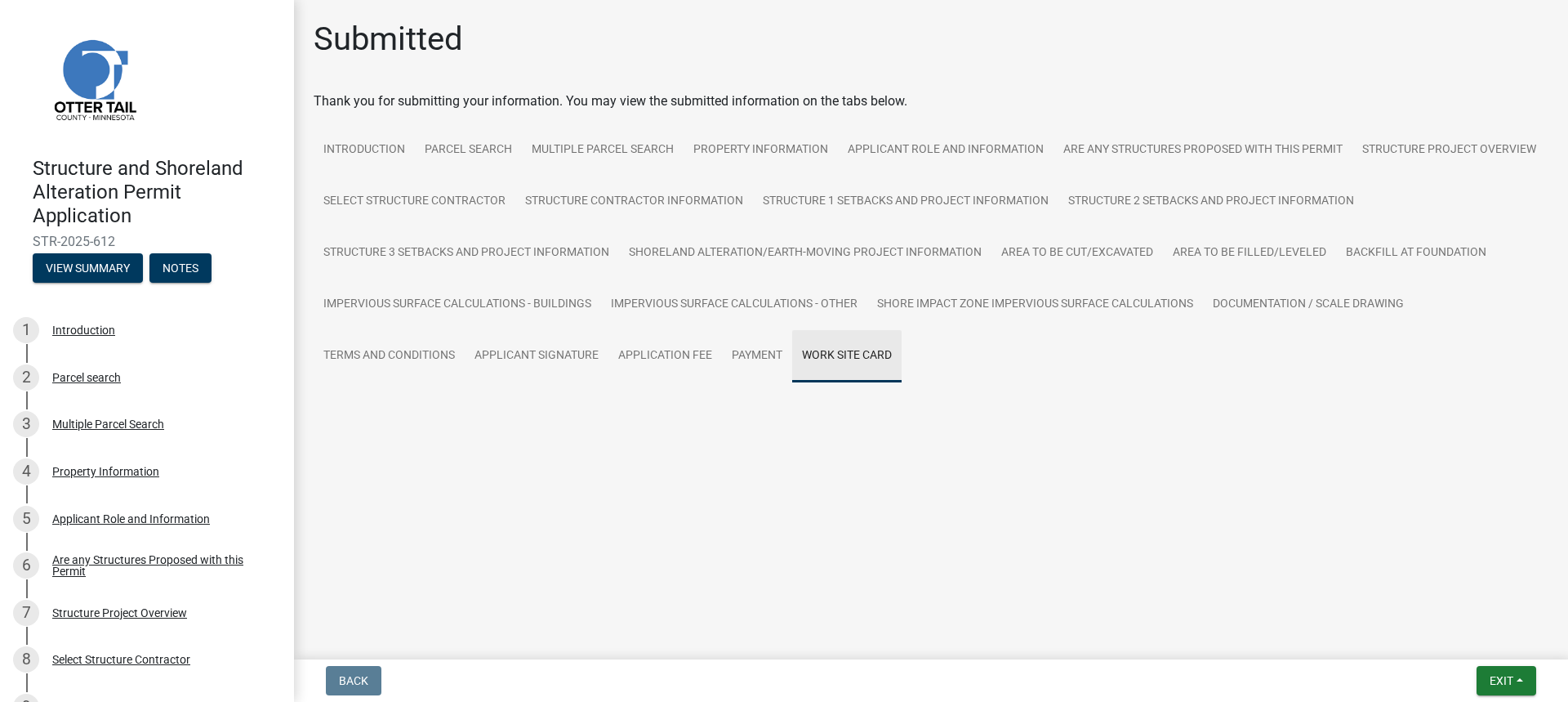
scroll to position [0, 0]
